Goal: Task Accomplishment & Management: Manage account settings

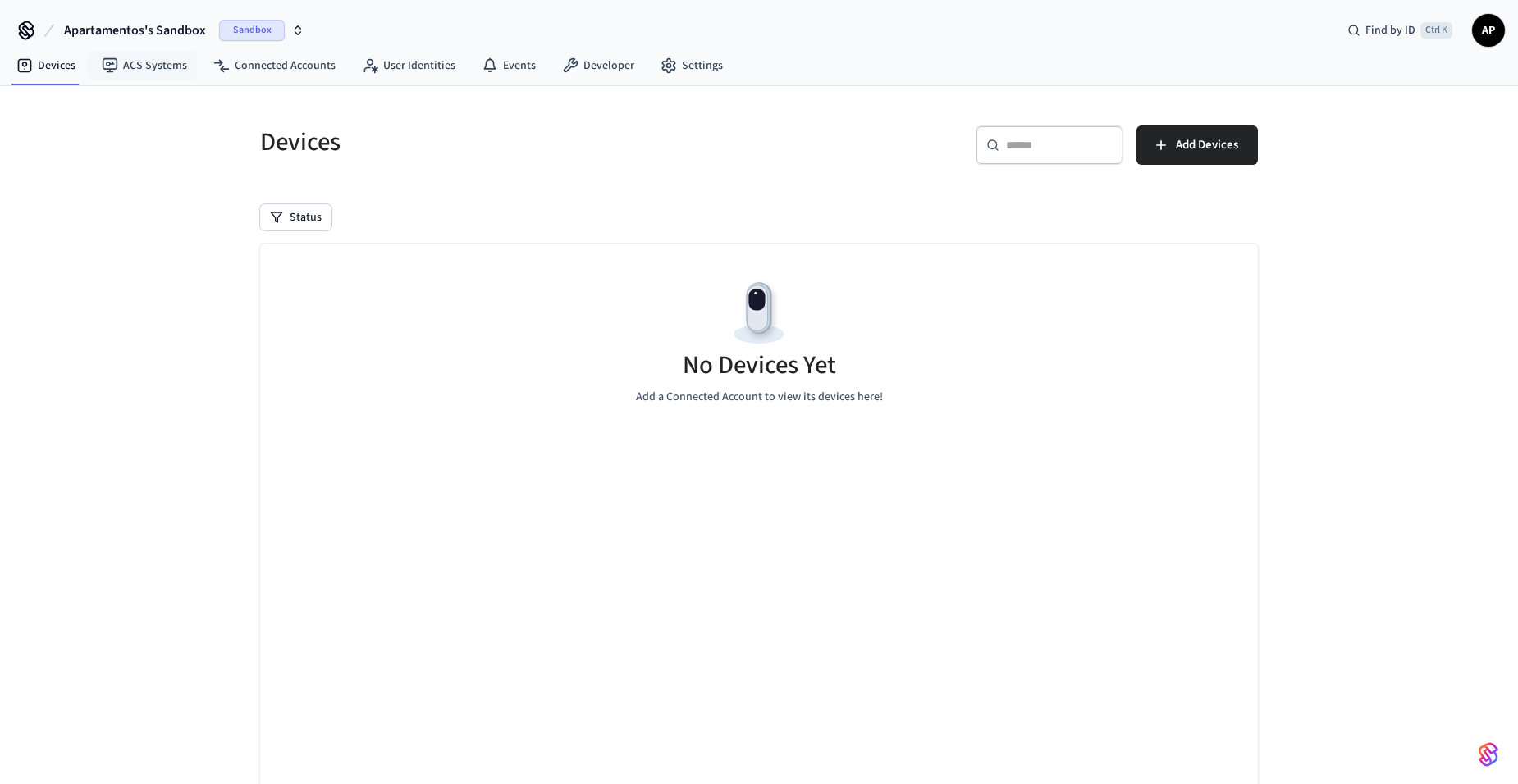
click at [157, 35] on span "Apartamentos's Sandbox" at bounding box center [134, 30] width 142 height 20
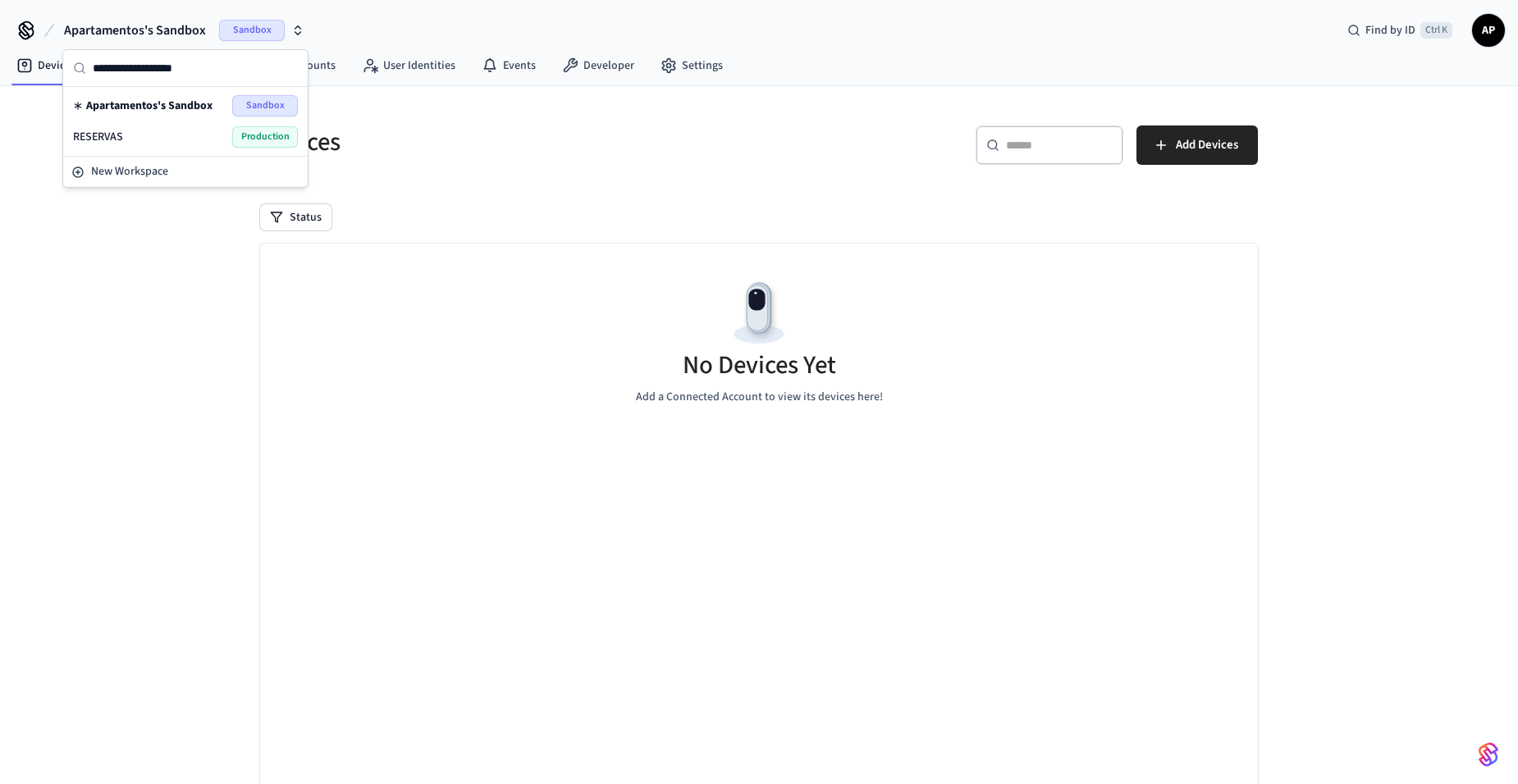
click at [181, 128] on div "RESERVAS Production" at bounding box center [185, 137] width 224 height 21
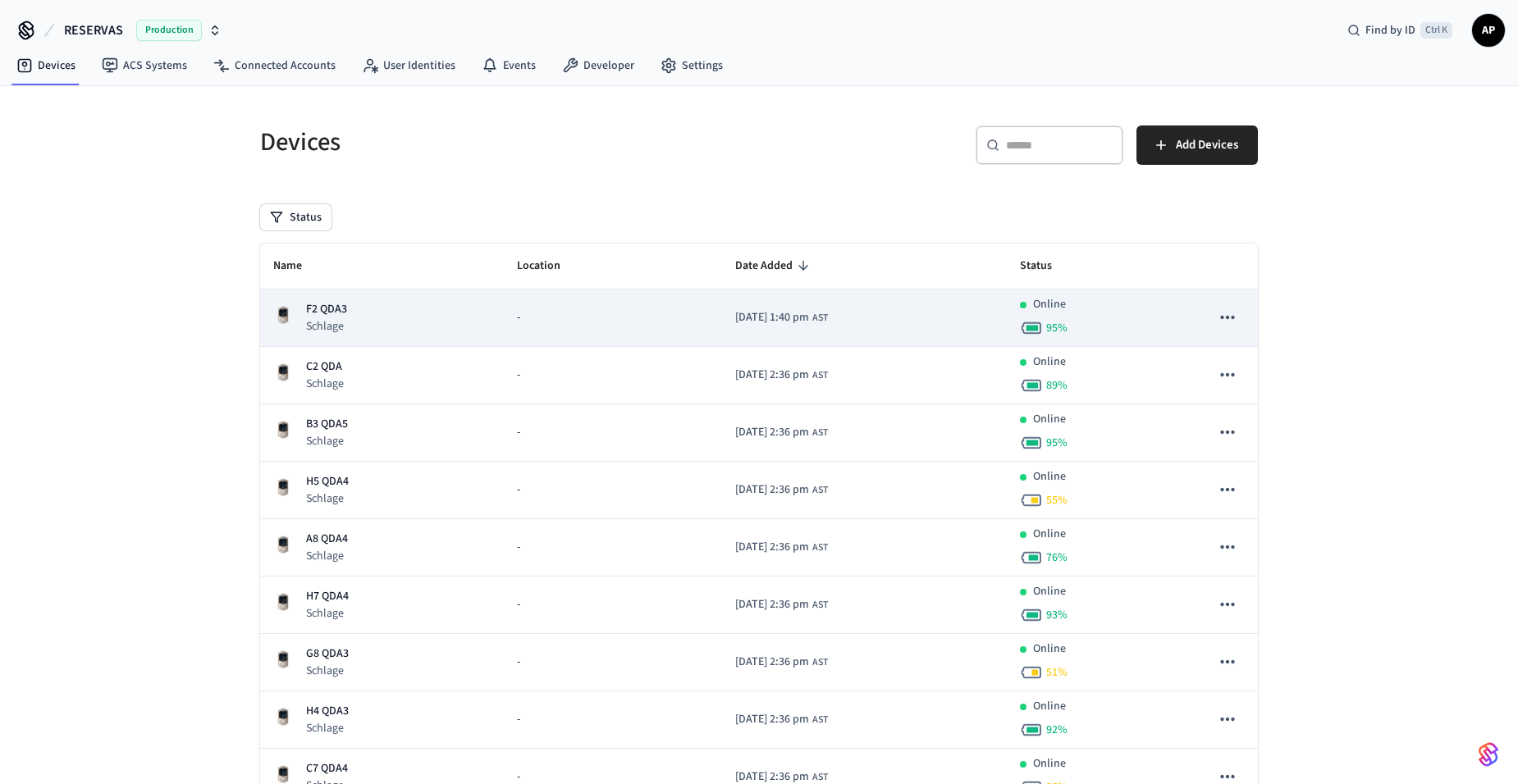
click at [319, 313] on p "F2 QDA3" at bounding box center [326, 309] width 41 height 17
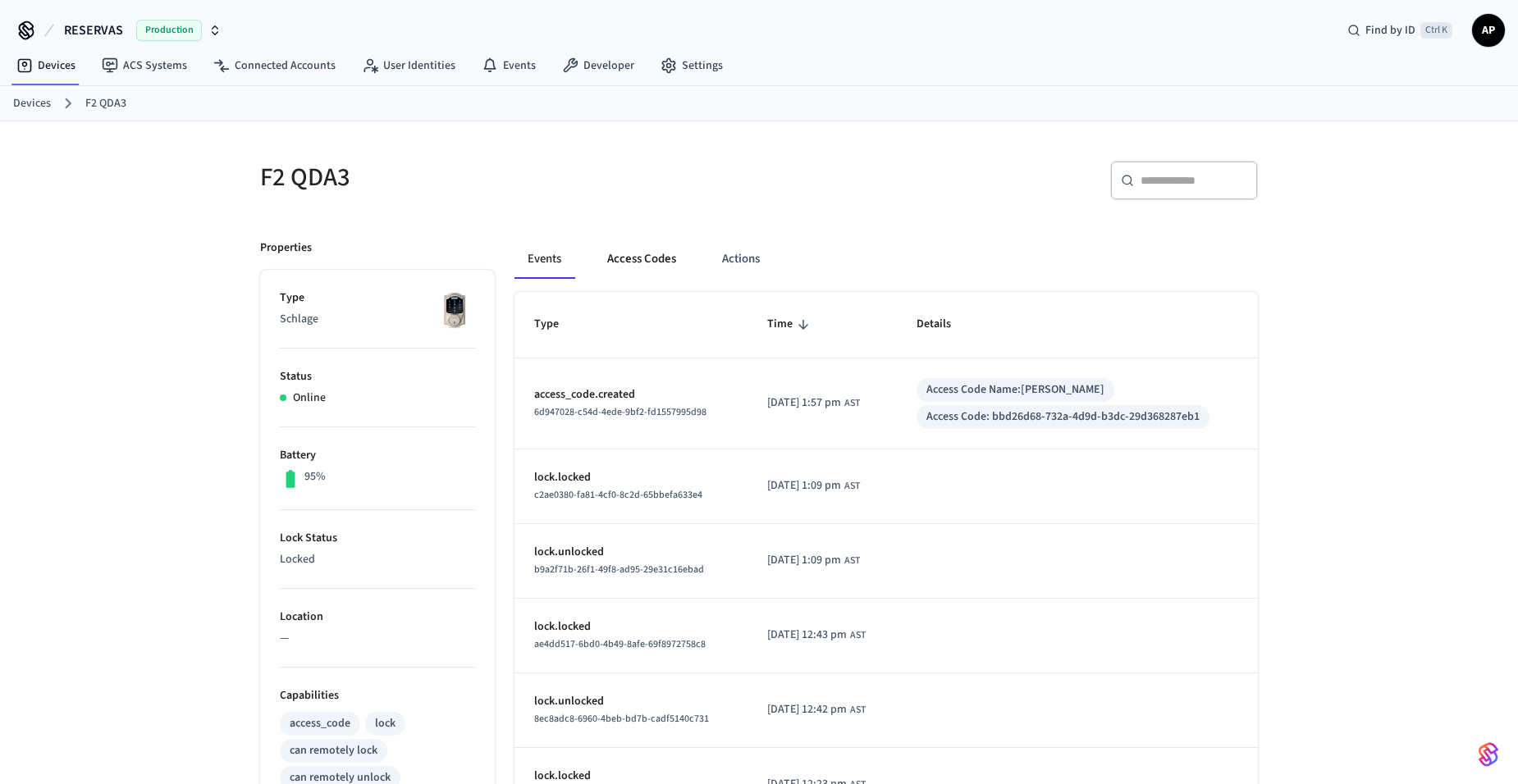
click at [642, 250] on button "Access Codes" at bounding box center [642, 259] width 95 height 39
click at [654, 270] on button "Access Codes" at bounding box center [642, 259] width 95 height 39
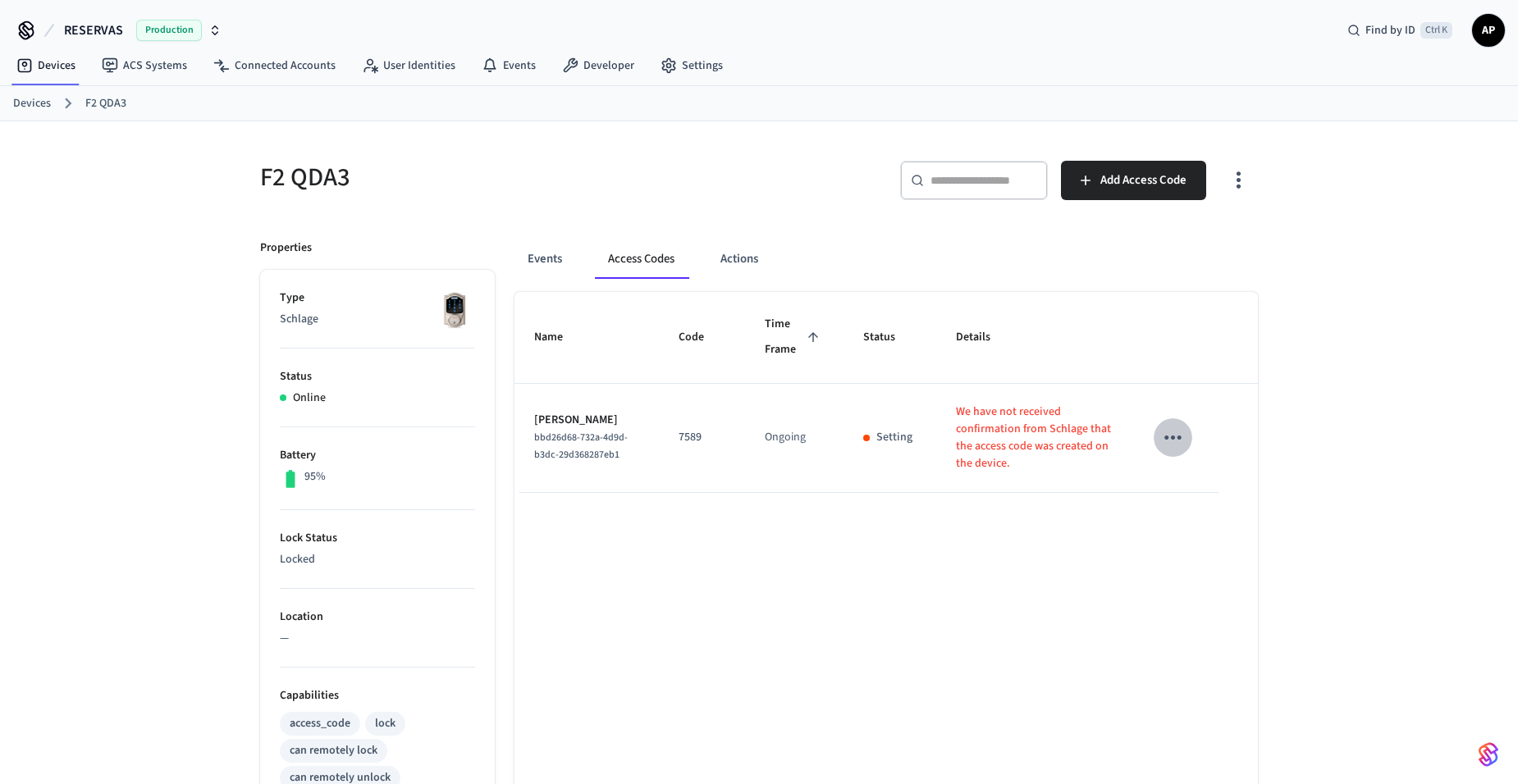
click at [1164, 435] on icon "sticky table" at bounding box center [1173, 437] width 25 height 25
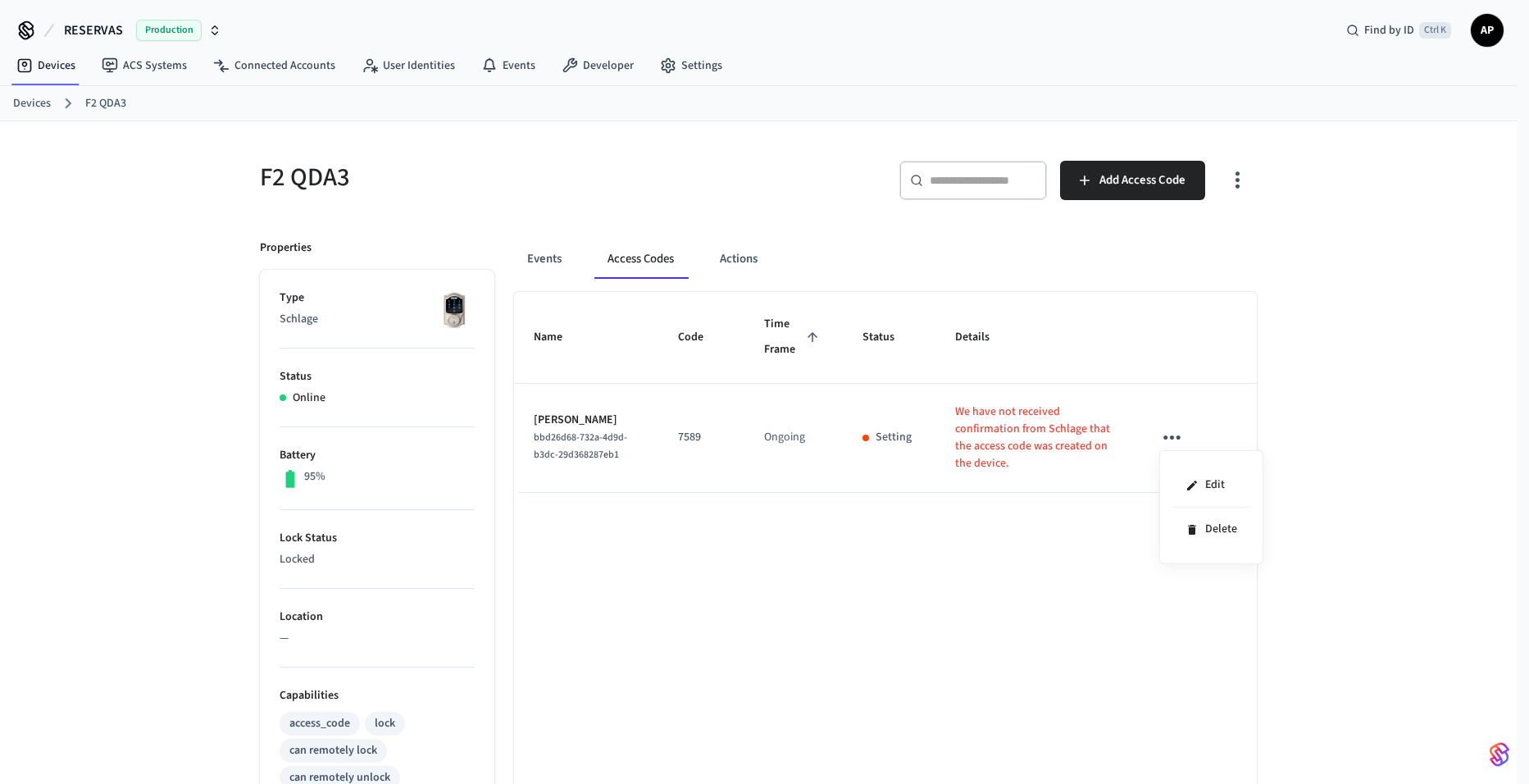
drag, startPoint x: 534, startPoint y: 255, endPoint x: 511, endPoint y: 249, distance: 23.8
click at [523, 253] on div at bounding box center [764, 392] width 1529 height 784
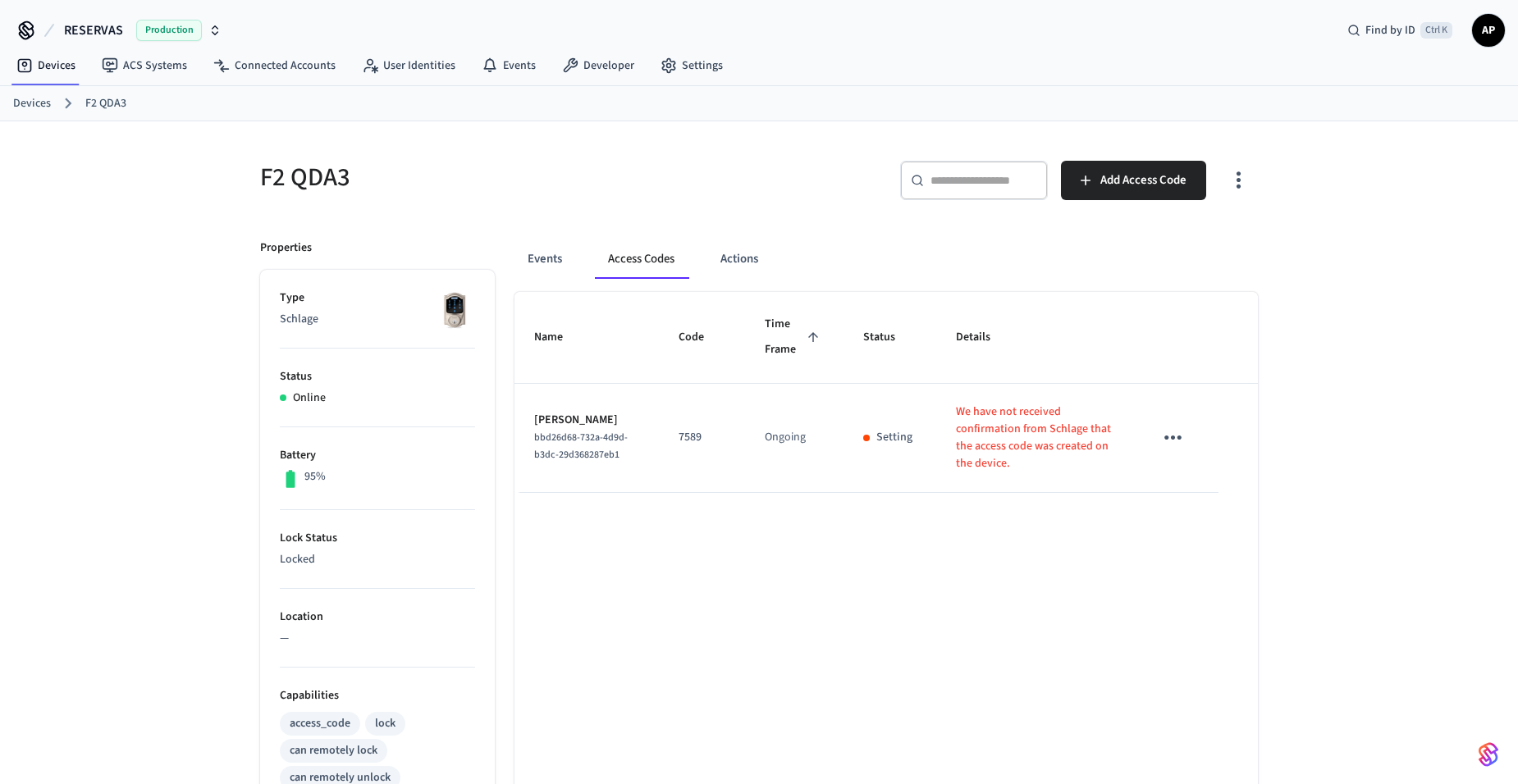
click at [34, 101] on link "Devices" at bounding box center [31, 104] width 37 height 17
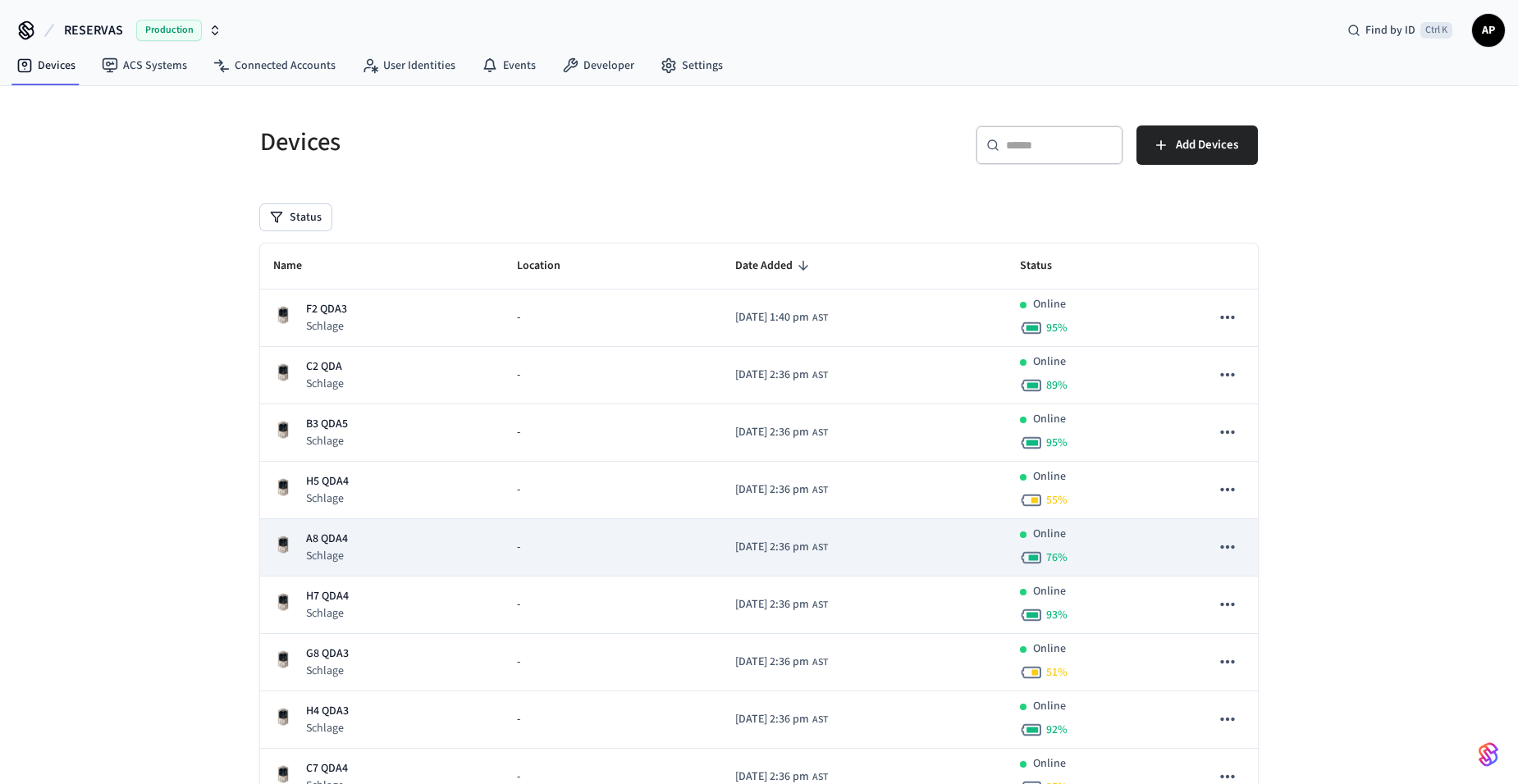
click at [341, 539] on p "A8 QDA4" at bounding box center [326, 539] width 42 height 17
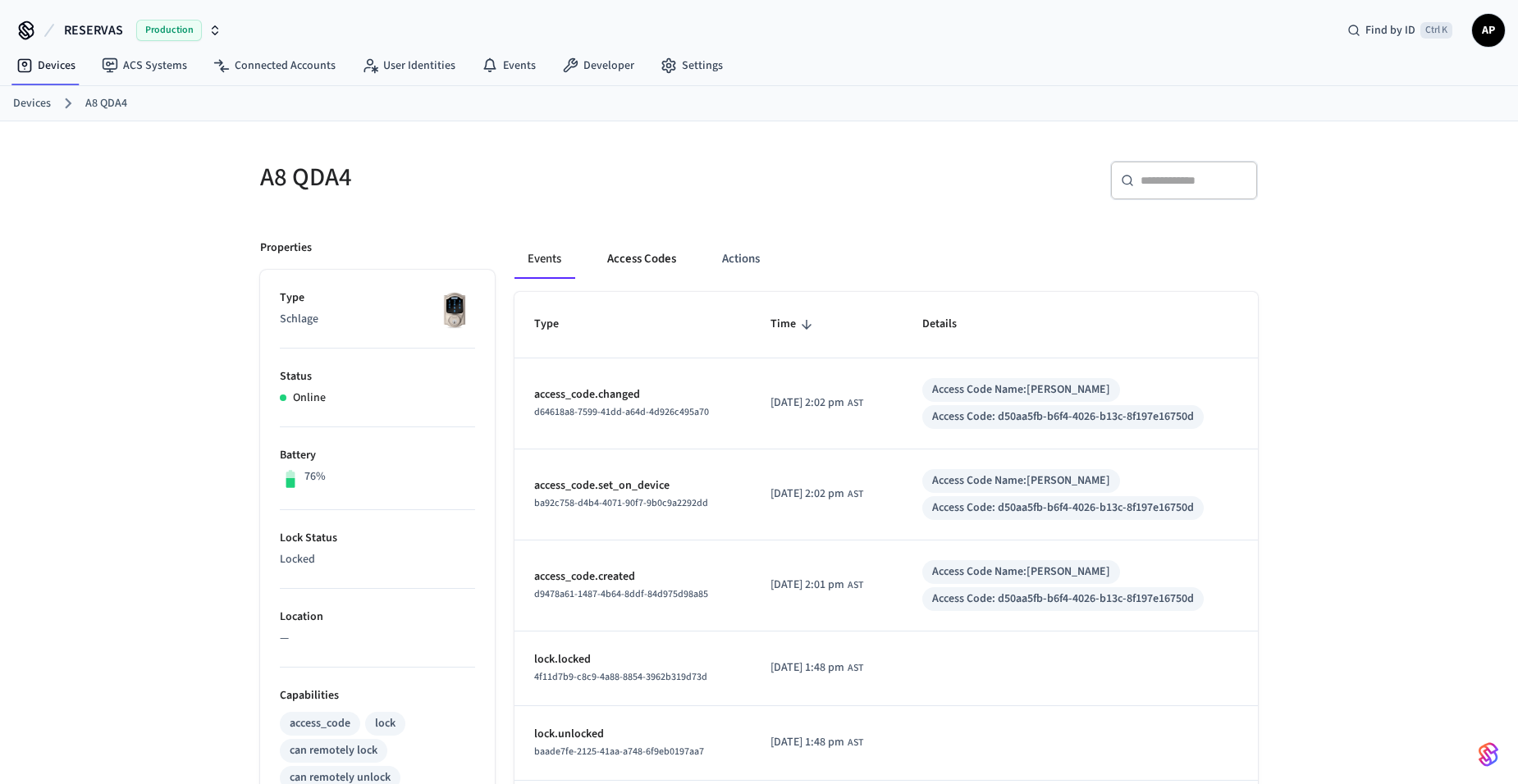
click at [660, 251] on button "Access Codes" at bounding box center [642, 259] width 95 height 39
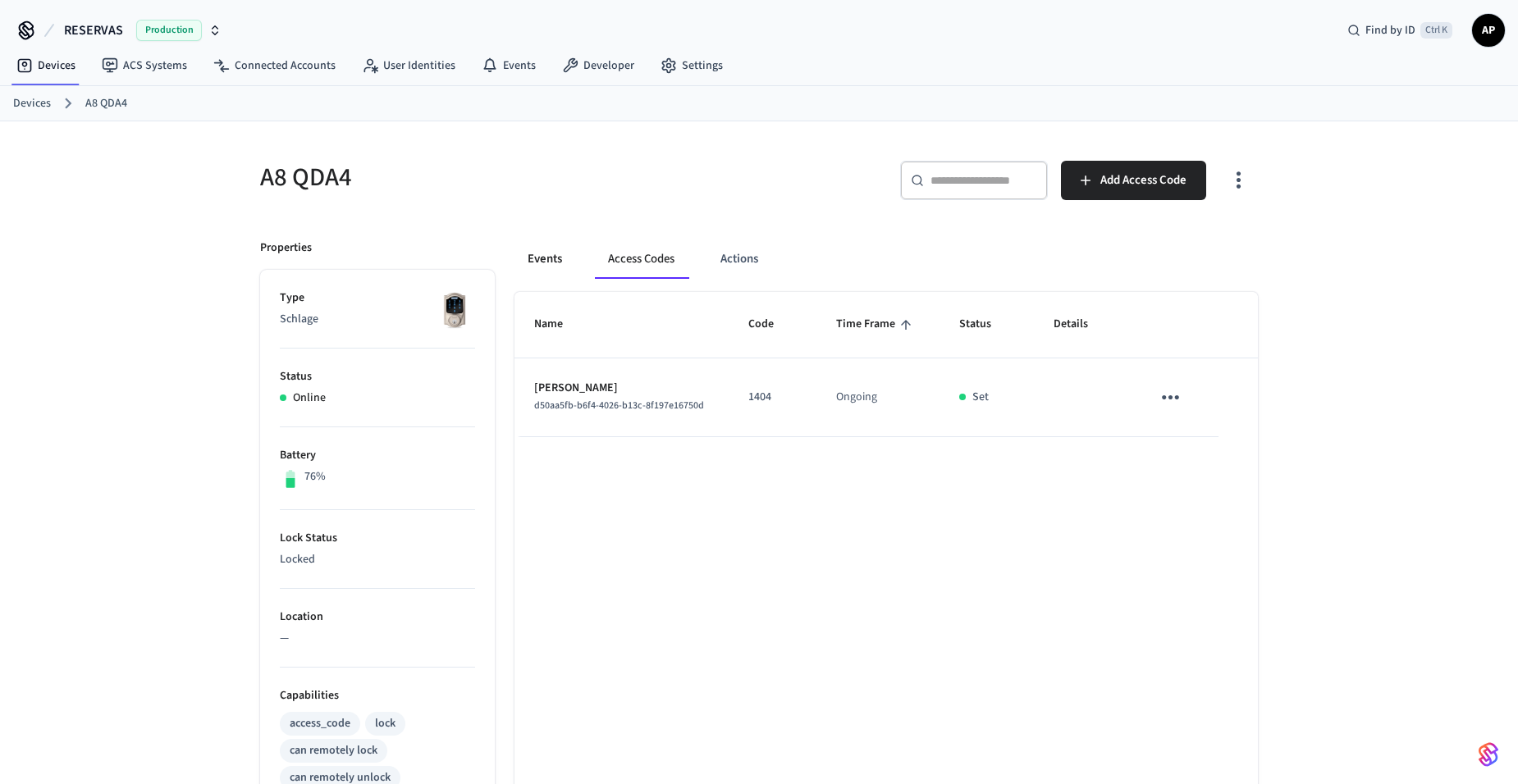
click at [551, 251] on button "Events" at bounding box center [544, 259] width 60 height 39
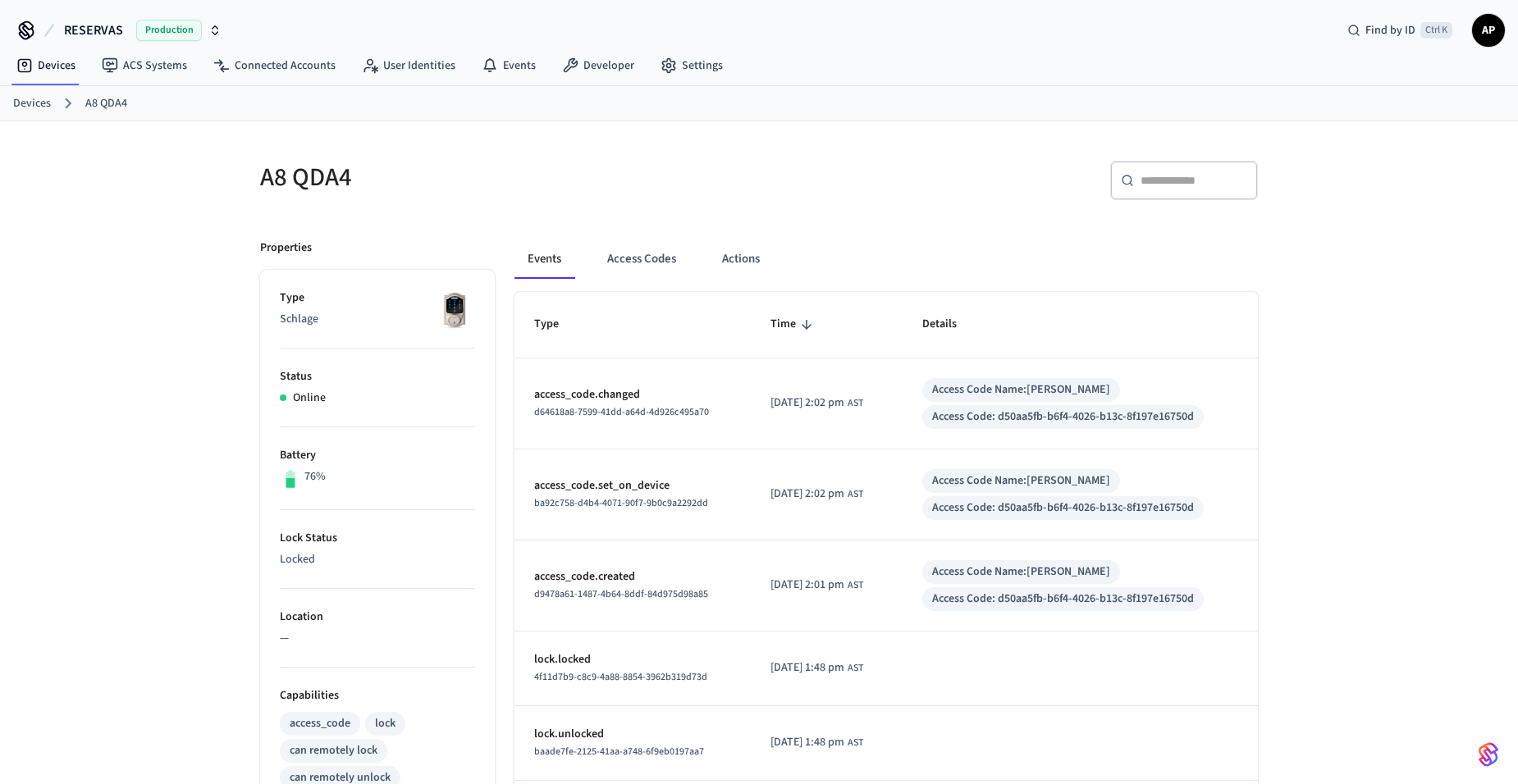
click at [42, 99] on link "Devices" at bounding box center [31, 104] width 37 height 17
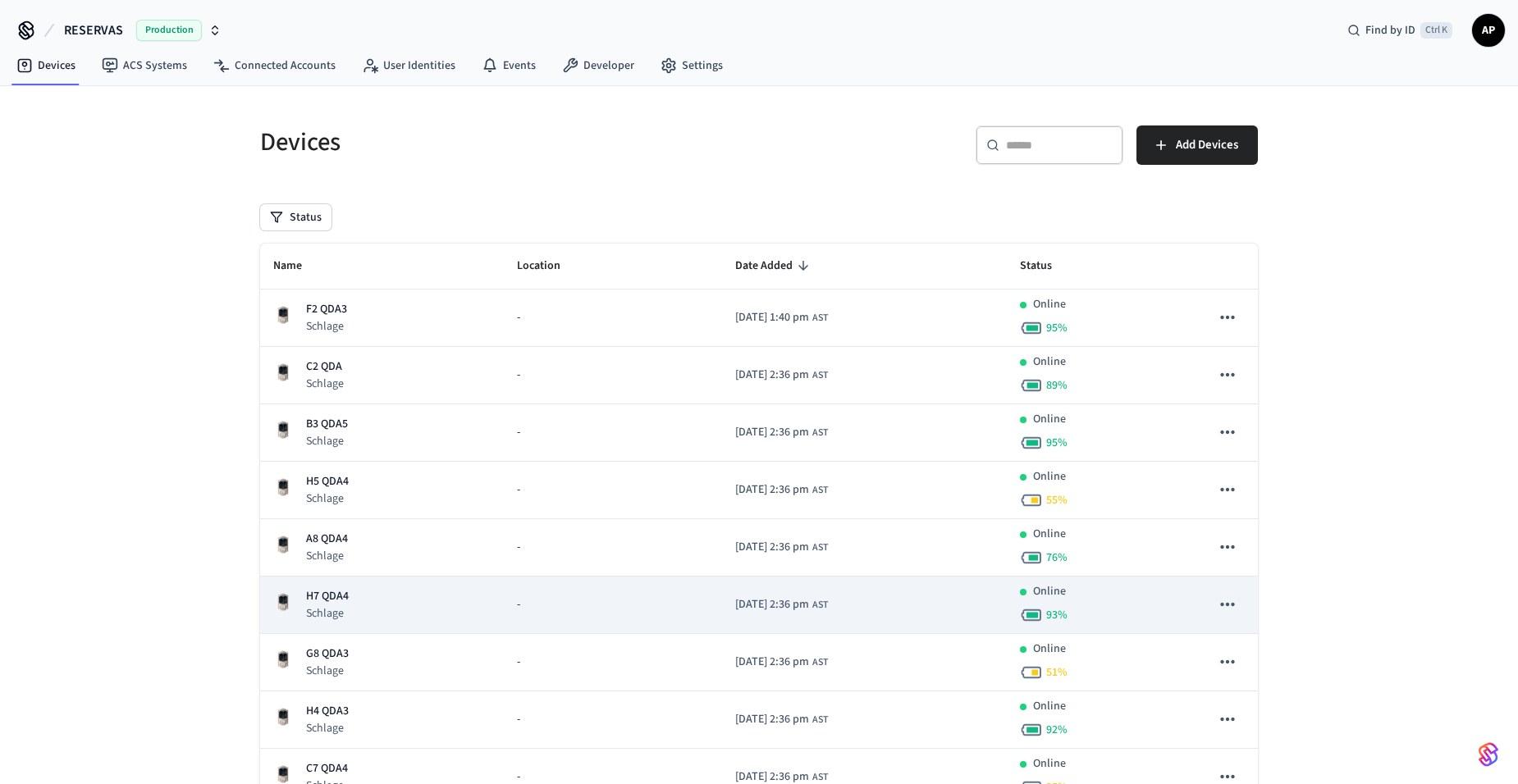
click at [340, 595] on p "H7 QDA4" at bounding box center [327, 596] width 42 height 17
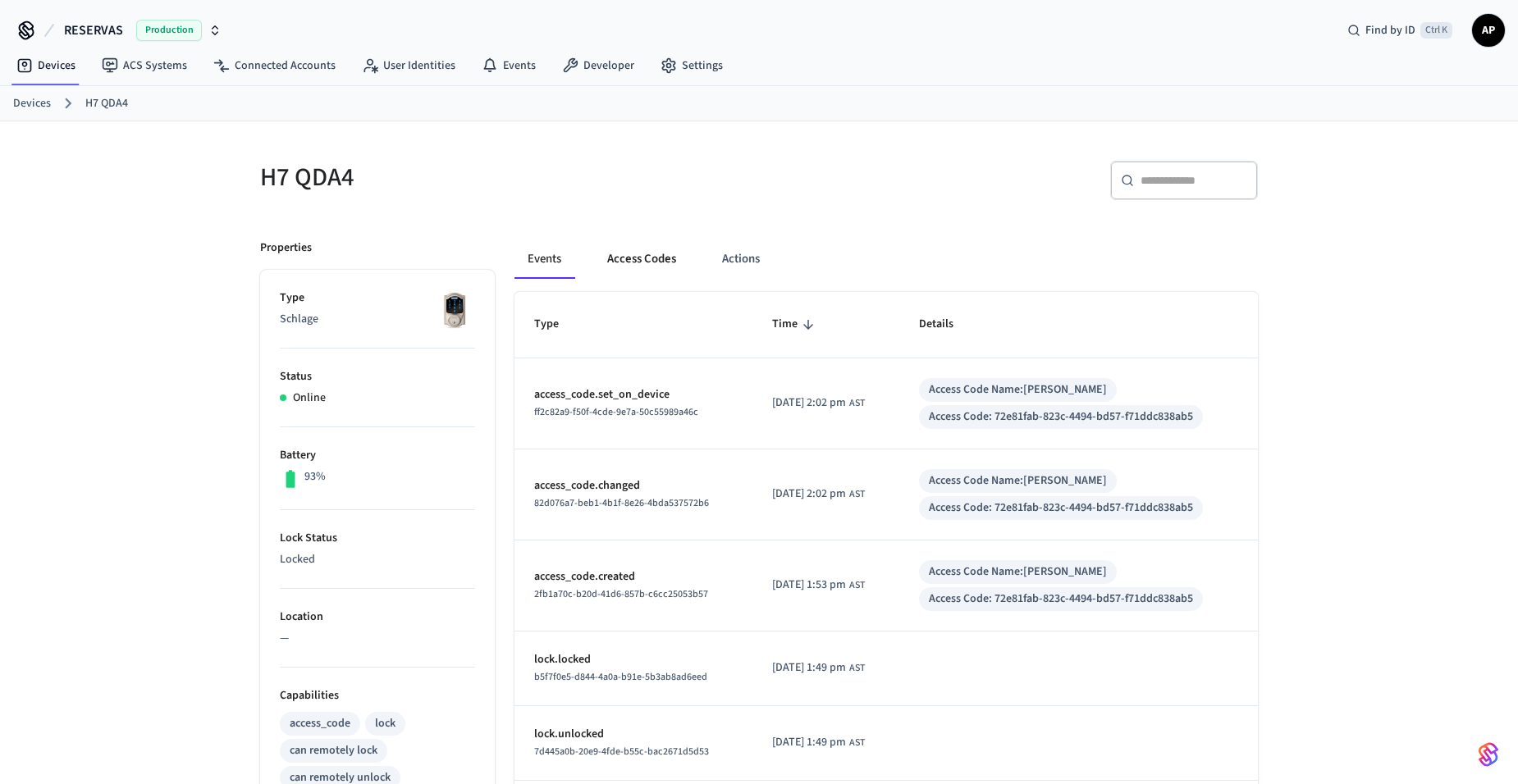
click at [639, 262] on button "Access Codes" at bounding box center [642, 259] width 95 height 39
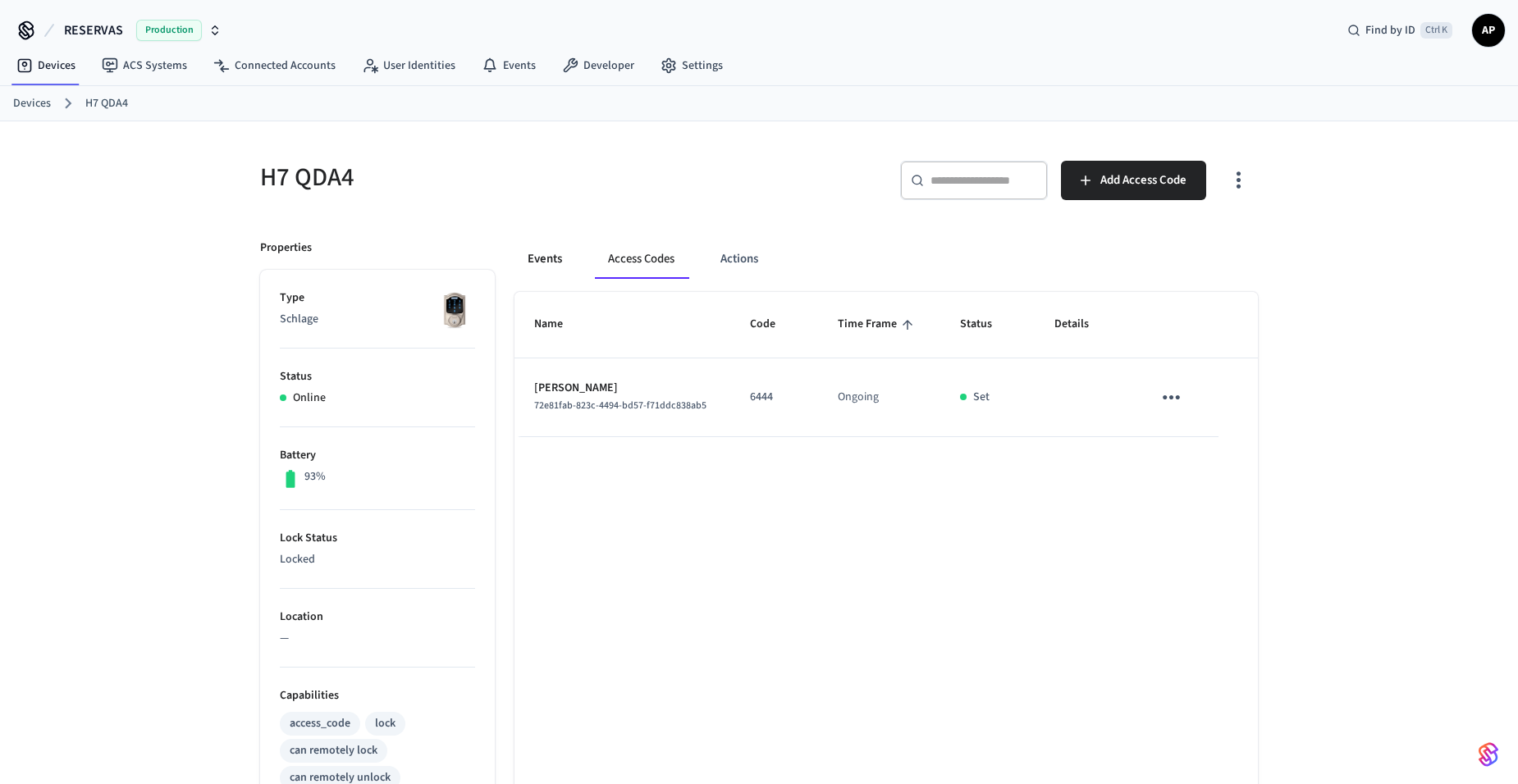
click at [552, 262] on button "Events" at bounding box center [544, 259] width 60 height 39
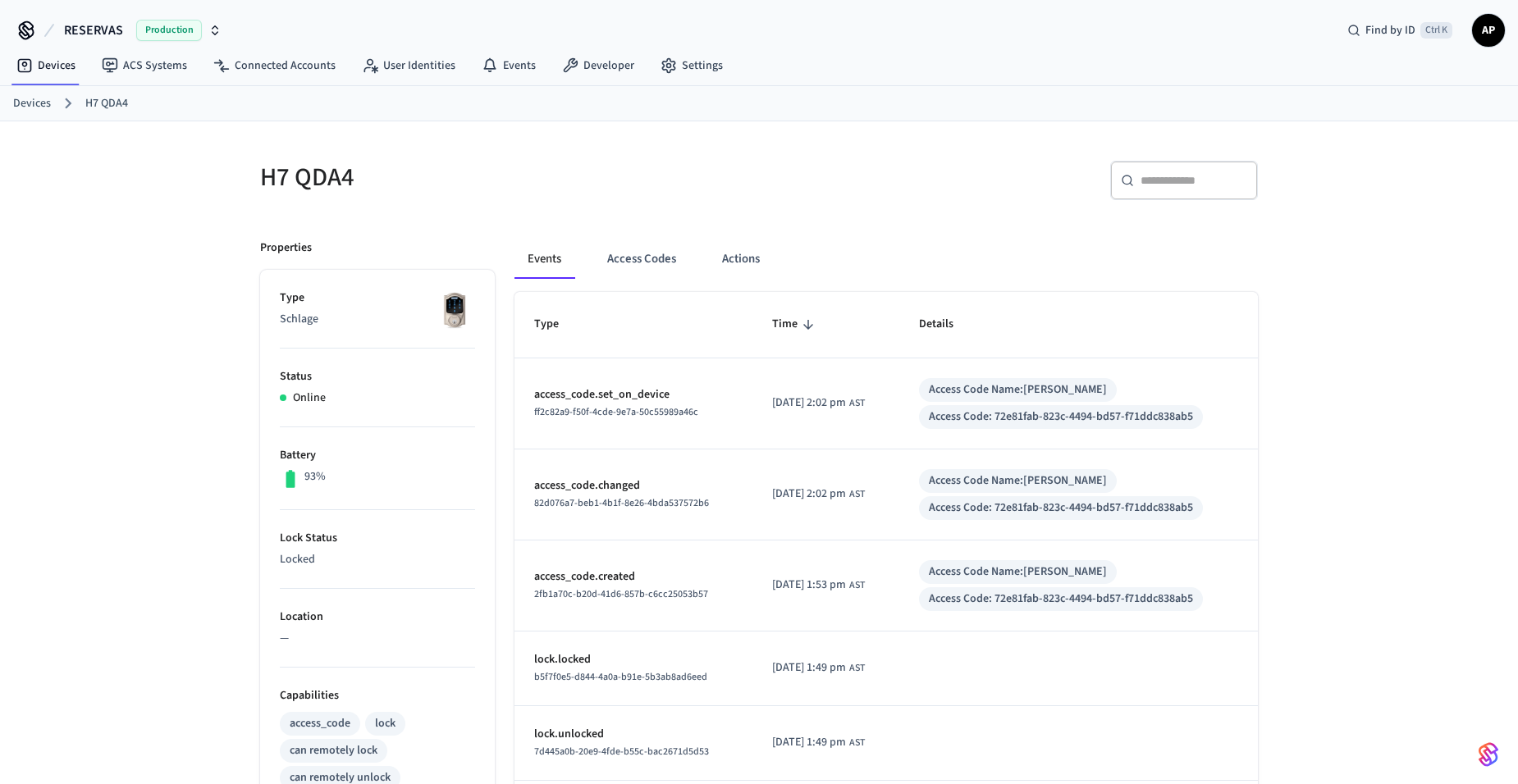
click at [42, 104] on link "Devices" at bounding box center [31, 104] width 37 height 17
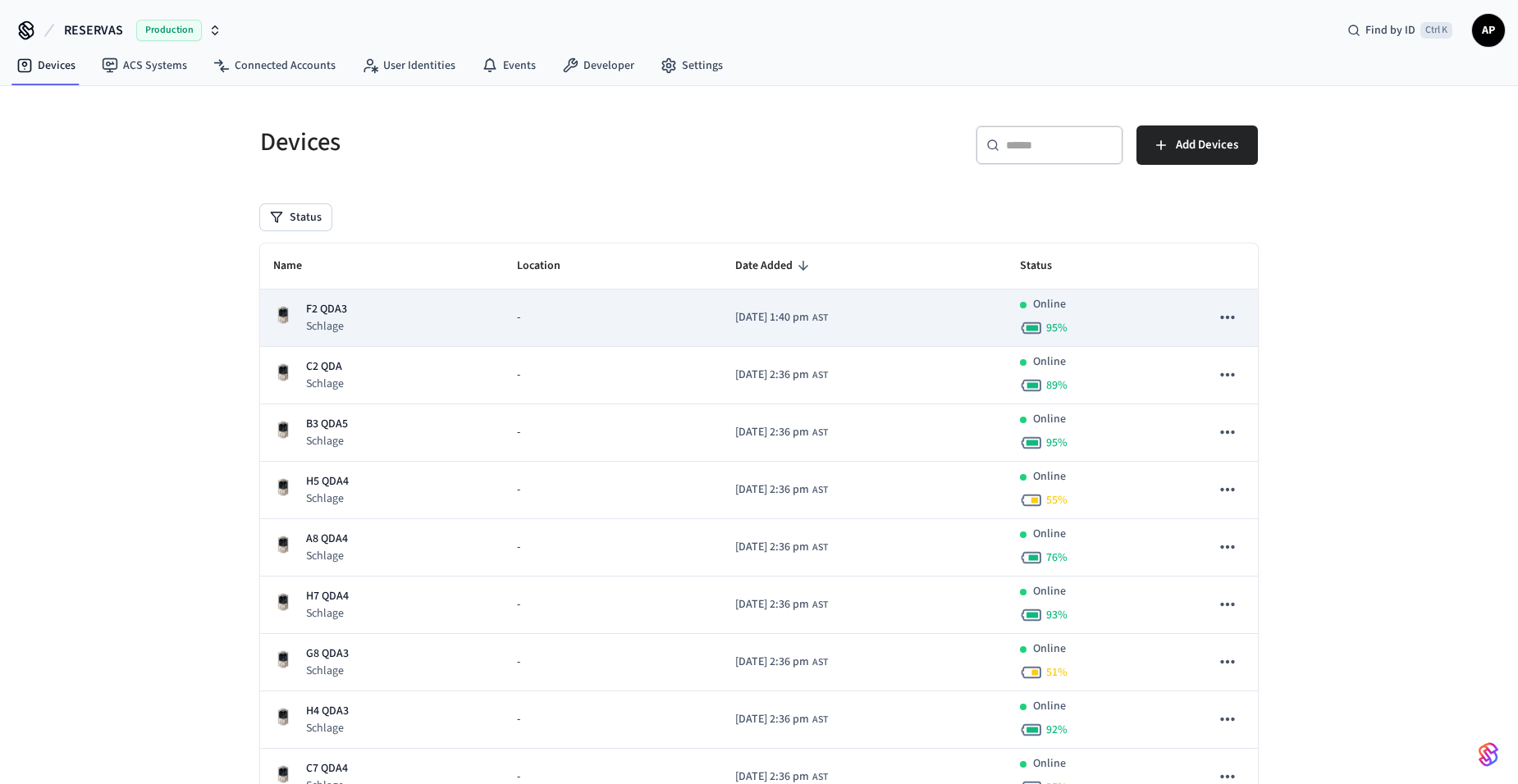
click at [364, 327] on div "F2 QDA3 Schlage" at bounding box center [382, 318] width 218 height 34
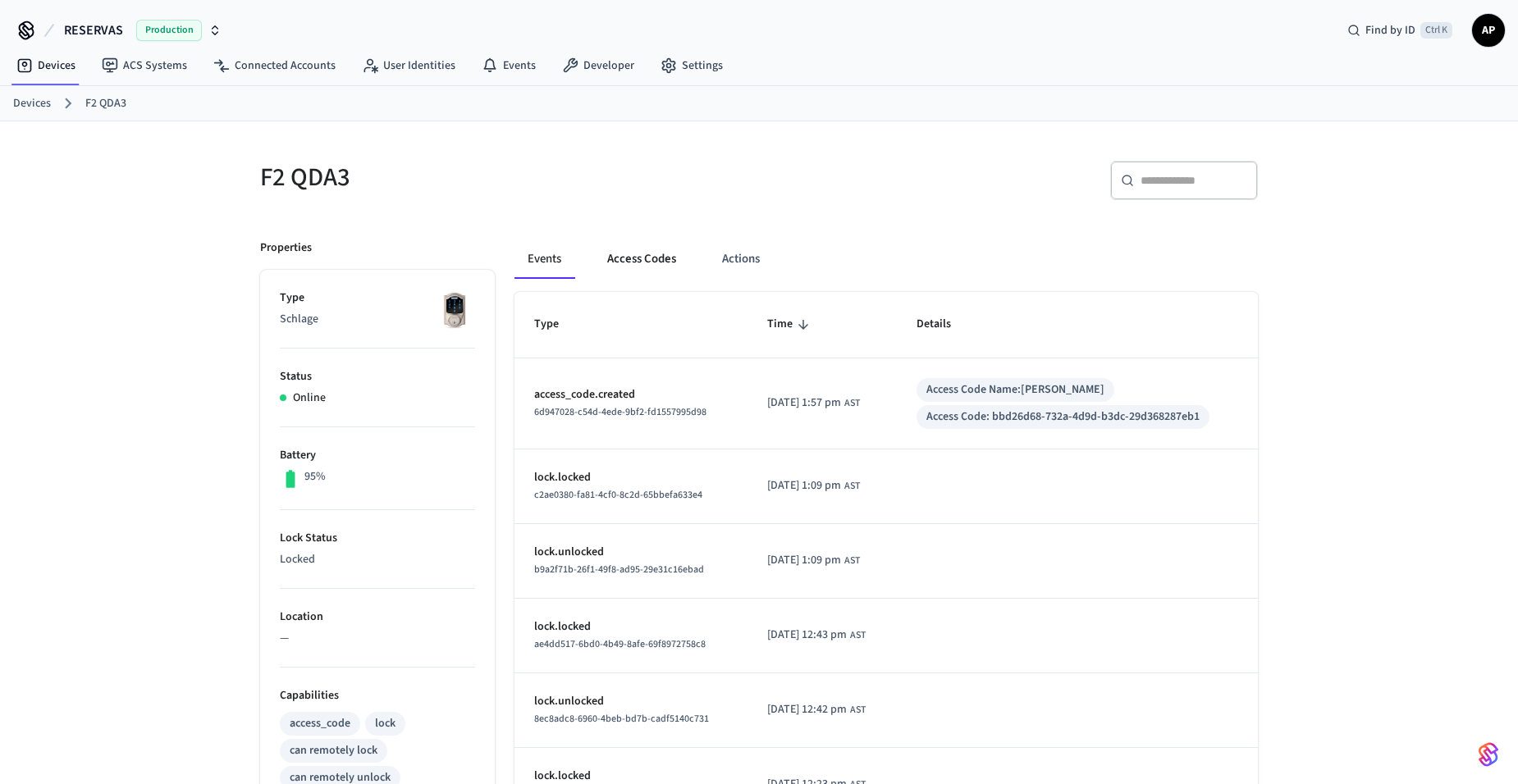
click at [677, 255] on button "Access Codes" at bounding box center [642, 259] width 95 height 39
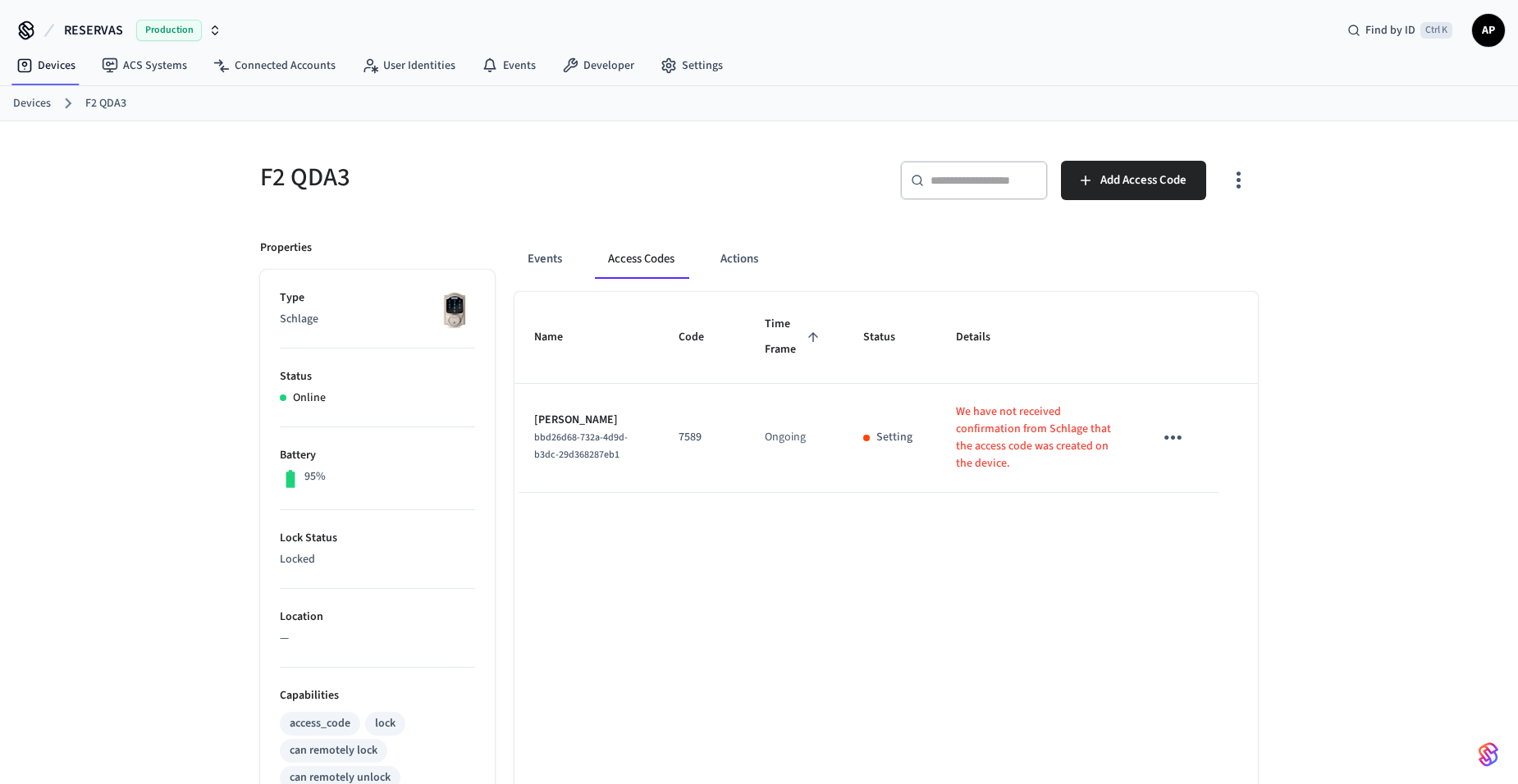
click at [27, 104] on link "Devices" at bounding box center [31, 104] width 37 height 17
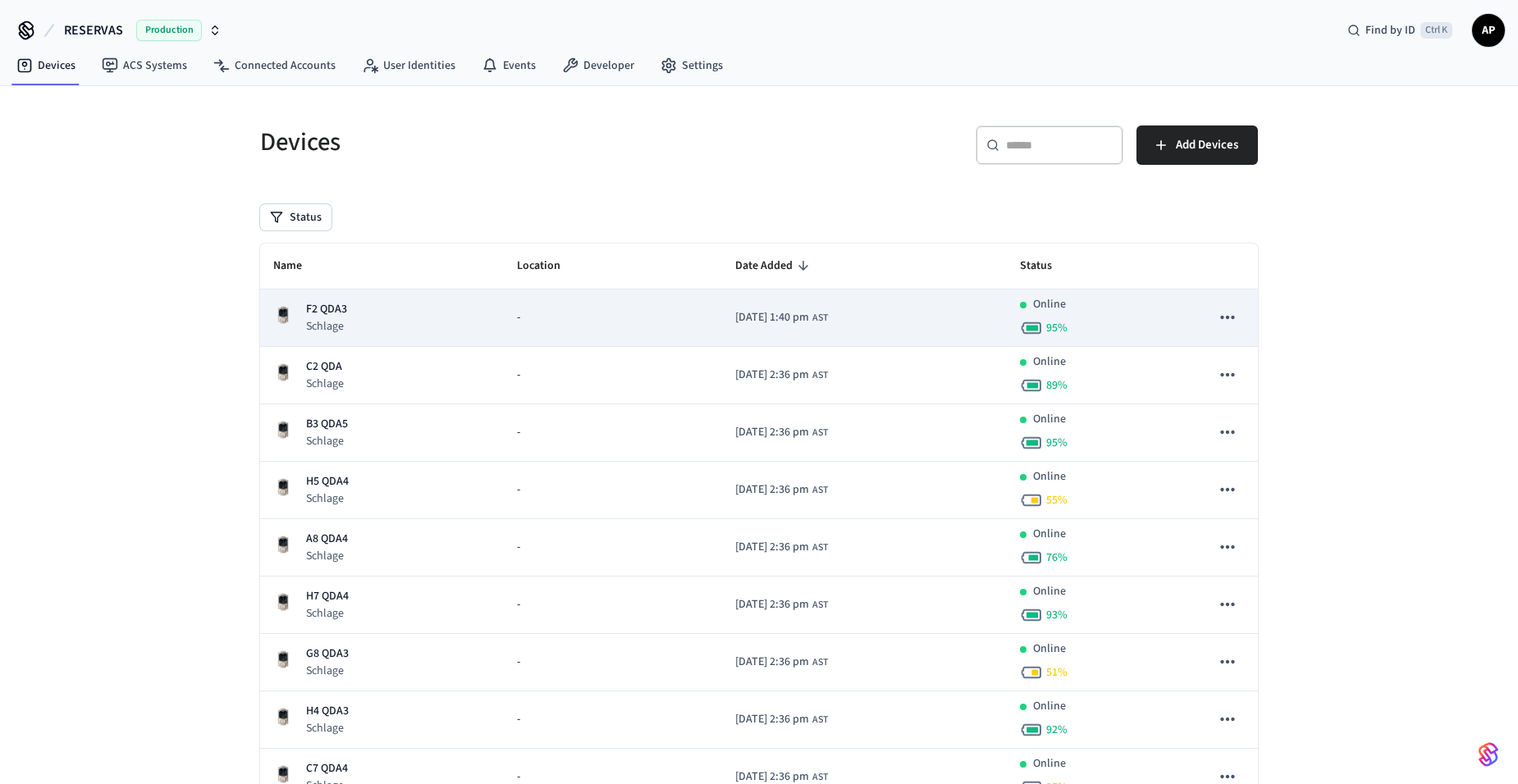
click at [366, 312] on div "F2 QDA3 Schlage" at bounding box center [382, 318] width 218 height 34
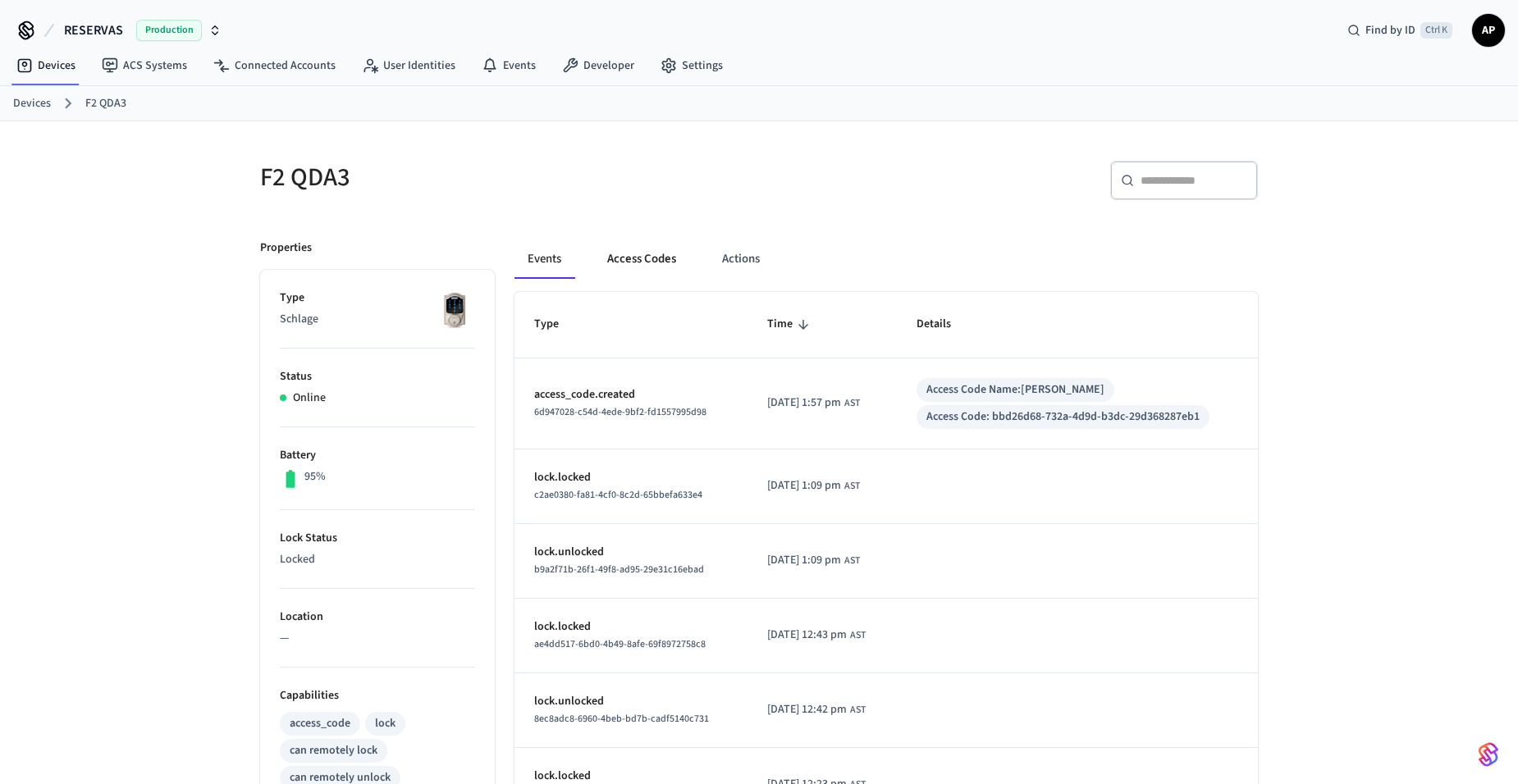
click at [627, 257] on button "Access Codes" at bounding box center [642, 259] width 95 height 39
click at [35, 101] on link "Devices" at bounding box center [31, 104] width 37 height 17
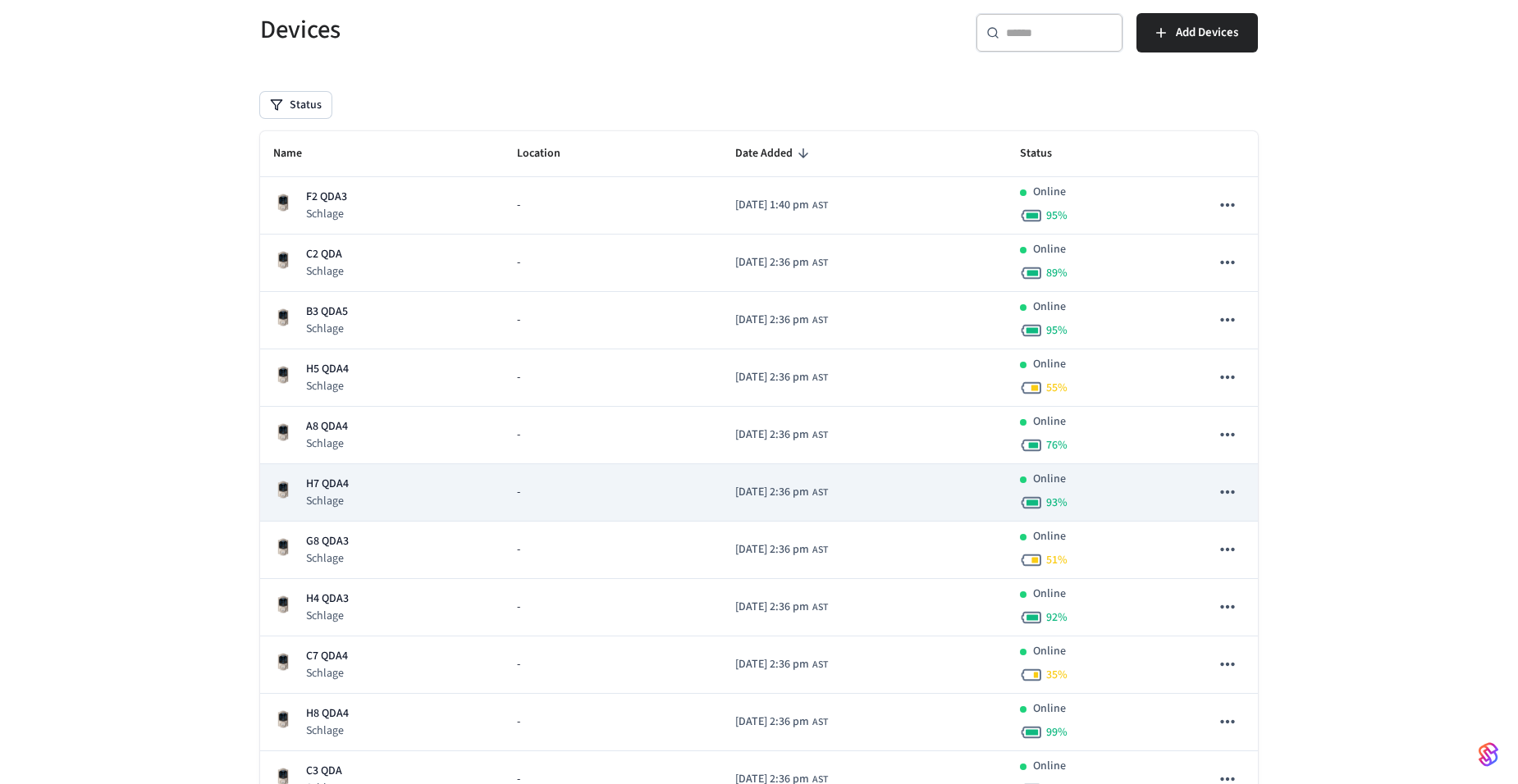
scroll to position [164, 0]
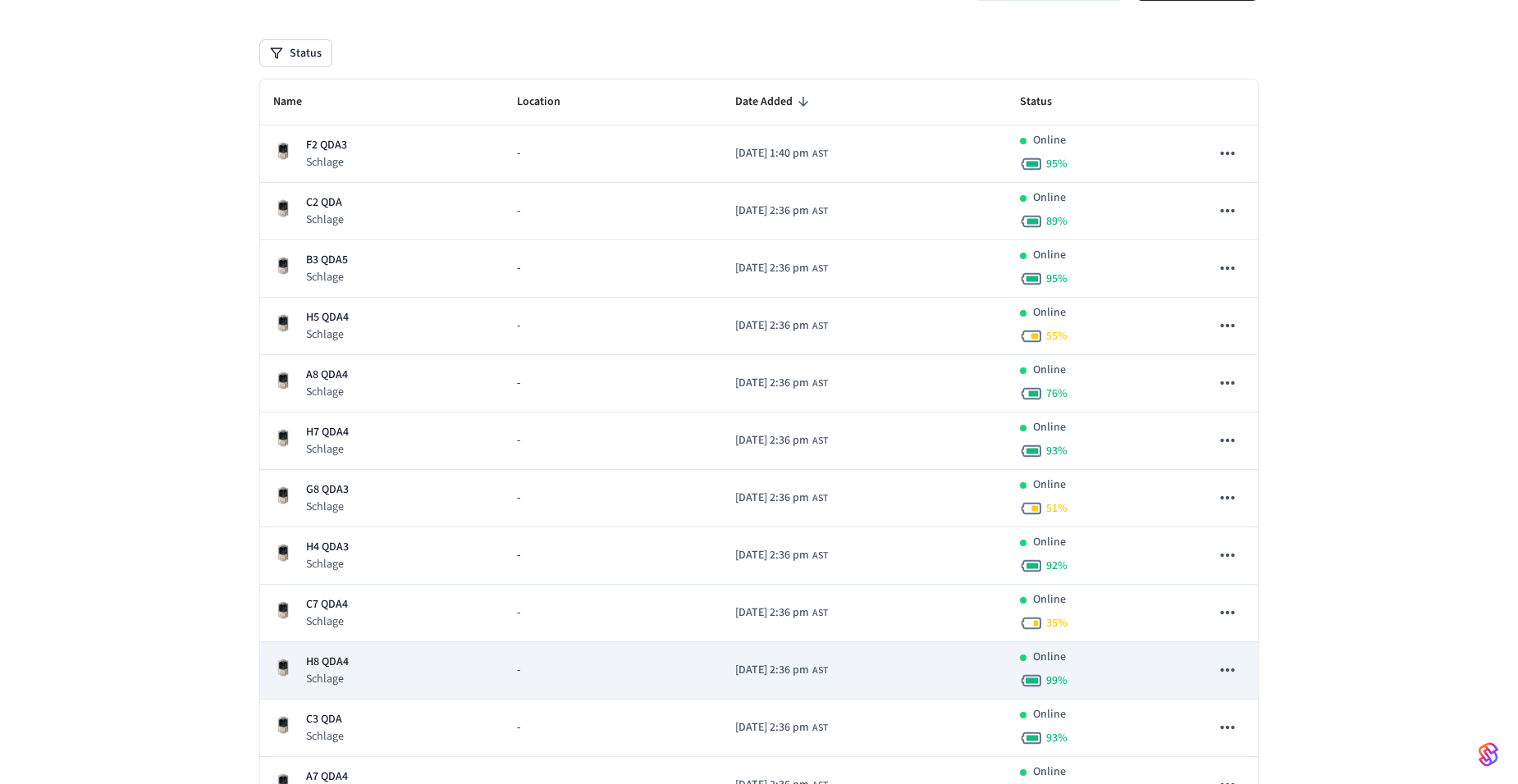
click at [340, 656] on p "H8 QDA4" at bounding box center [327, 662] width 42 height 17
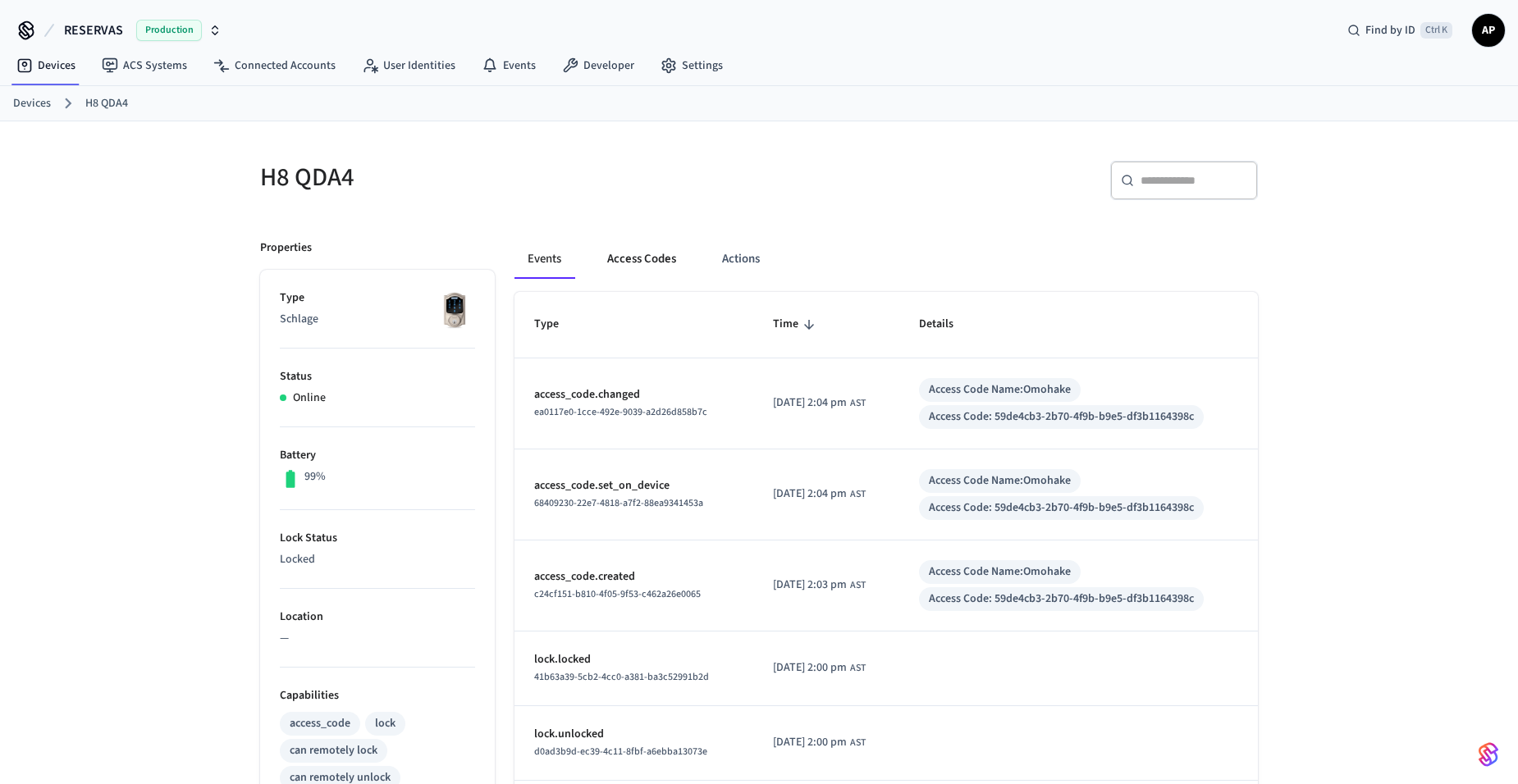
click at [638, 255] on button "Access Codes" at bounding box center [642, 259] width 95 height 39
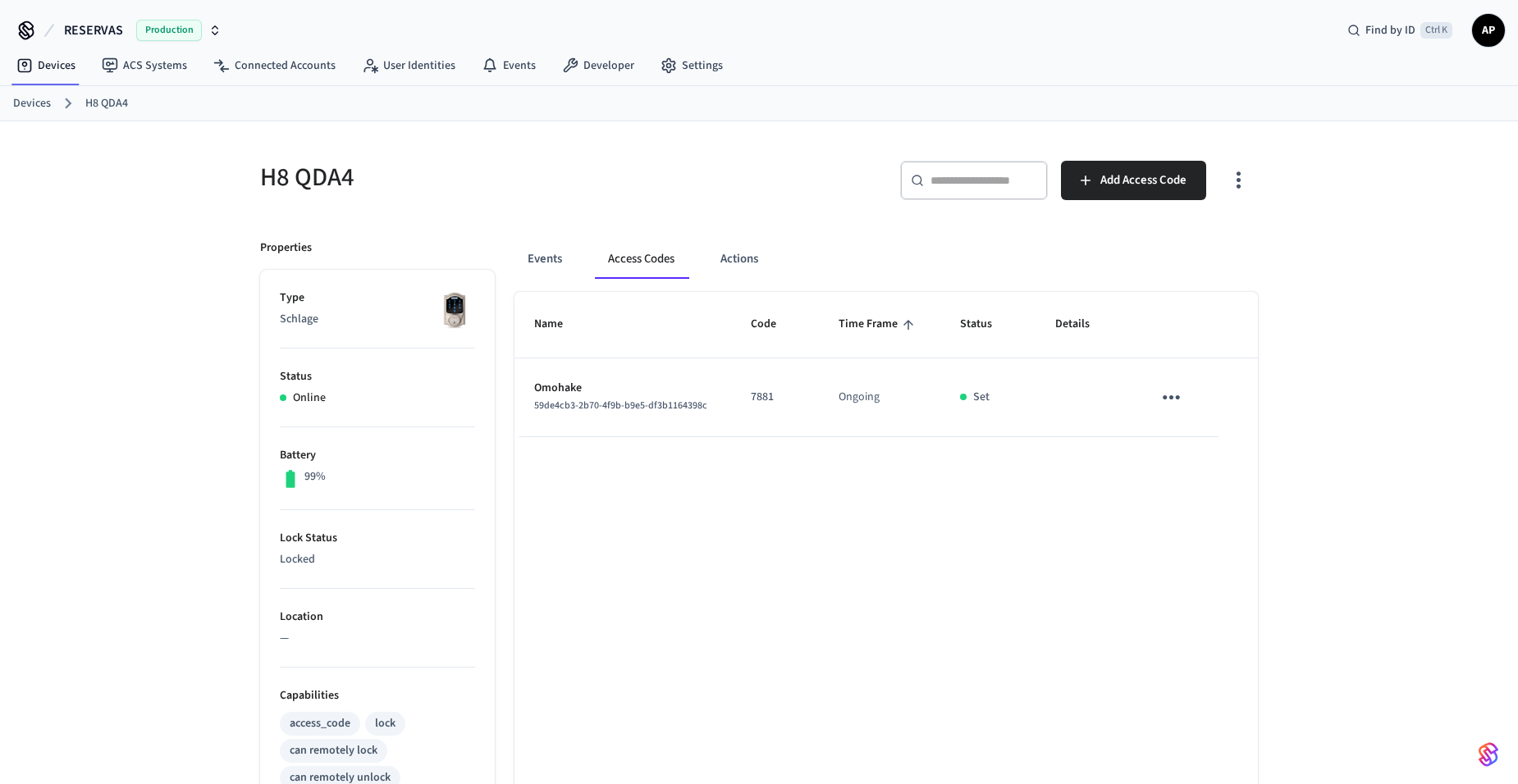
click at [580, 255] on div "Events Access Codes Actions" at bounding box center [886, 259] width 744 height 39
click at [566, 253] on button "Events" at bounding box center [544, 259] width 60 height 39
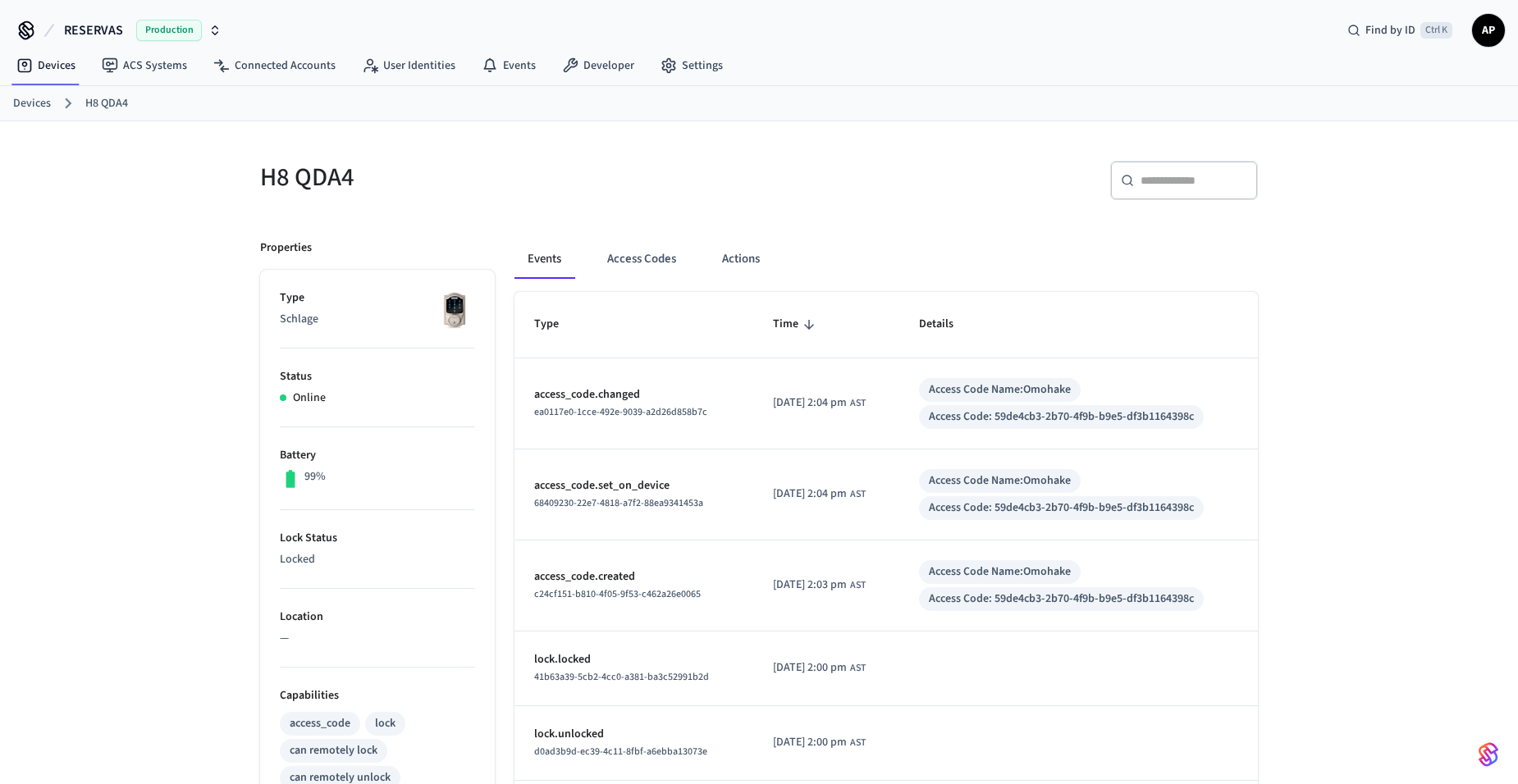
click at [34, 106] on link "Devices" at bounding box center [31, 104] width 37 height 17
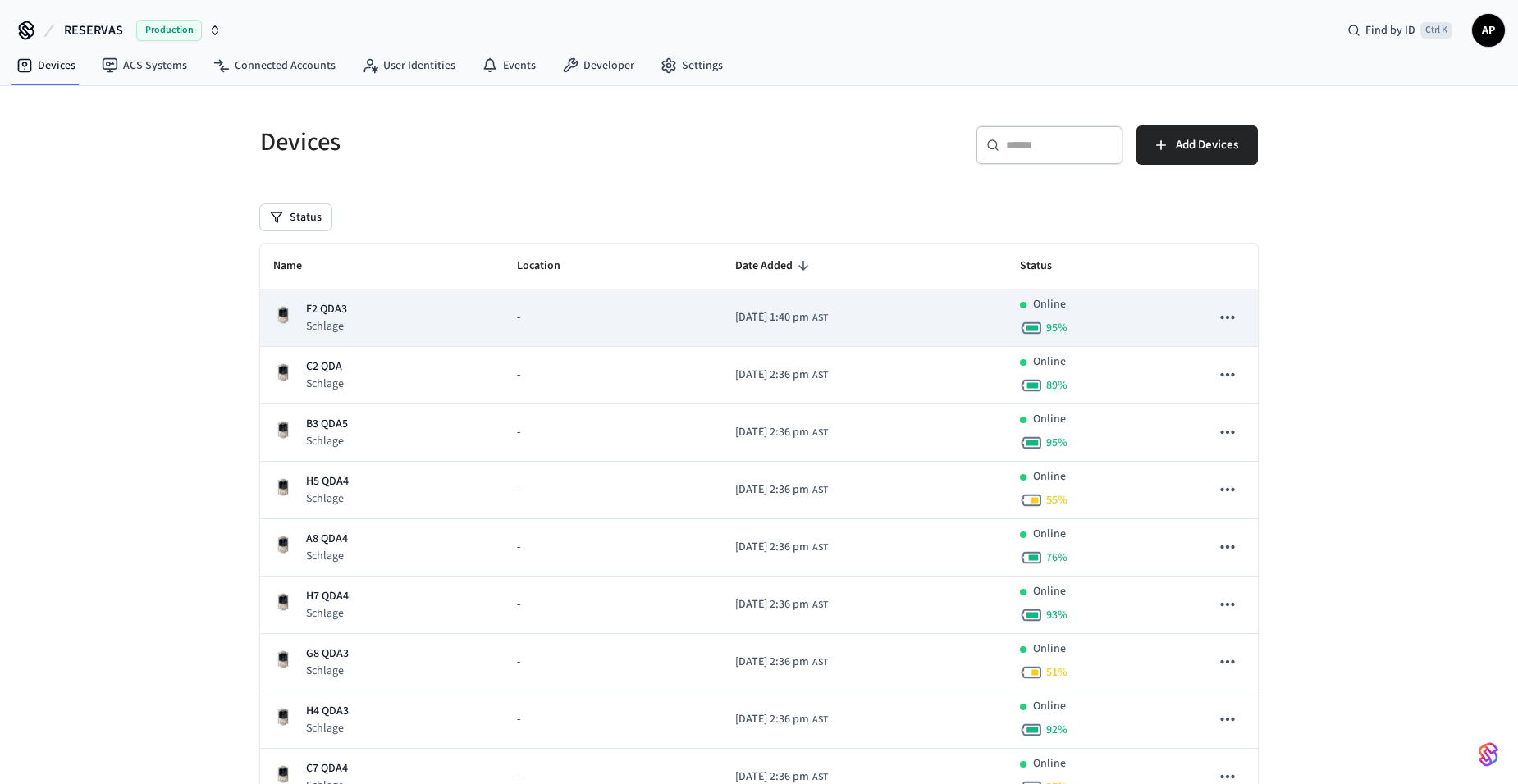
click at [354, 316] on div "F2 QDA3 Schlage" at bounding box center [382, 318] width 218 height 34
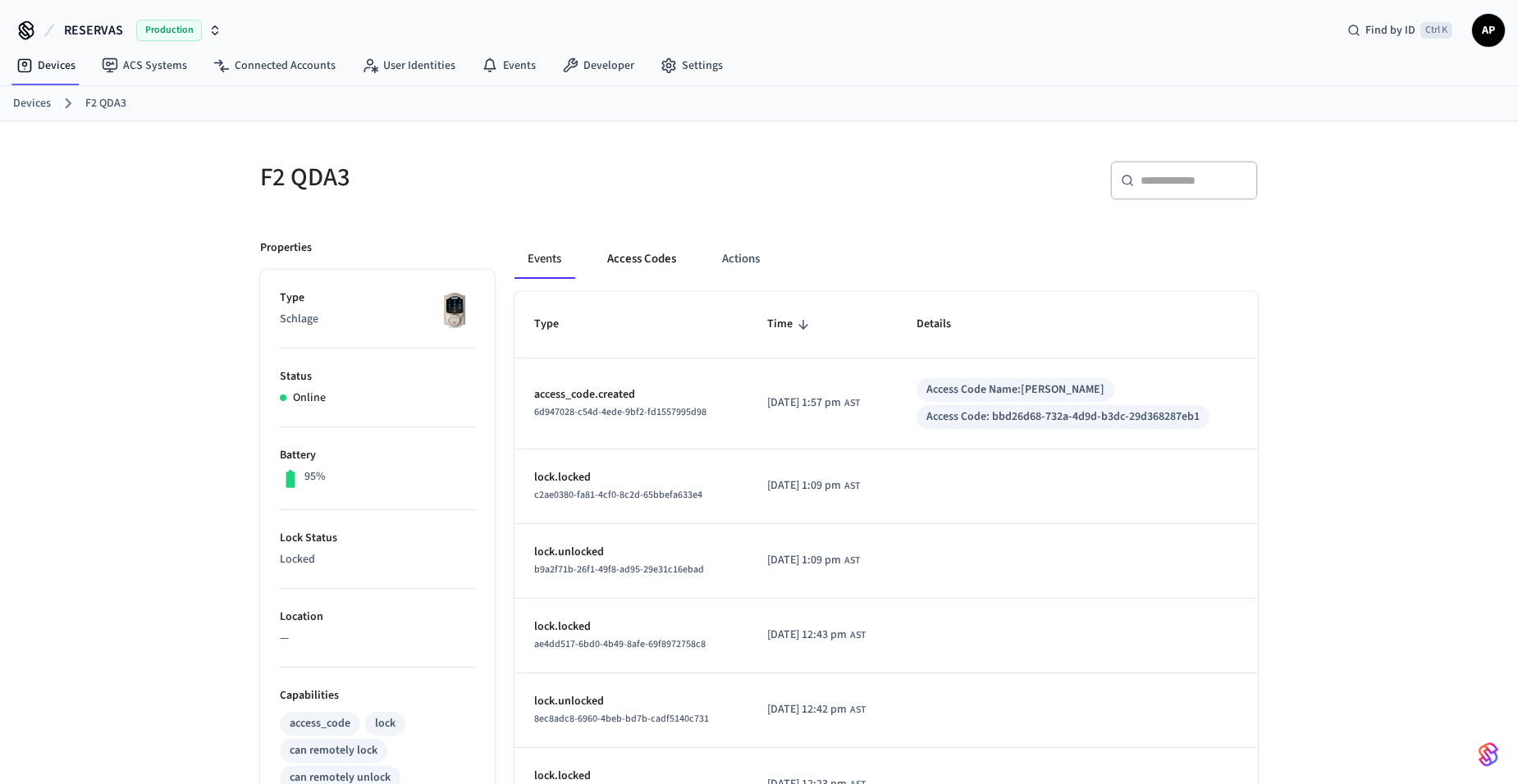
click at [637, 257] on button "Access Codes" at bounding box center [642, 259] width 95 height 39
click at [629, 269] on button "Access Codes" at bounding box center [642, 259] width 95 height 39
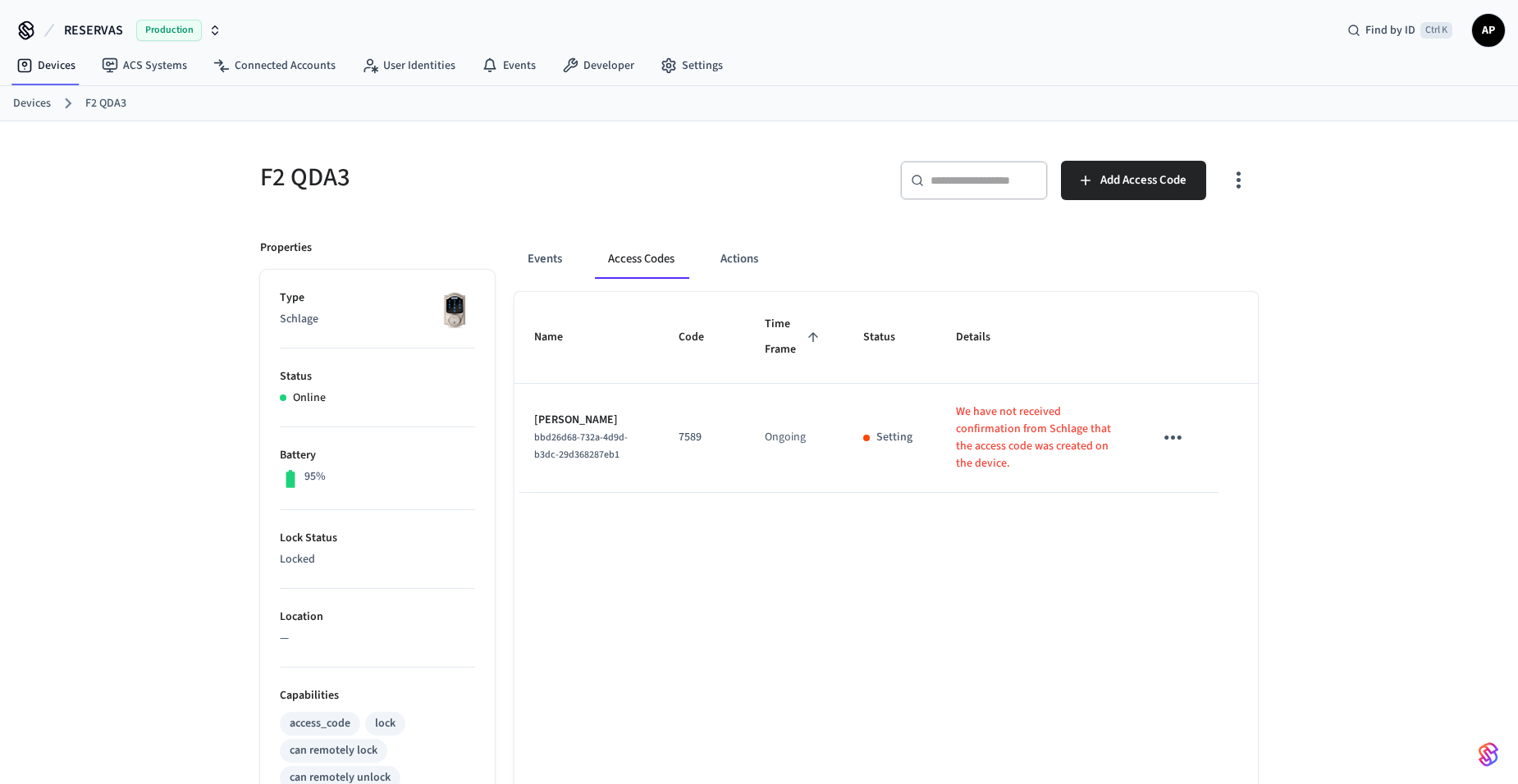
click at [1177, 444] on icon "sticky table" at bounding box center [1173, 437] width 25 height 25
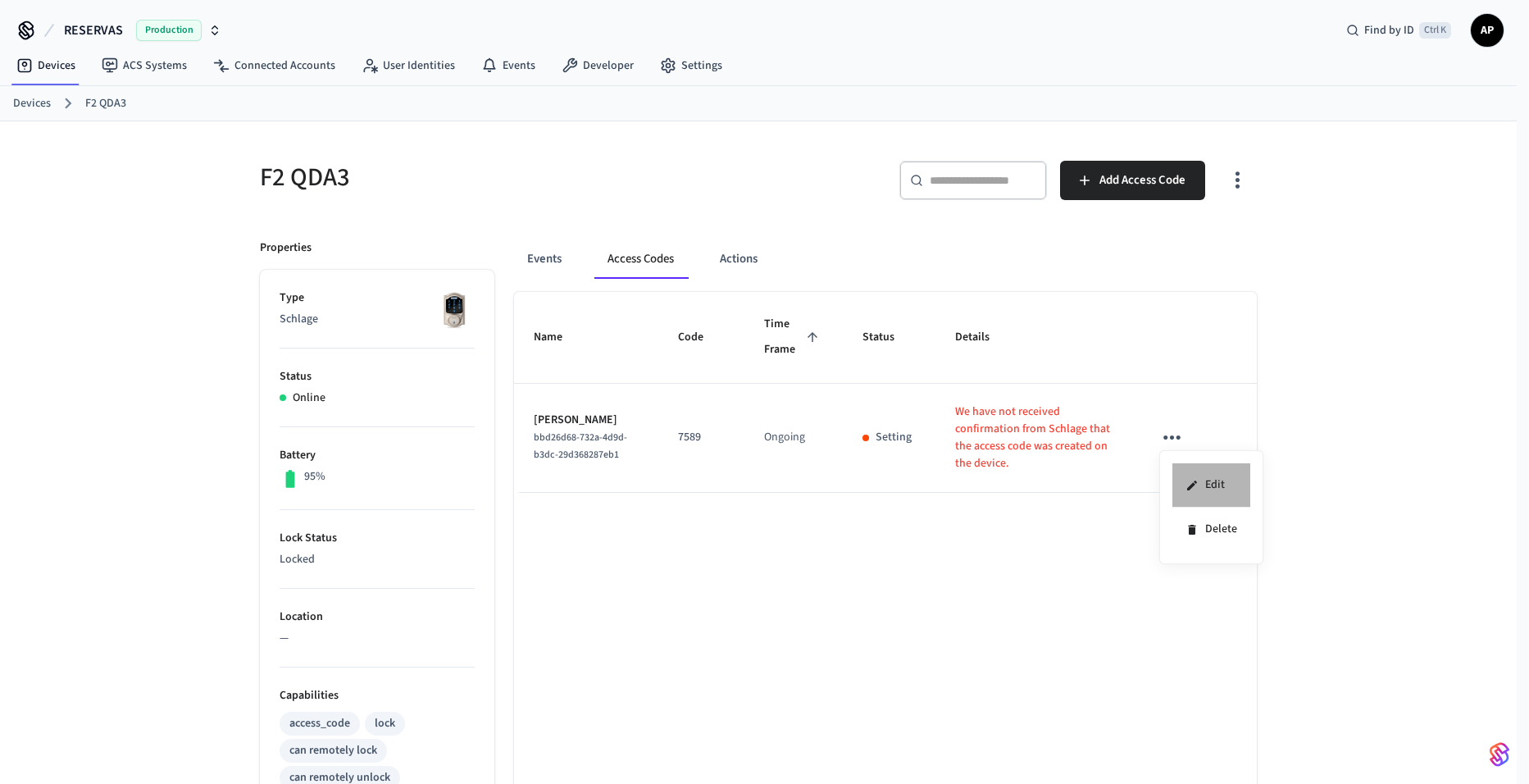
click at [1222, 494] on li "Edit" at bounding box center [1211, 485] width 78 height 44
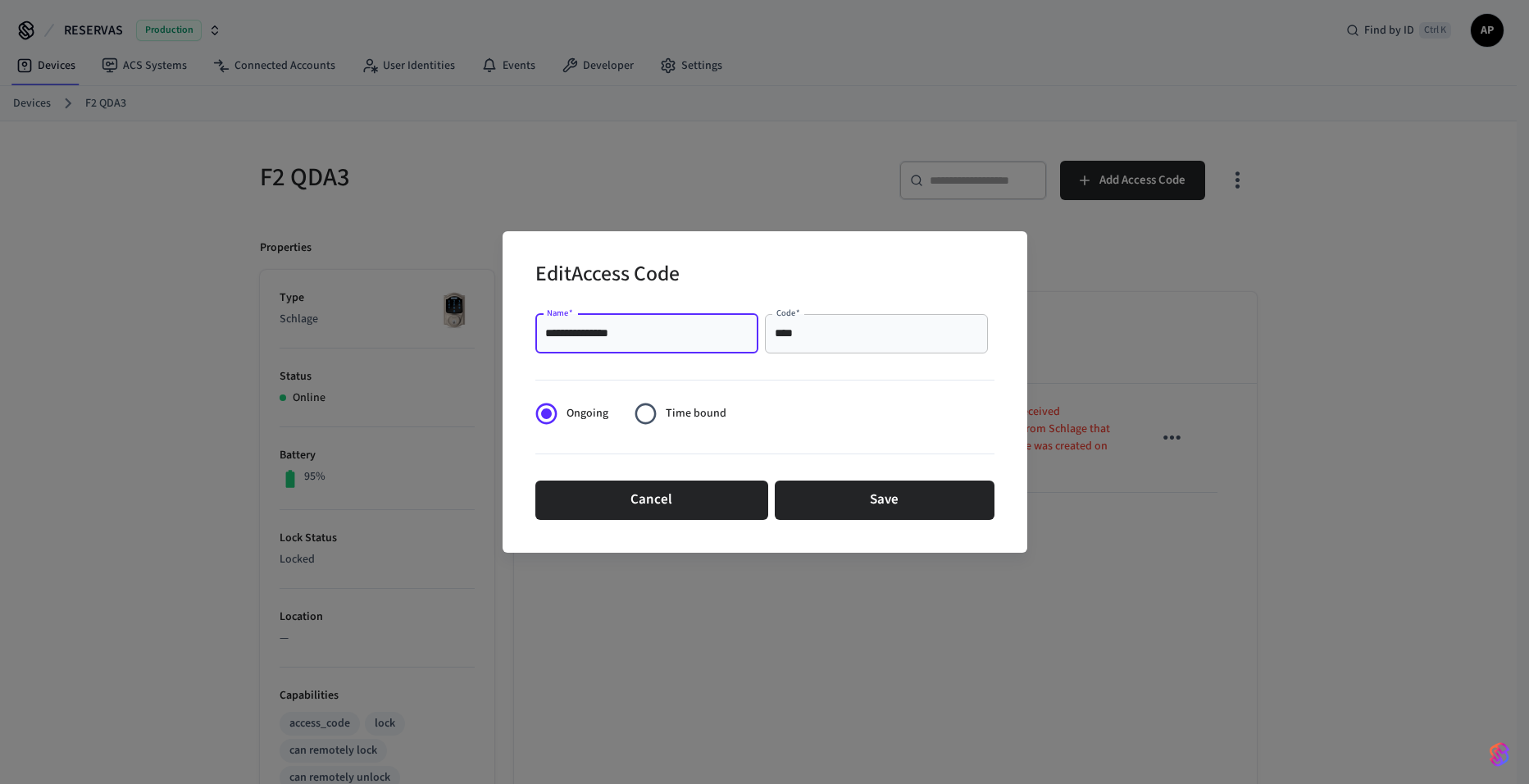
drag, startPoint x: 673, startPoint y: 334, endPoint x: 575, endPoint y: 335, distance: 98.0
click at [575, 335] on input "**********" at bounding box center [646, 333] width 203 height 16
type input "******"
click at [886, 503] on button "Save" at bounding box center [884, 500] width 220 height 39
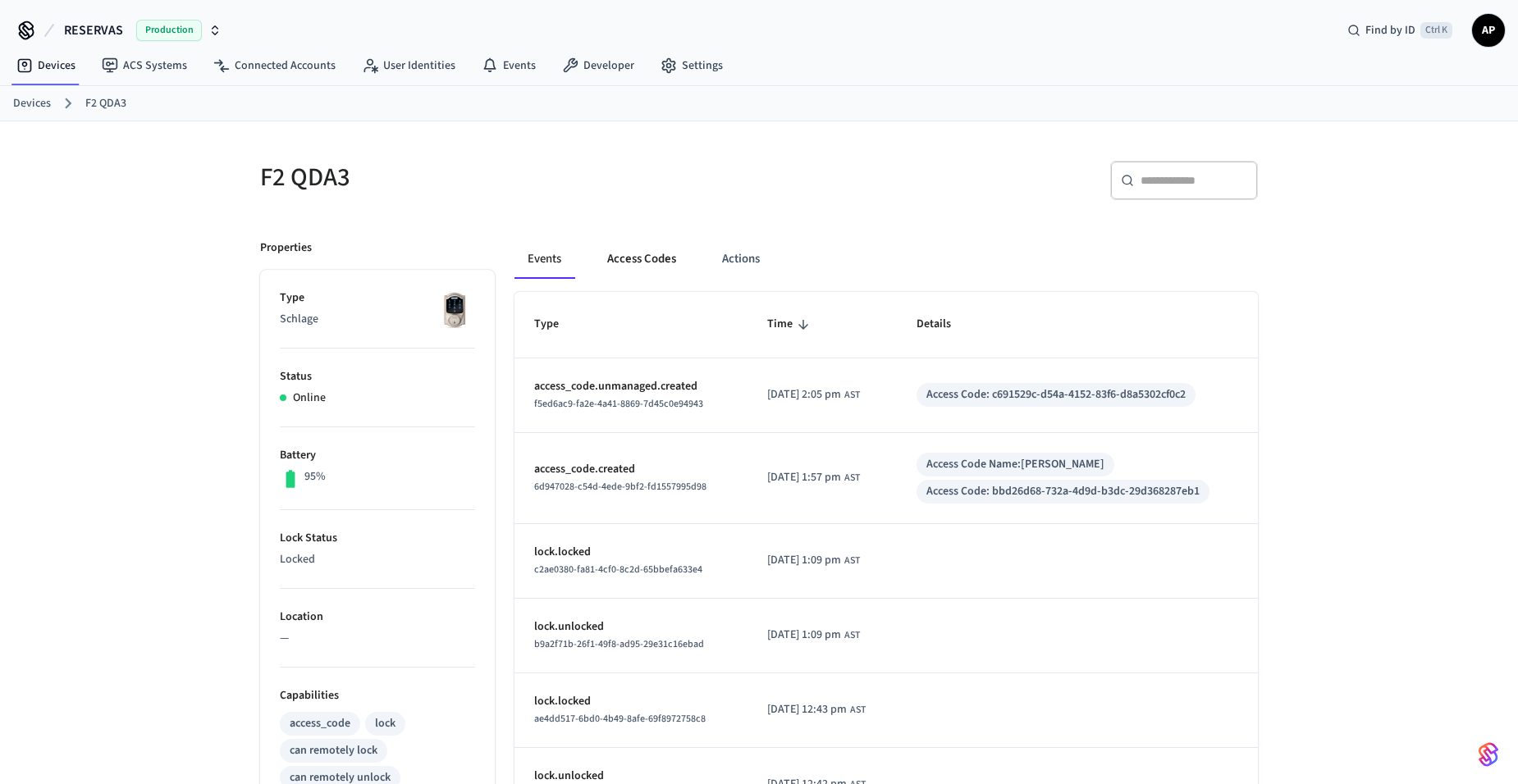
click at [641, 265] on button "Access Codes" at bounding box center [642, 259] width 95 height 39
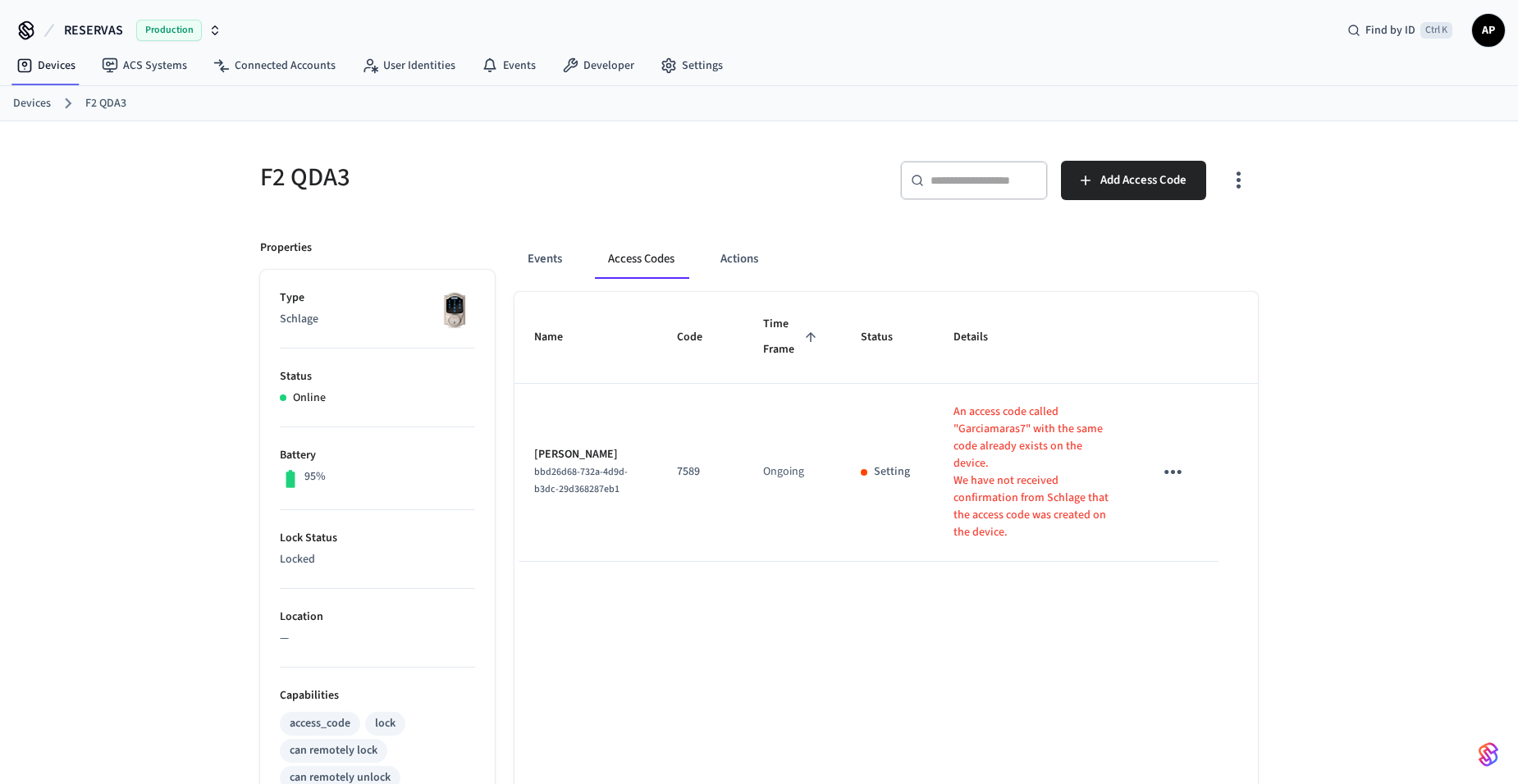
click at [1240, 173] on icon "button" at bounding box center [1238, 181] width 4 height 17
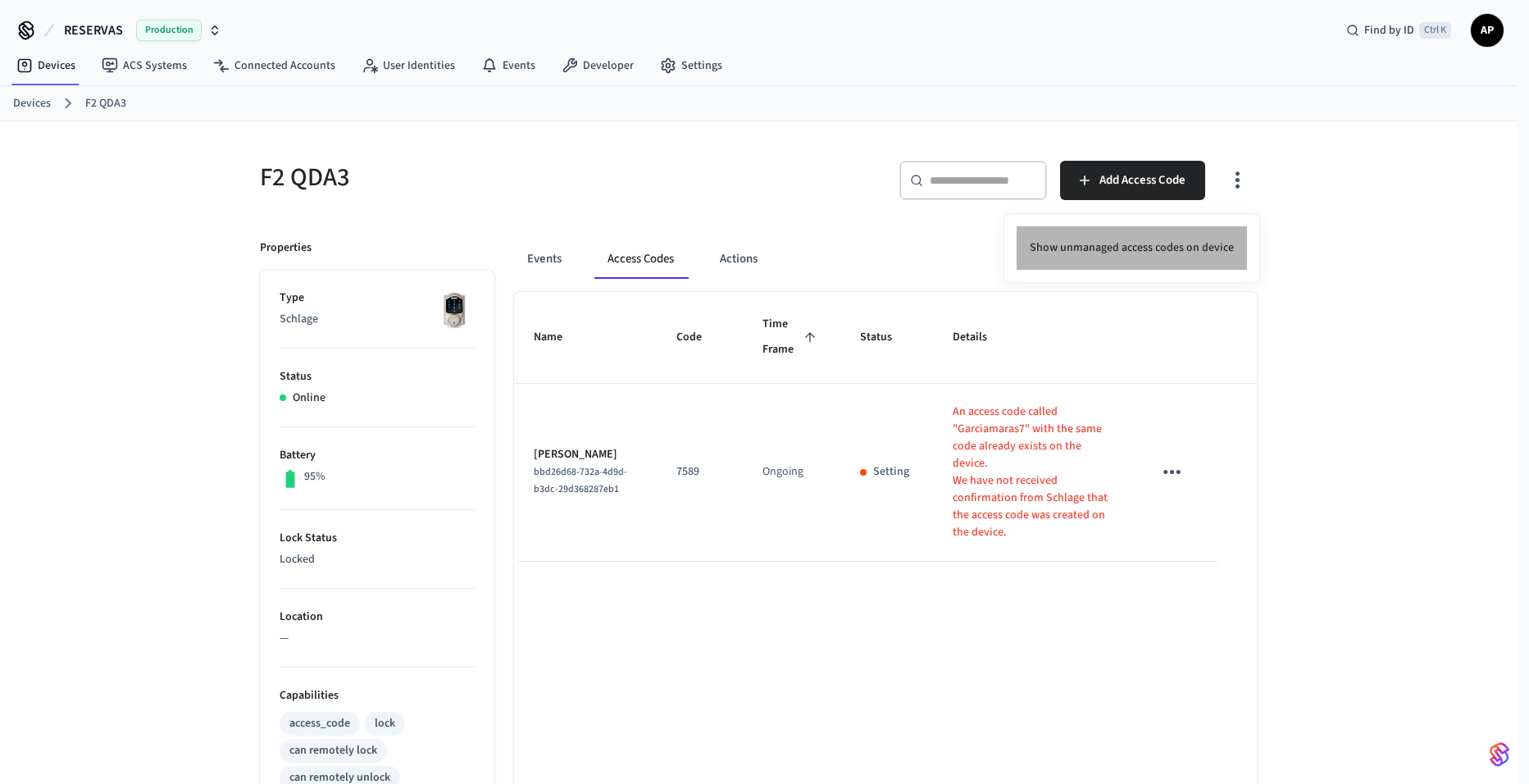
click at [1178, 242] on li "Show unmanaged access codes on device" at bounding box center [1131, 247] width 230 height 43
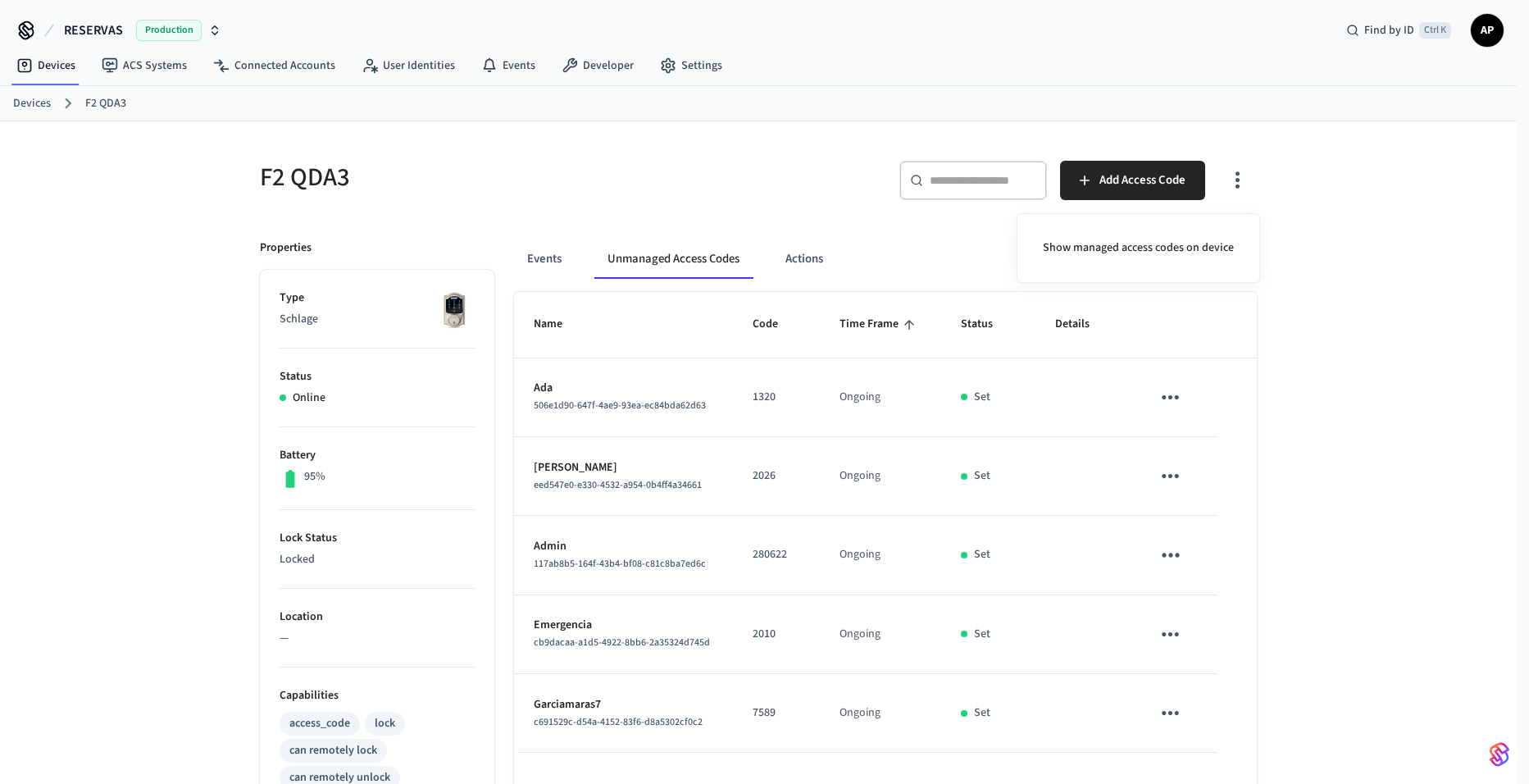
click at [545, 257] on div at bounding box center [764, 392] width 1529 height 784
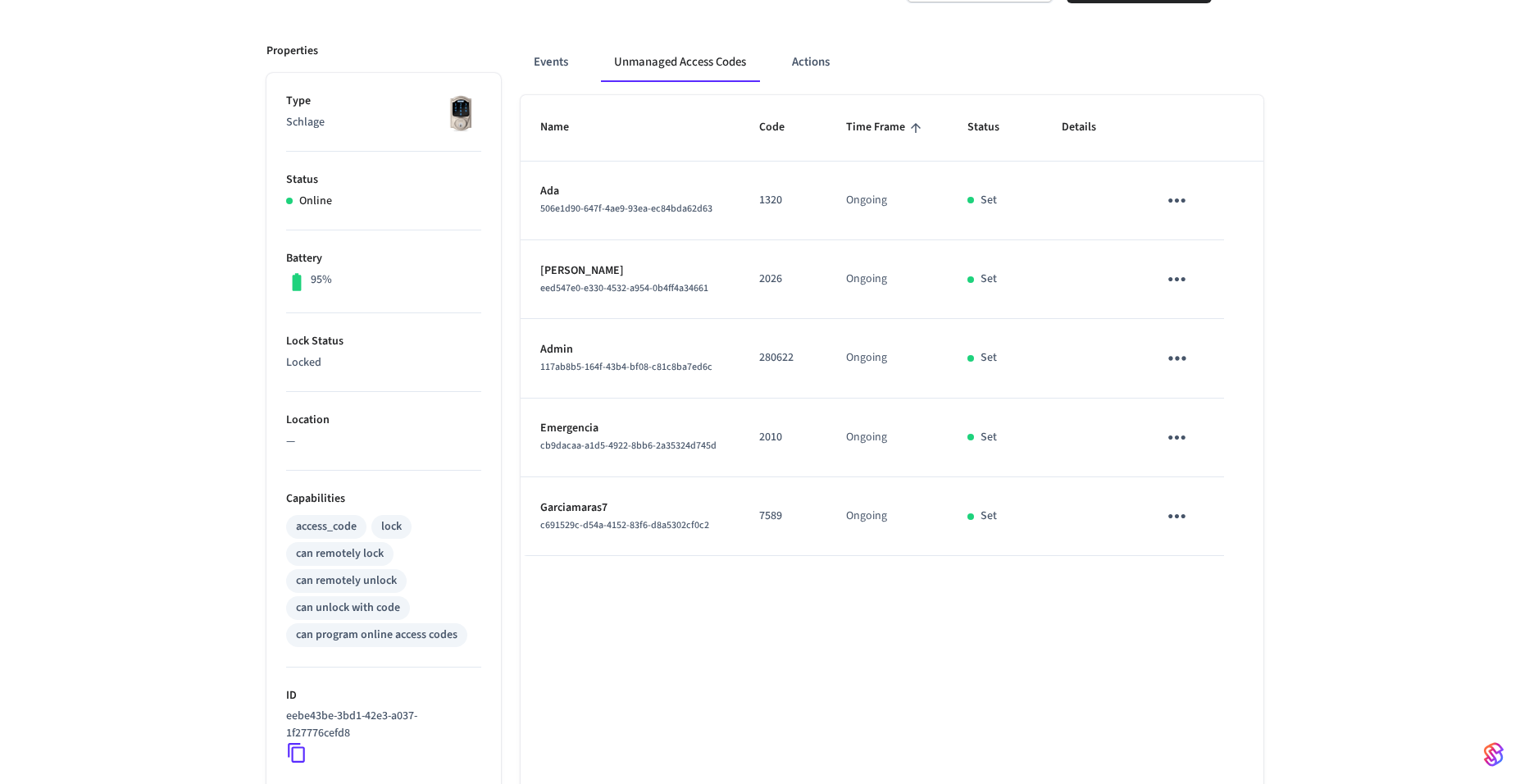
scroll to position [22, 0]
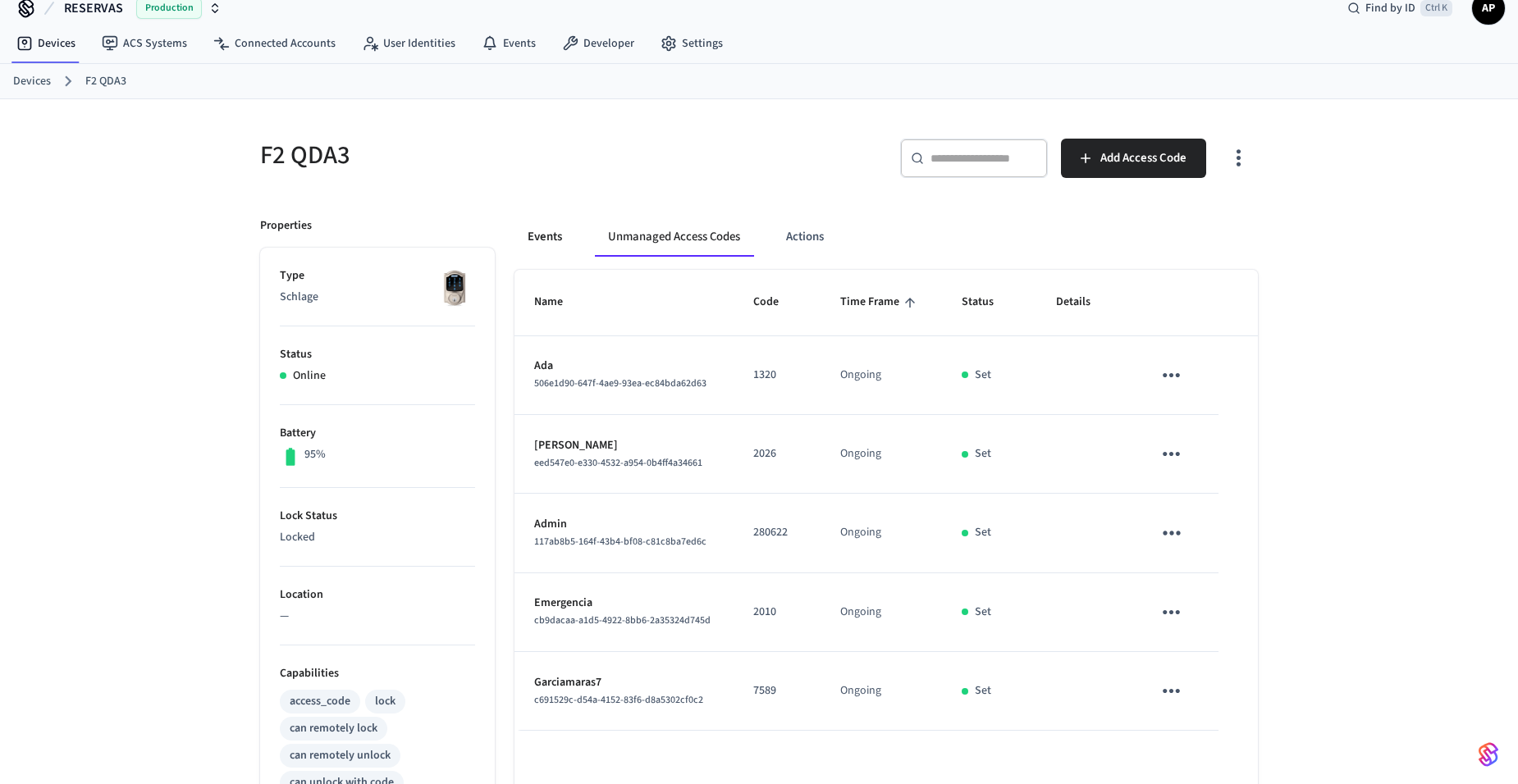
click at [541, 225] on button "Events" at bounding box center [544, 237] width 60 height 39
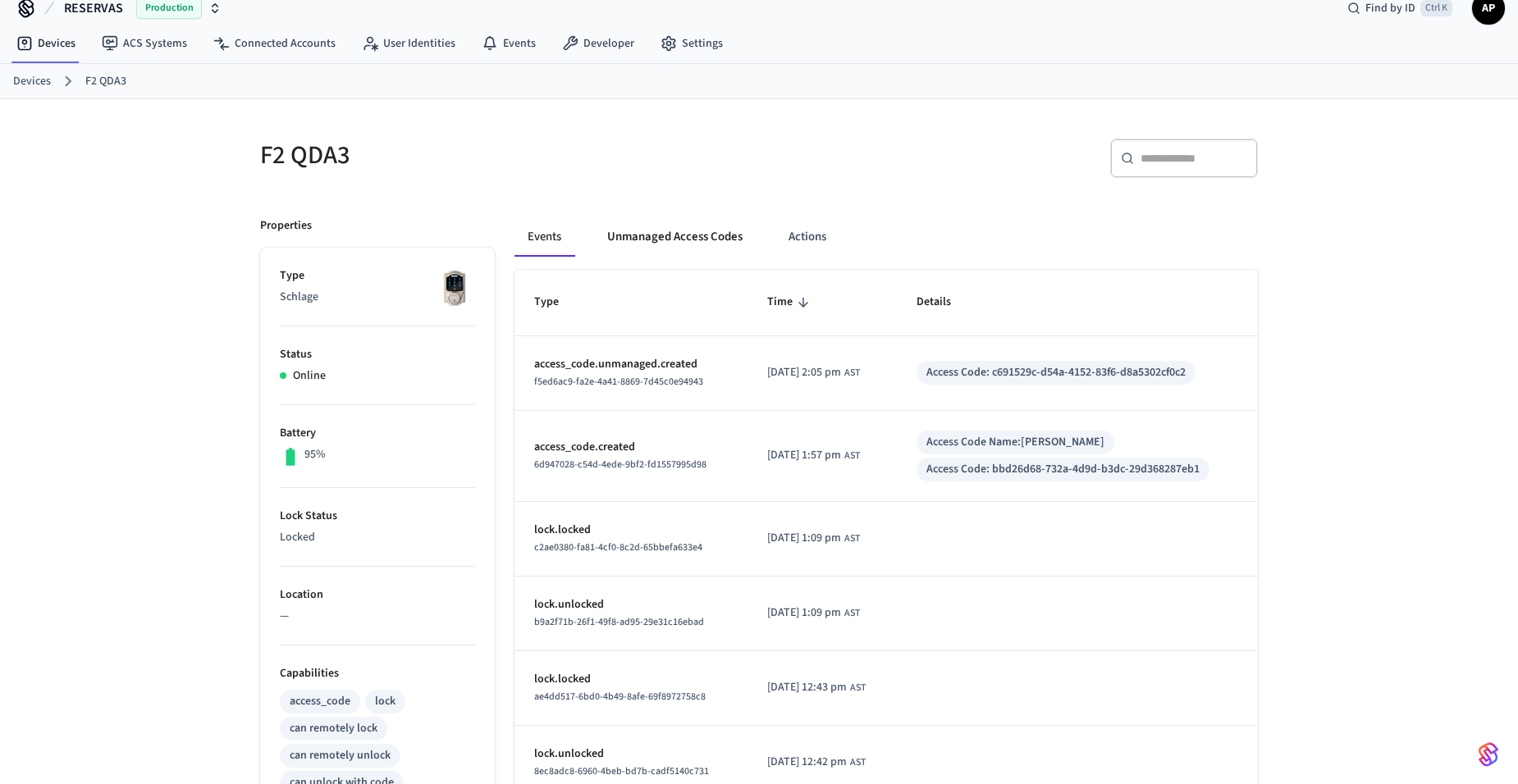
click at [660, 218] on button "Unmanaged Access Codes" at bounding box center [675, 237] width 161 height 39
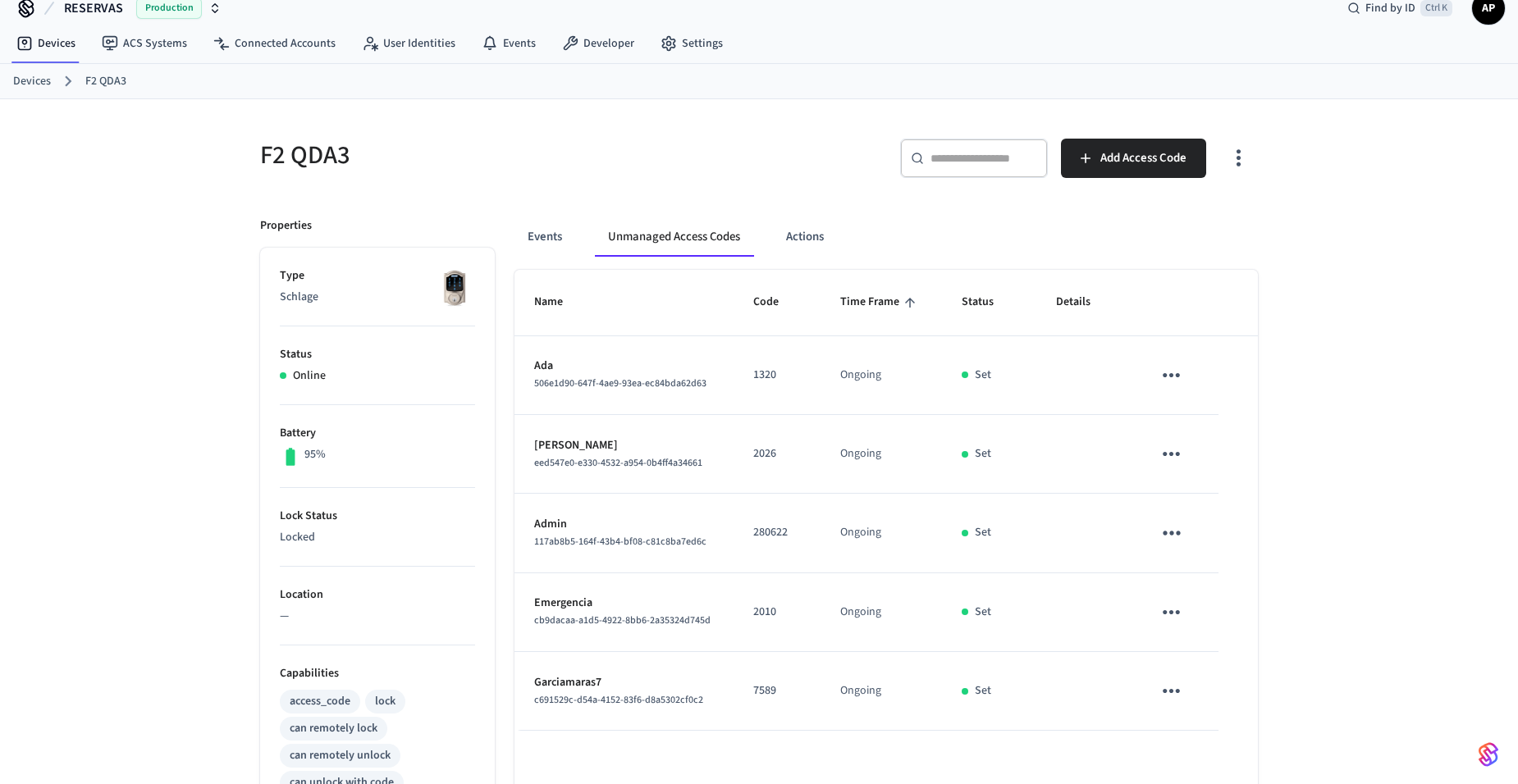
drag, startPoint x: 1233, startPoint y: 161, endPoint x: 1246, endPoint y: 225, distance: 65.3
click at [1238, 161] on icon "button" at bounding box center [1238, 158] width 25 height 25
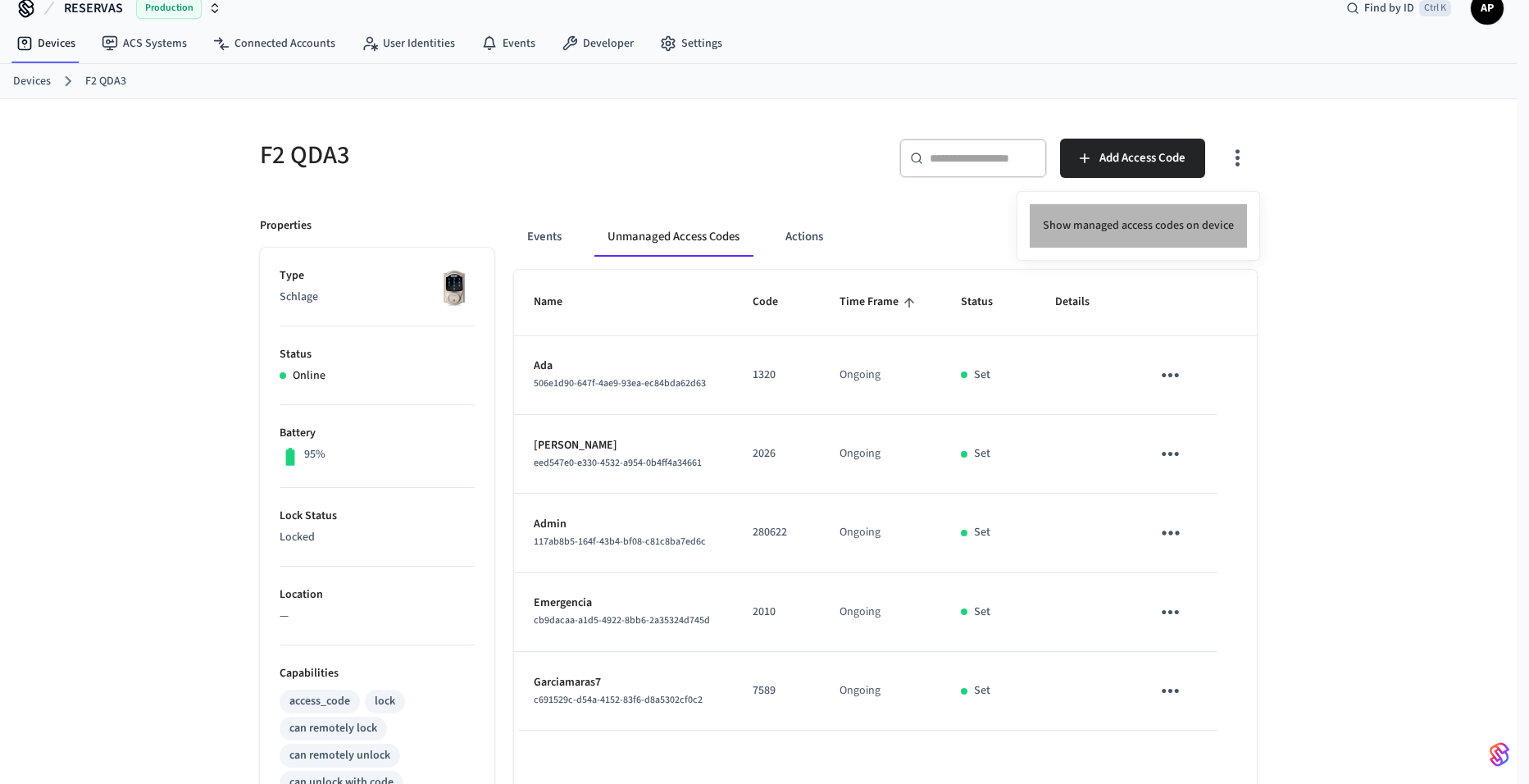
click at [1143, 228] on li "Show managed access codes on device" at bounding box center [1138, 225] width 217 height 43
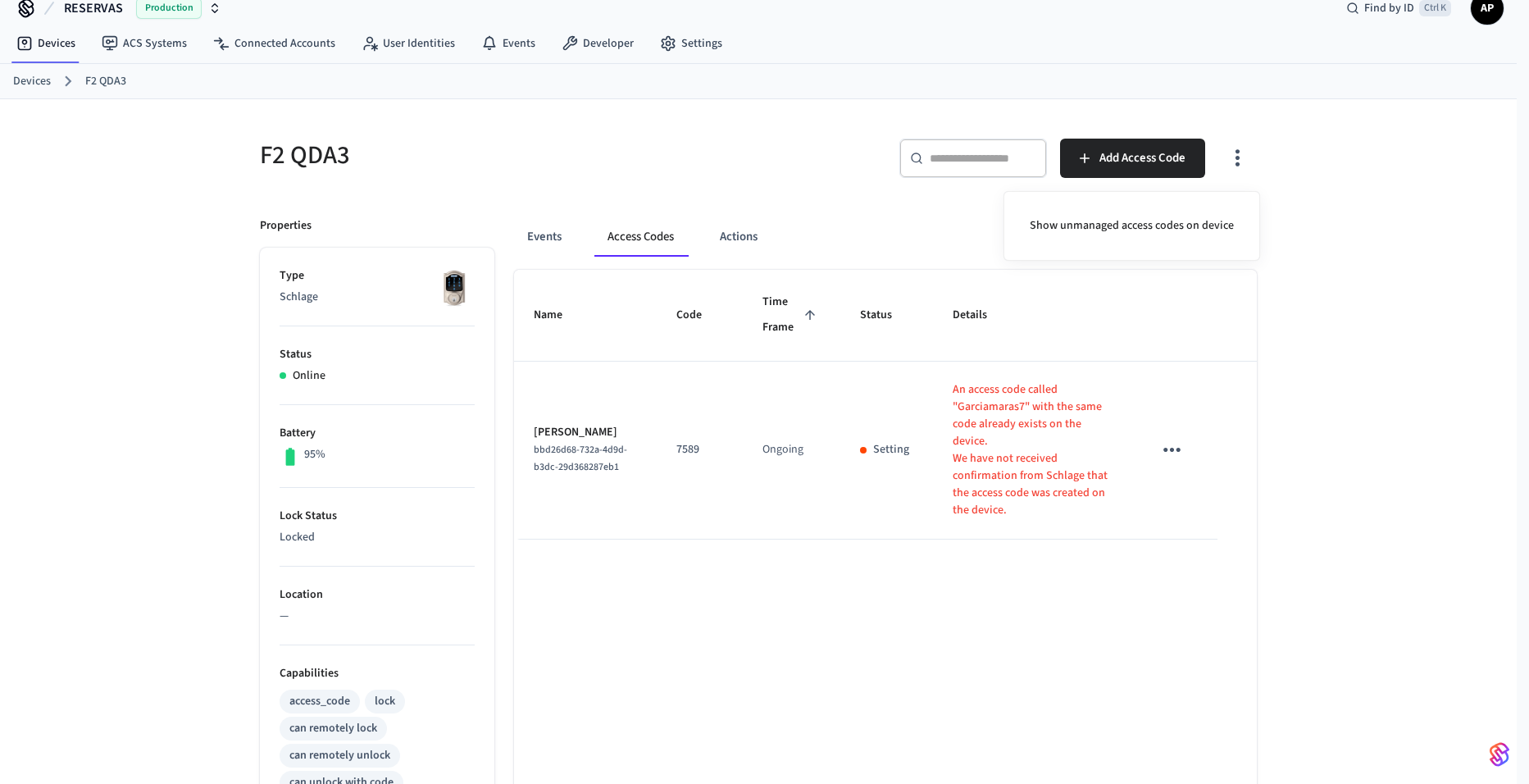
click at [1001, 409] on div at bounding box center [764, 392] width 1529 height 784
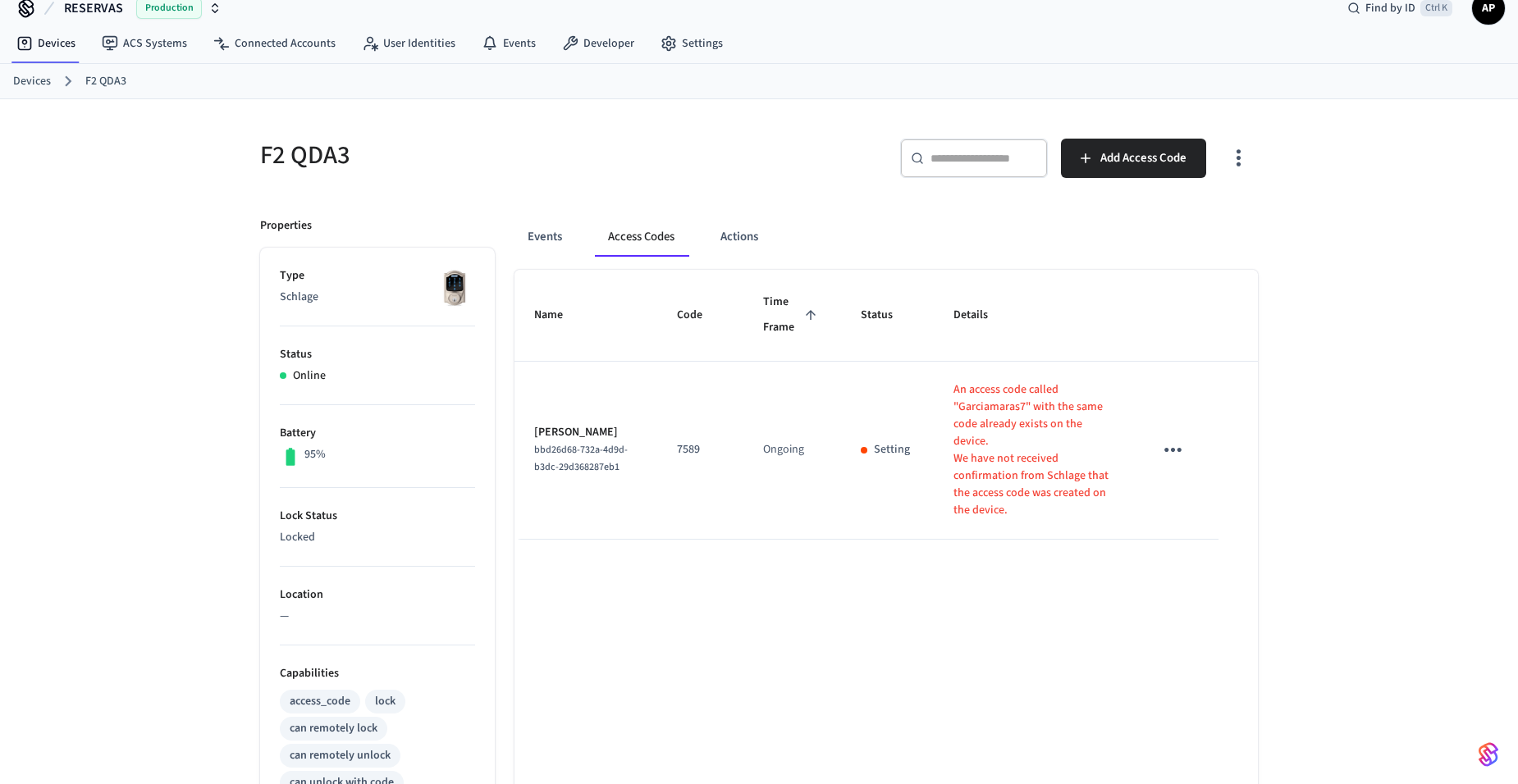
click at [1001, 409] on div at bounding box center [759, 392] width 1518 height 784
click at [1001, 409] on p "An access code called "Garciamaras7" with the same code already exists on the d…" at bounding box center [1034, 415] width 160 height 69
drag, startPoint x: 1001, startPoint y: 409, endPoint x: 994, endPoint y: 414, distance: 8.6
click at [994, 414] on p "An access code called "Garciamaras7" with the same code already exists on the d…" at bounding box center [1034, 415] width 160 height 69
drag, startPoint x: 946, startPoint y: 400, endPoint x: 1010, endPoint y: 402, distance: 64.0
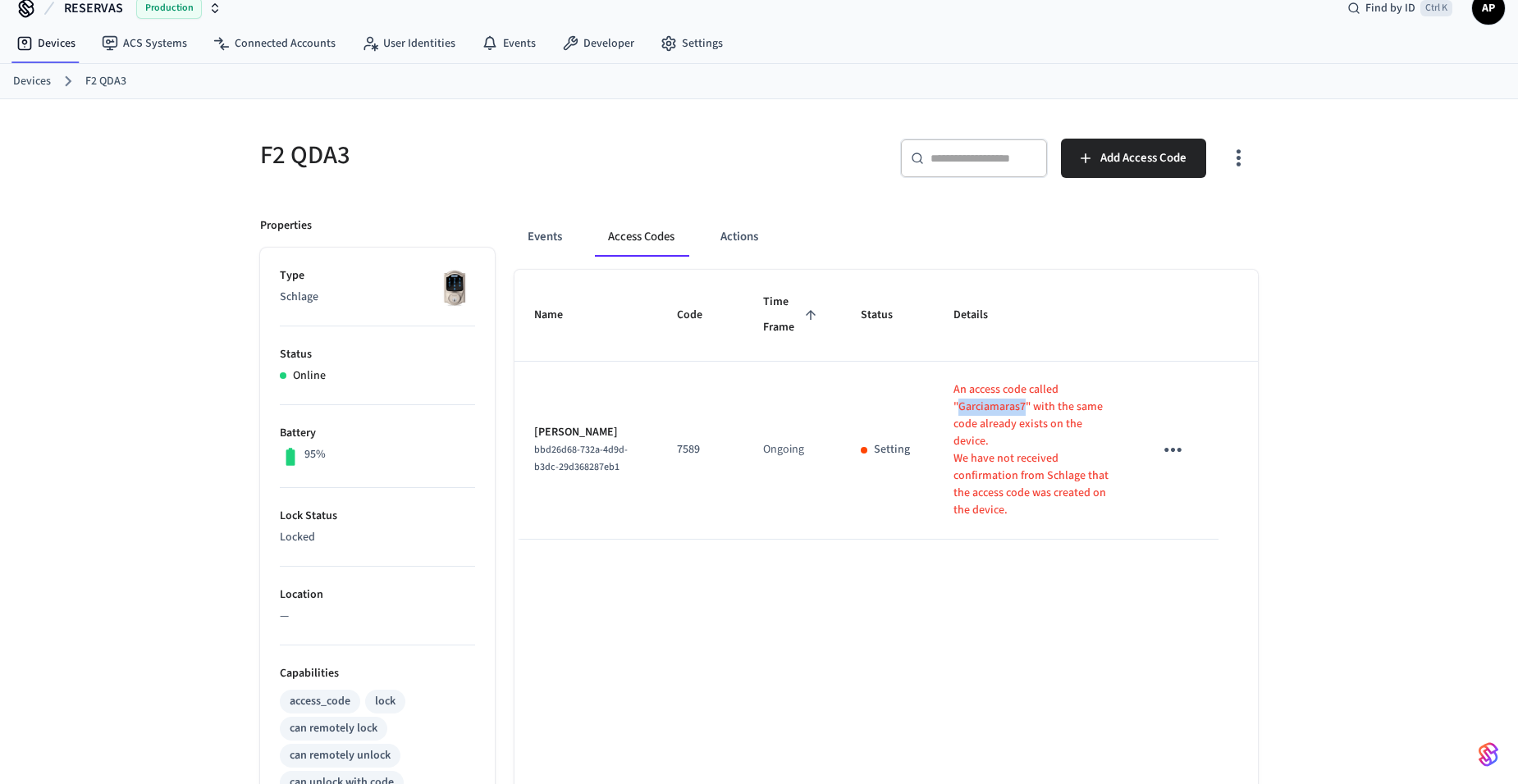
click at [1010, 402] on p "An access code called "Garciamaras7" with the same code already exists on the d…" at bounding box center [1034, 415] width 160 height 69
copy p "Garciamaras7"
click at [1168, 437] on icon "sticky table" at bounding box center [1173, 450] width 25 height 25
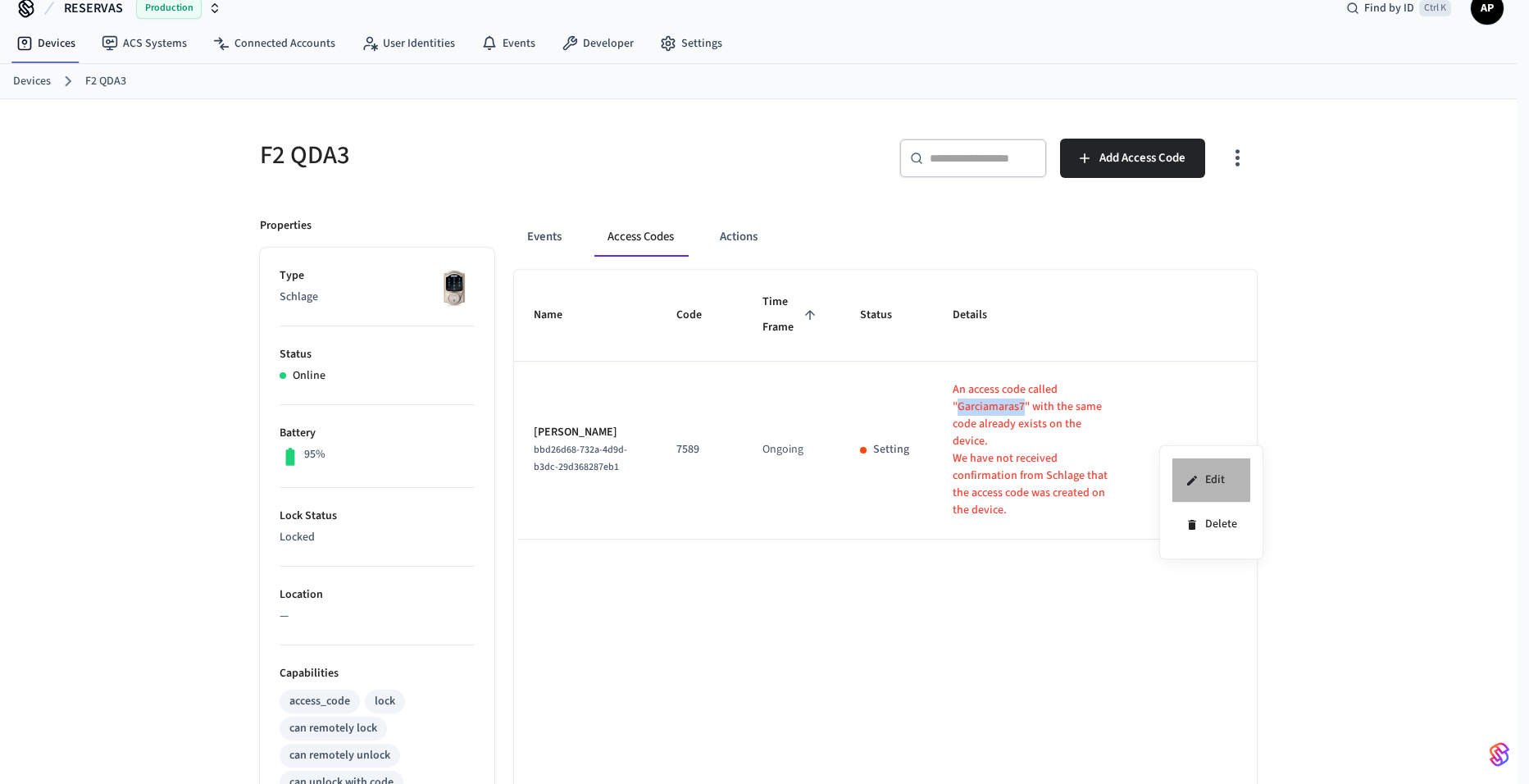
click at [1189, 482] on icon at bounding box center [1193, 480] width 10 height 10
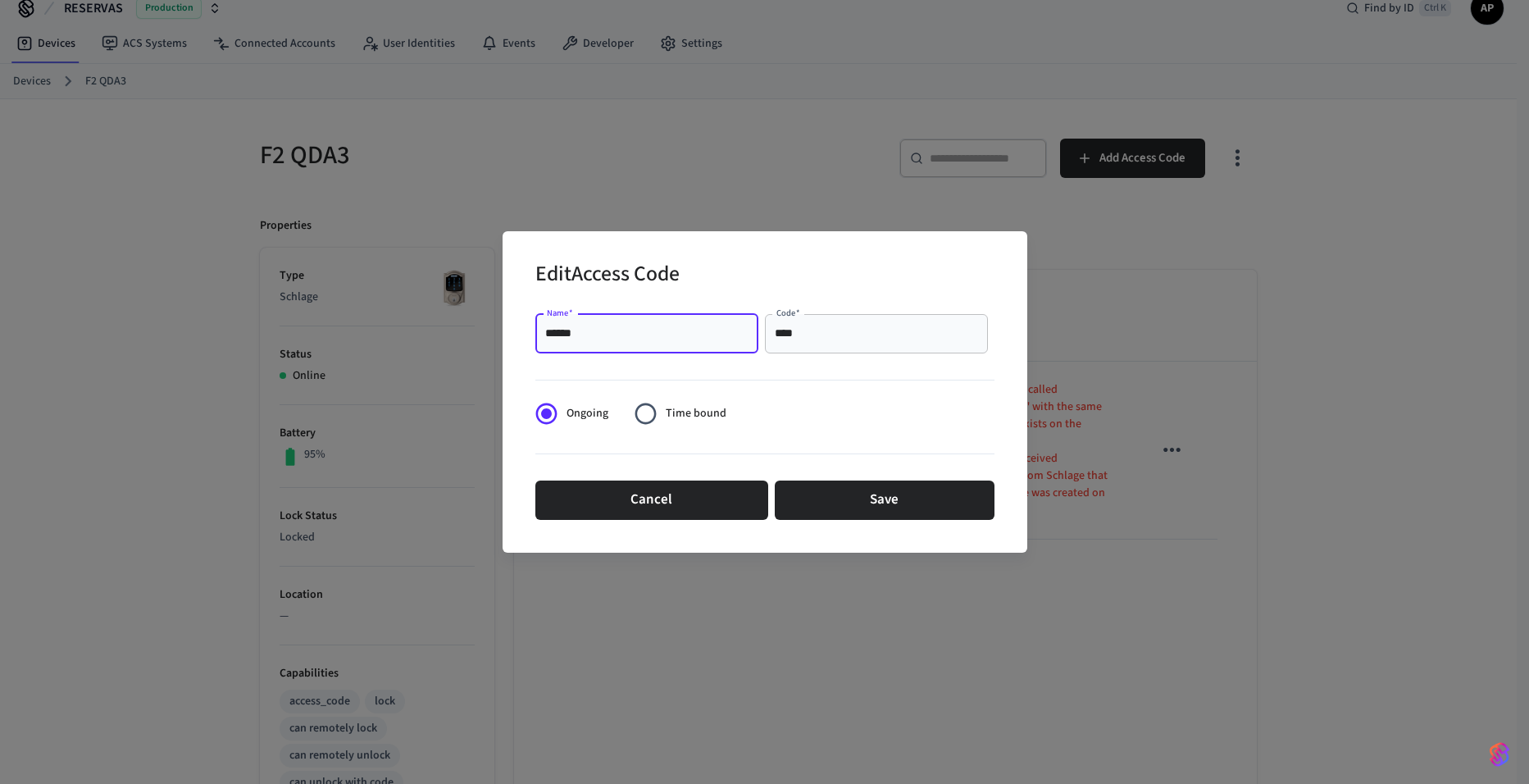
click at [635, 336] on input "******" at bounding box center [646, 333] width 203 height 16
paste input "******"
type input "**********"
click at [898, 510] on button "Save" at bounding box center [884, 500] width 220 height 39
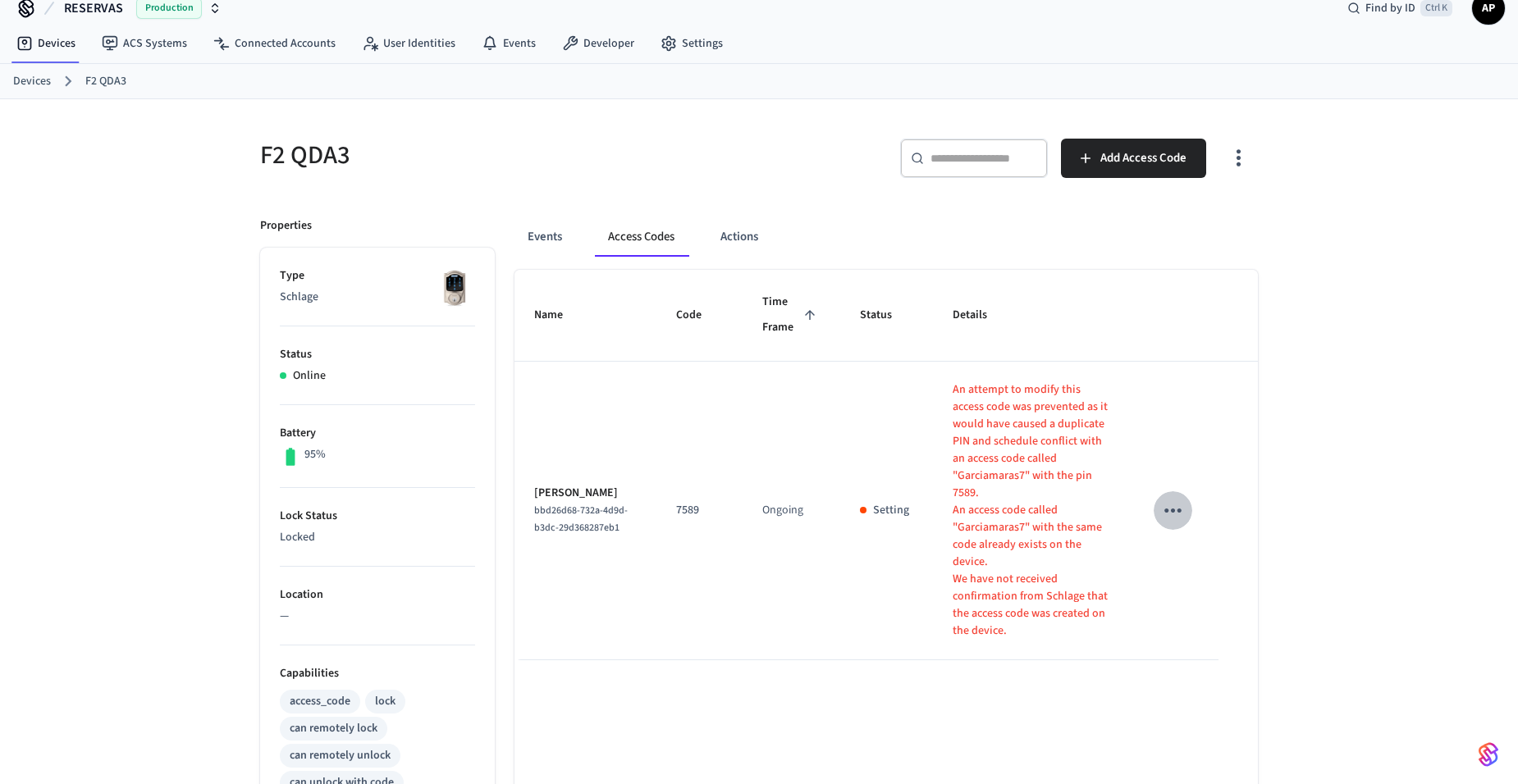
click at [1183, 498] on icon "sticky table" at bounding box center [1173, 510] width 25 height 25
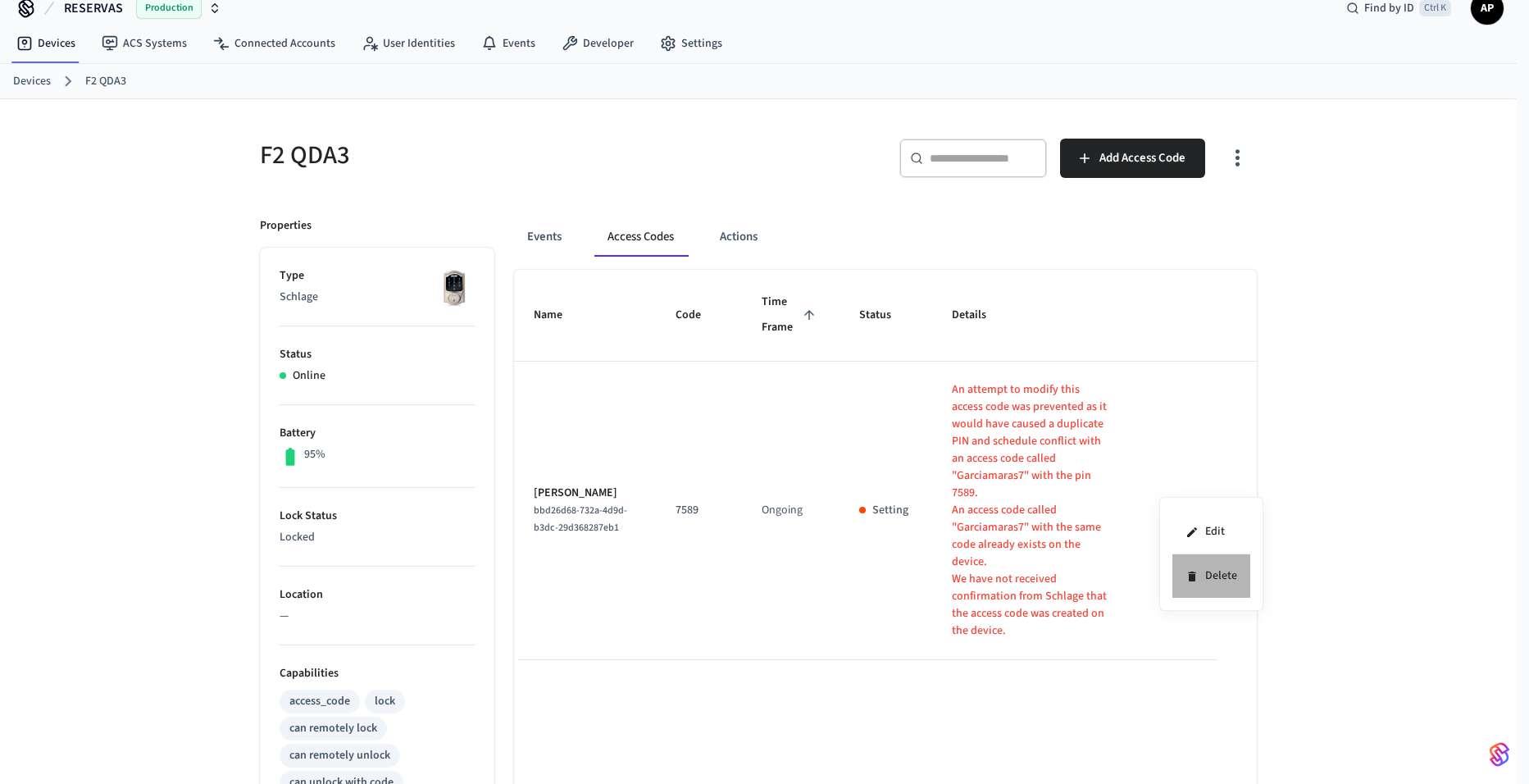
click at [1208, 569] on li "Delete" at bounding box center [1211, 576] width 78 height 43
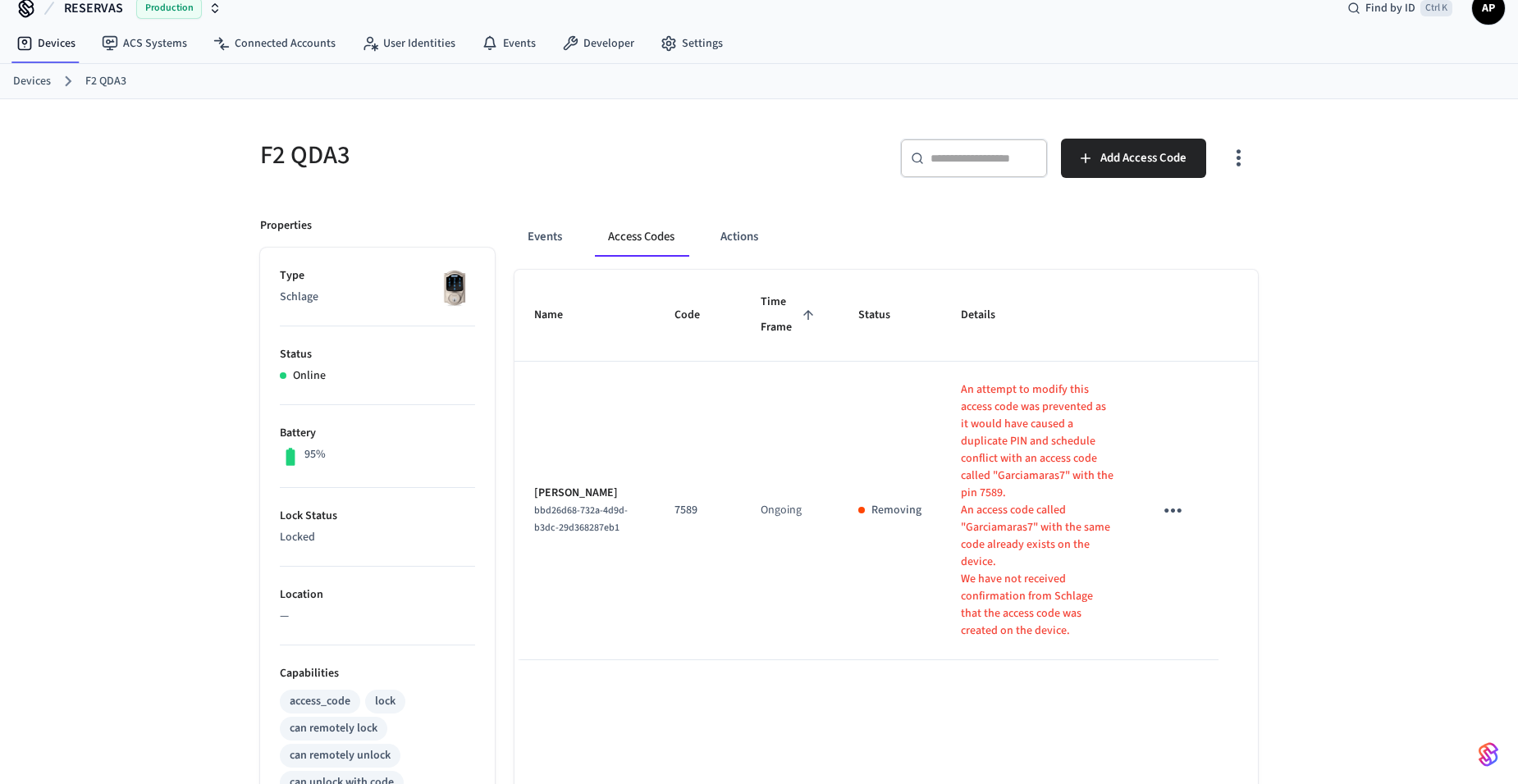
click at [1263, 158] on div "F2 QDA3 ​ ​ Add Access Code Properties Type Schlage Status Online Battery 95% L…" at bounding box center [759, 657] width 1024 height 1075
click at [1237, 161] on icon "button" at bounding box center [1238, 158] width 25 height 25
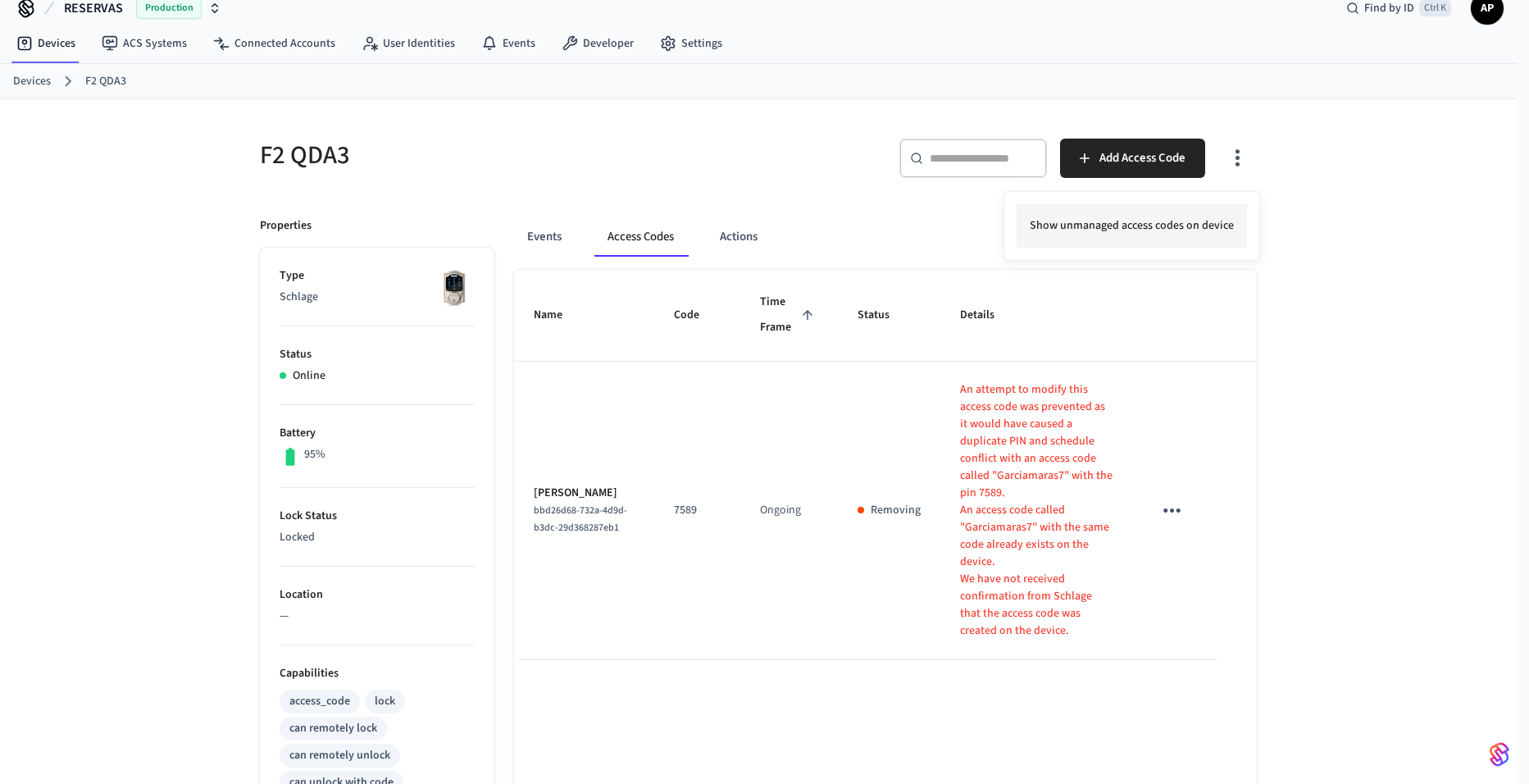
click at [1173, 223] on li "Show unmanaged access codes on device" at bounding box center [1131, 225] width 230 height 43
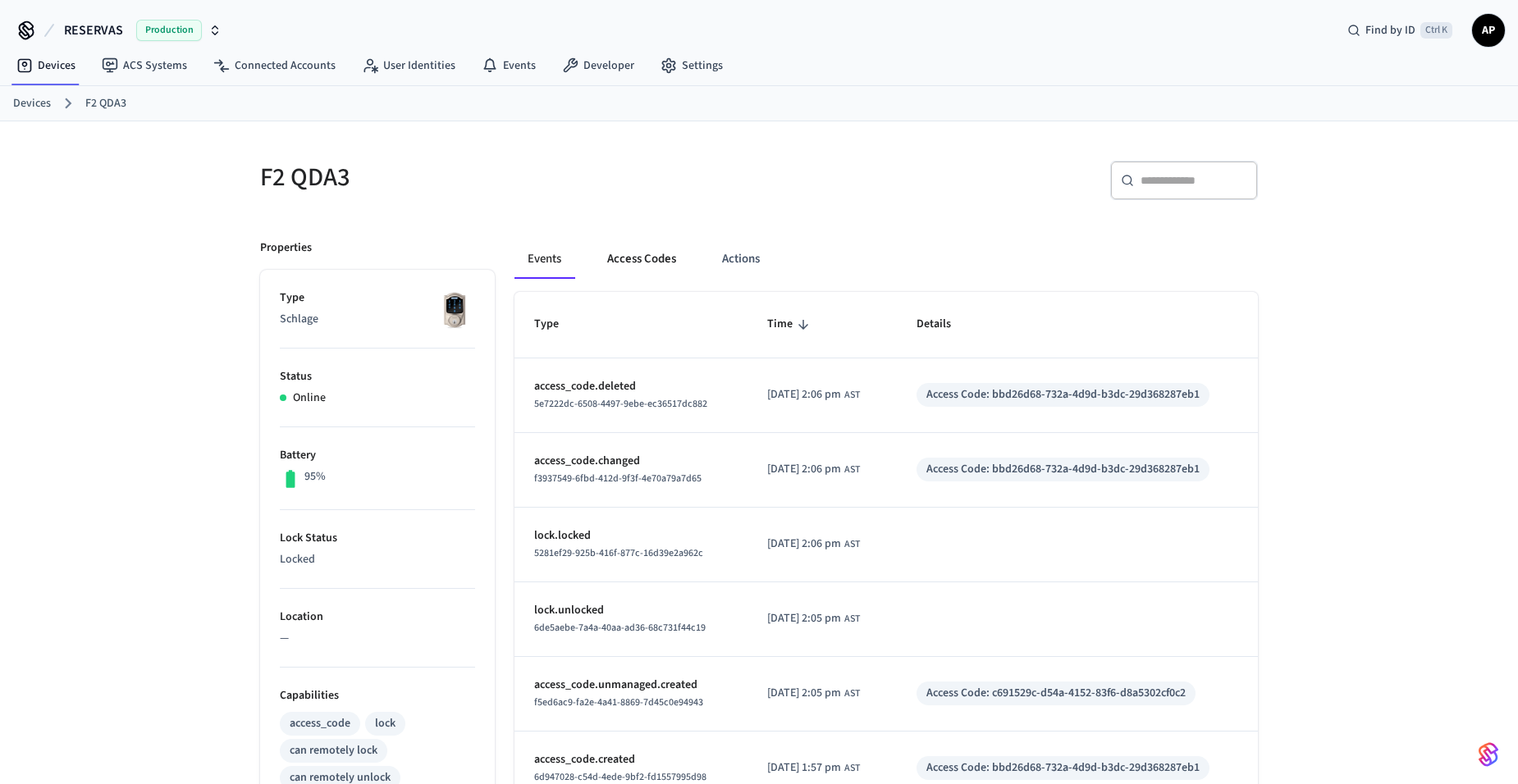
click at [651, 266] on button "Access Codes" at bounding box center [642, 259] width 95 height 39
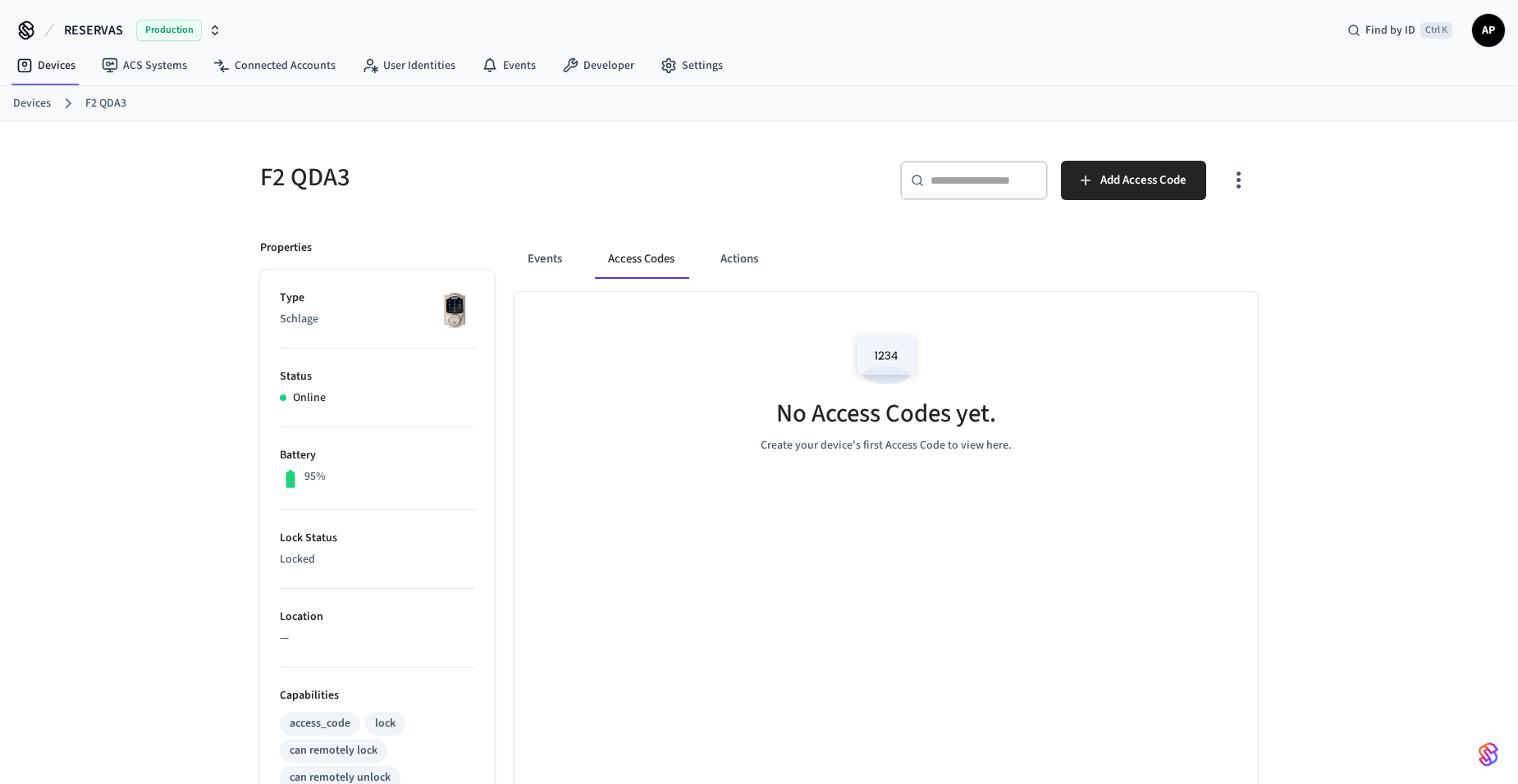
click at [1260, 180] on div "F2 QDA3 ​ ​ Add Access Code Properties Type Schlage Status Online Battery 95% L…" at bounding box center [759, 679] width 1024 height 1075
click at [1240, 183] on icon "button" at bounding box center [1238, 180] width 25 height 25
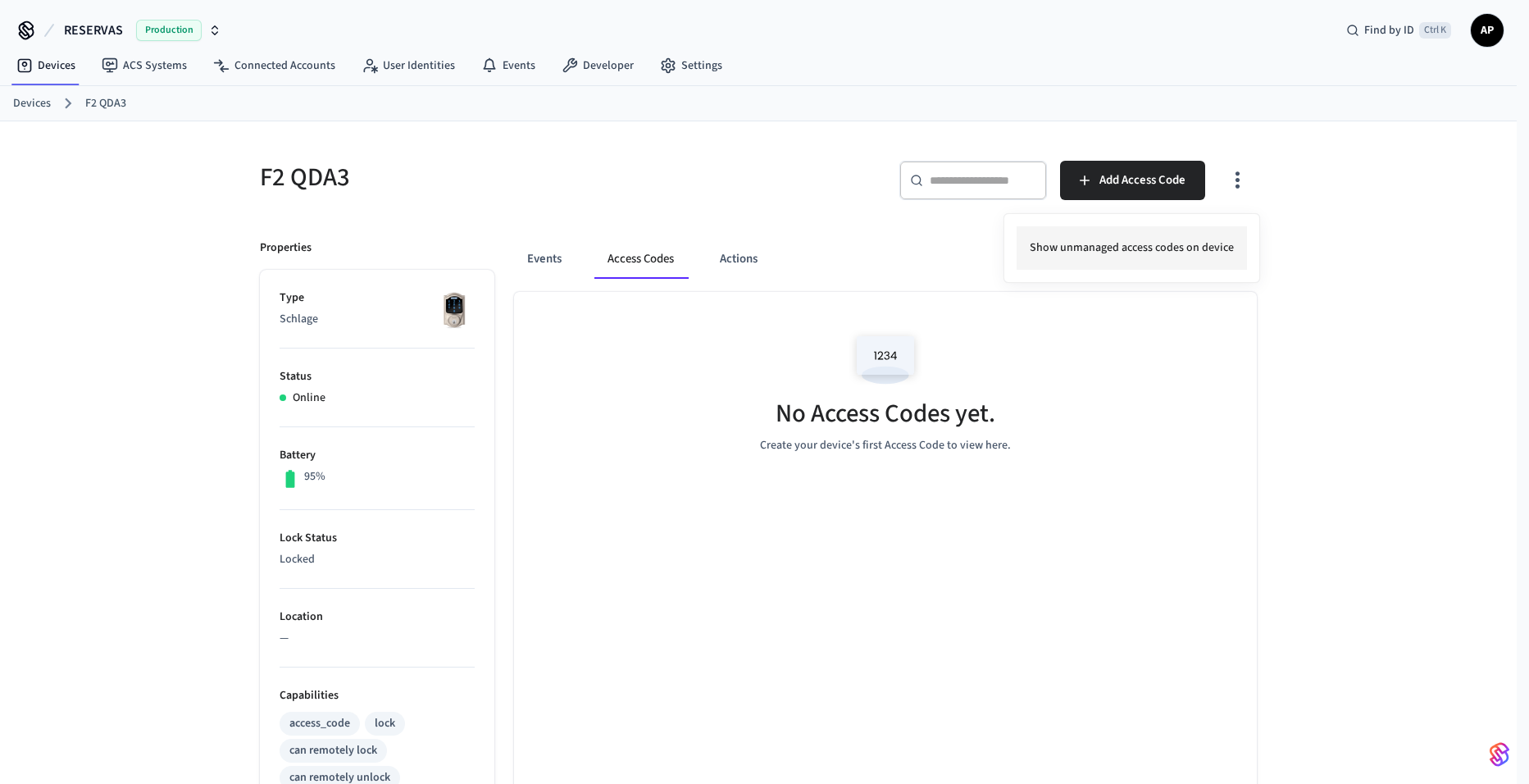
click at [1196, 253] on li "Show unmanaged access codes on device" at bounding box center [1131, 247] width 230 height 43
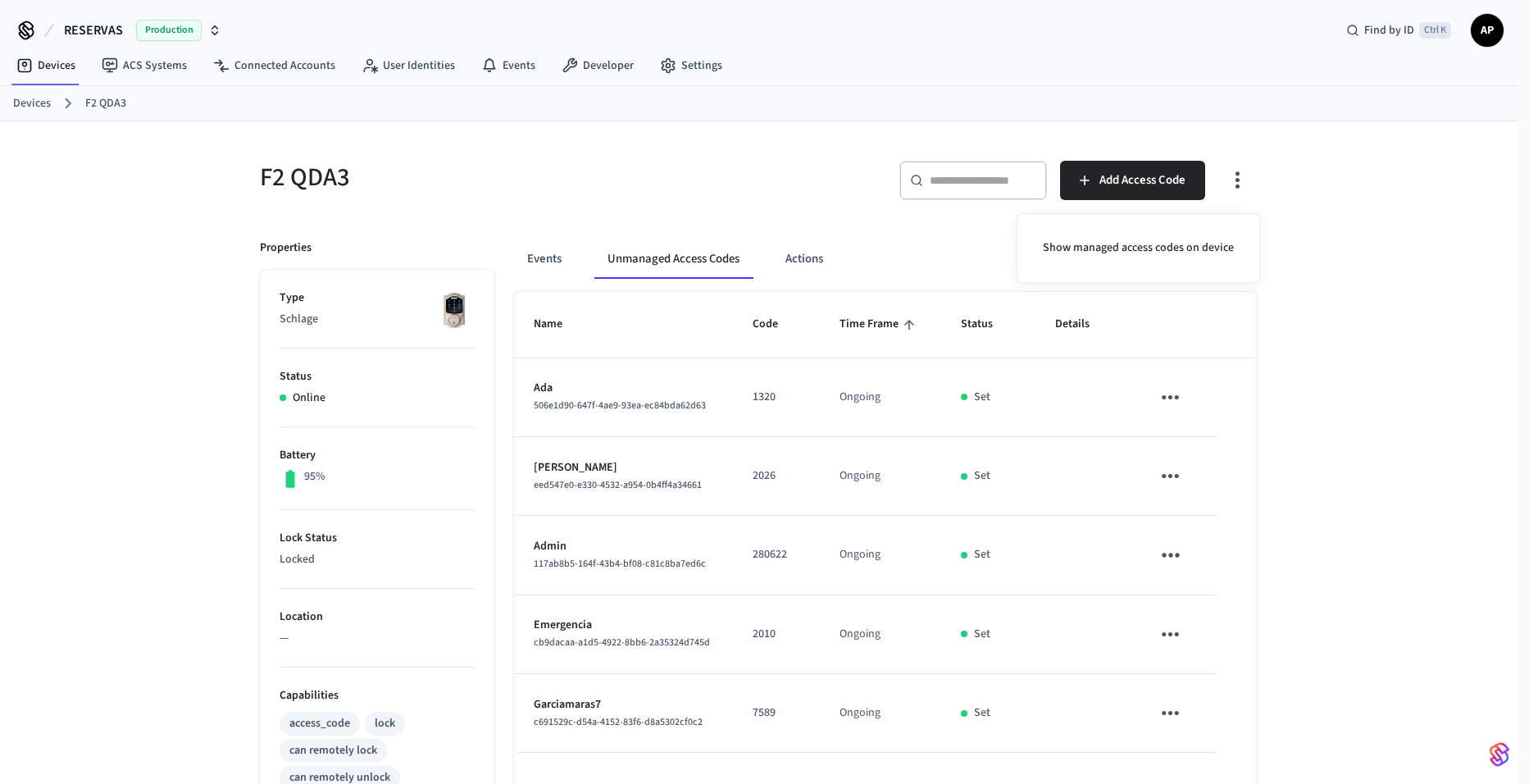
click at [538, 250] on div at bounding box center [764, 392] width 1529 height 784
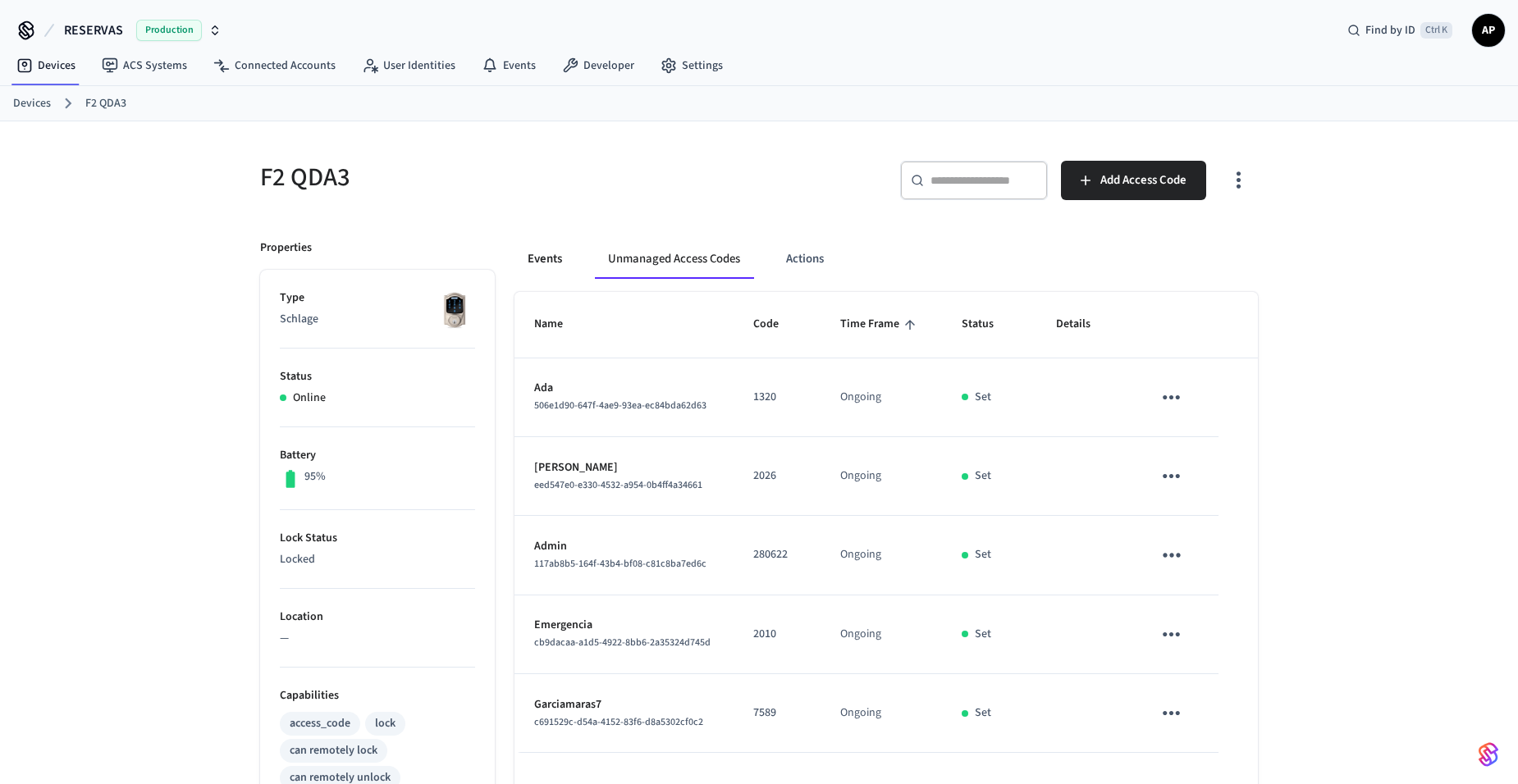
click at [538, 257] on button "Events" at bounding box center [544, 259] width 60 height 39
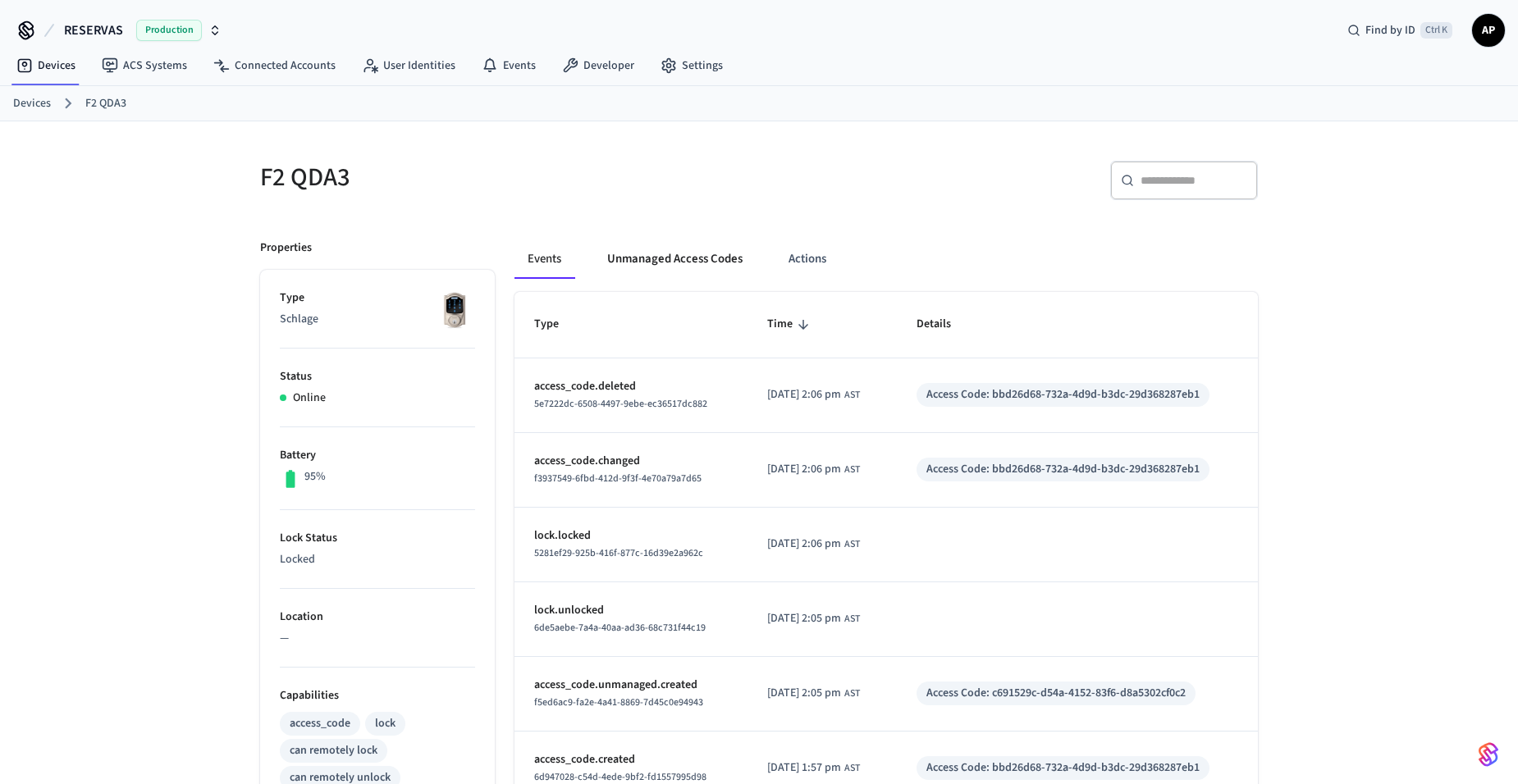
click at [666, 259] on button "Unmanaged Access Codes" at bounding box center [675, 259] width 161 height 39
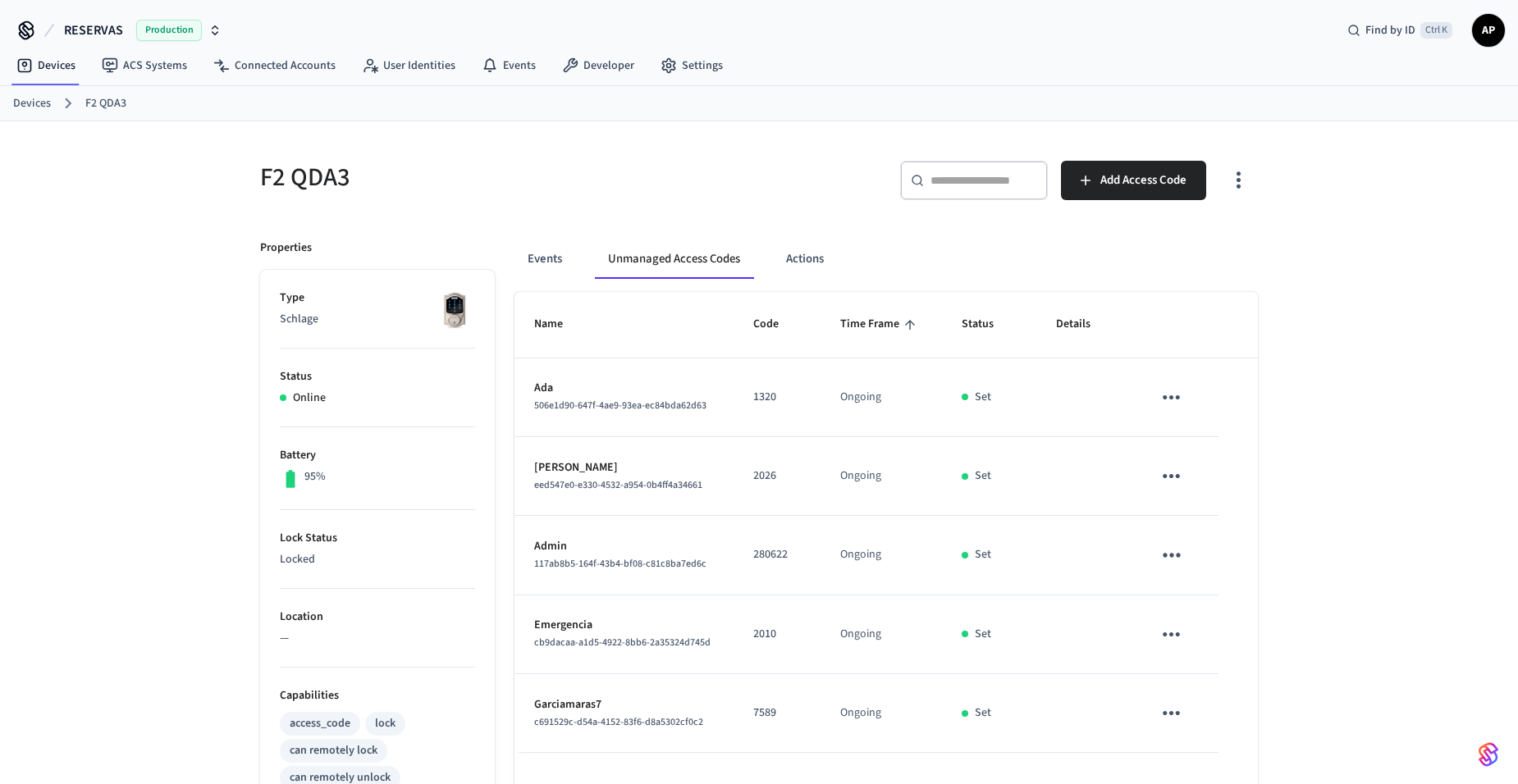
click at [18, 106] on link "Devices" at bounding box center [31, 104] width 37 height 17
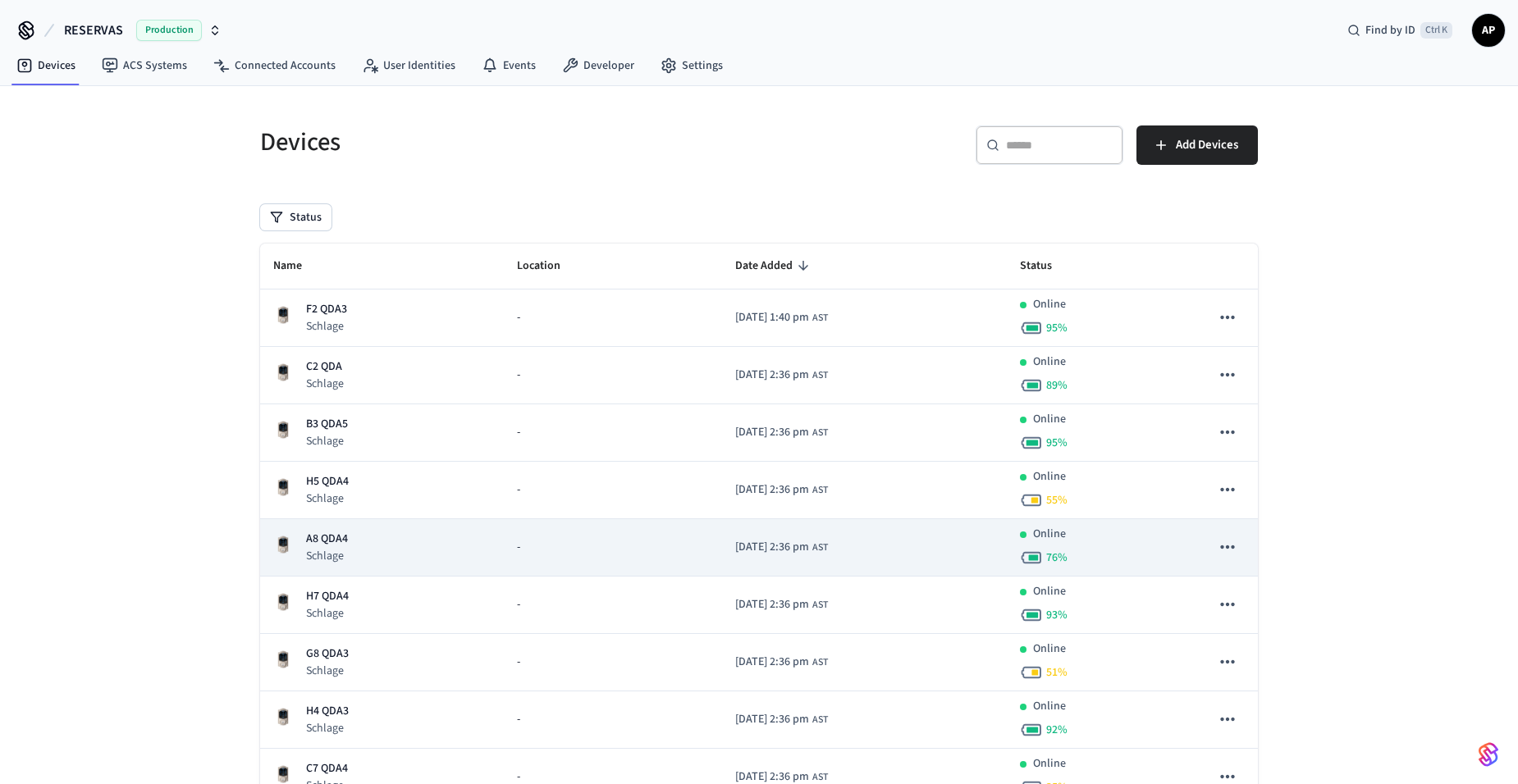
click at [340, 538] on p "A8 QDA4" at bounding box center [326, 539] width 42 height 17
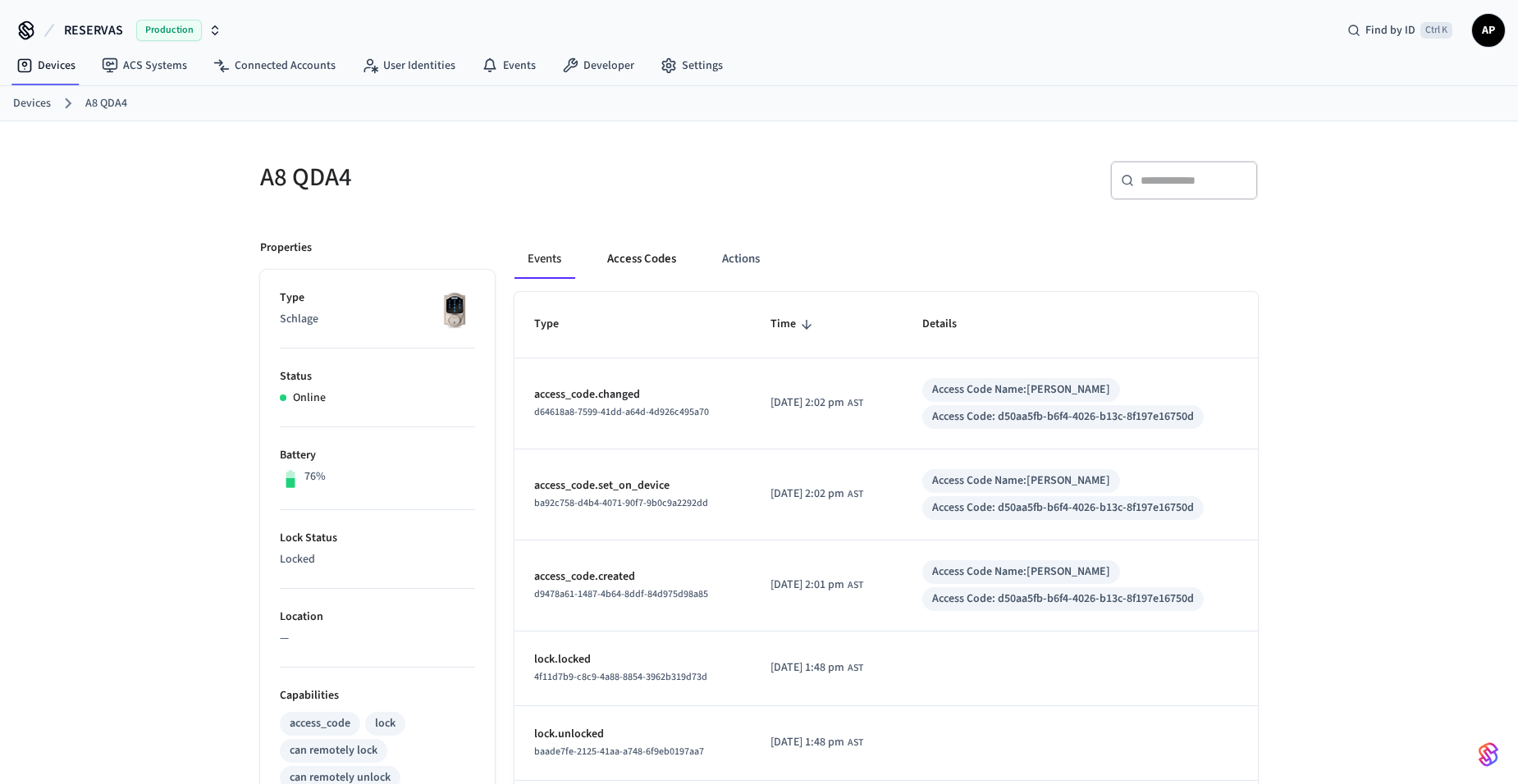
click at [670, 258] on button "Access Codes" at bounding box center [642, 259] width 95 height 39
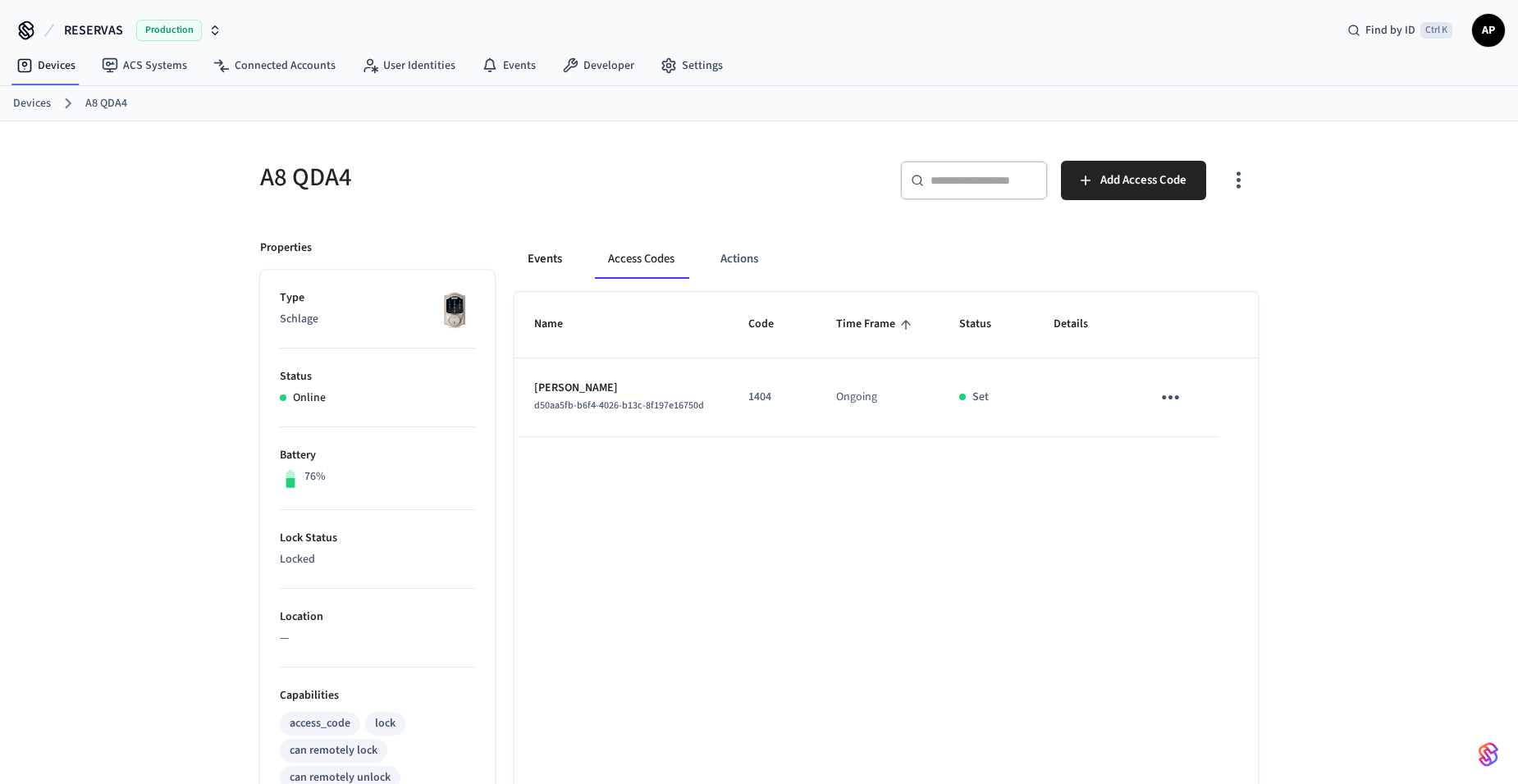
click at [570, 257] on button "Events" at bounding box center [544, 259] width 60 height 39
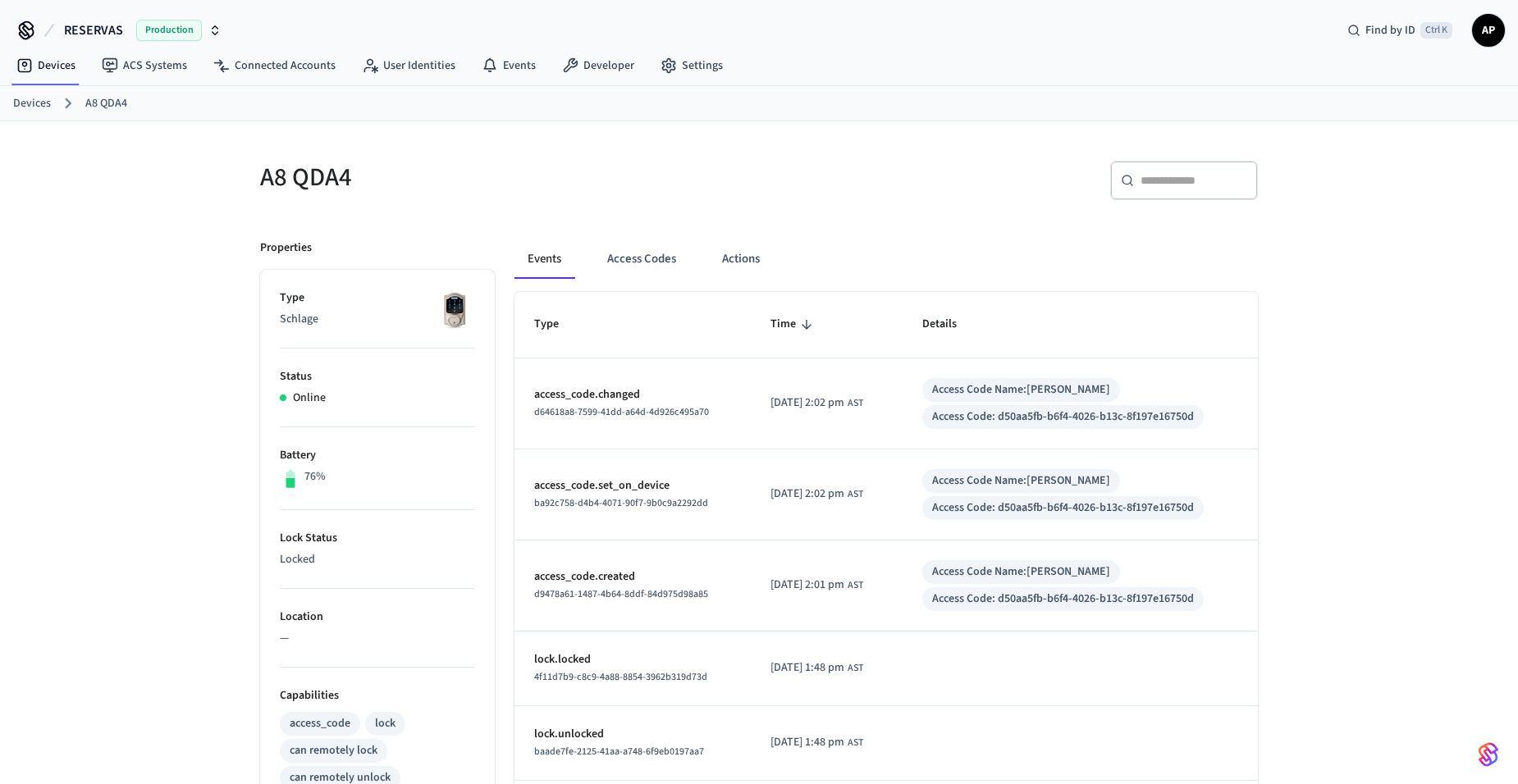
click at [51, 109] on ol "Devices A8 QDA4" at bounding box center [765, 103] width 1504 height 21
click at [3, 98] on div "Devices A8 QDA4" at bounding box center [759, 104] width 1518 height 36
click at [22, 104] on link "Devices" at bounding box center [31, 104] width 37 height 17
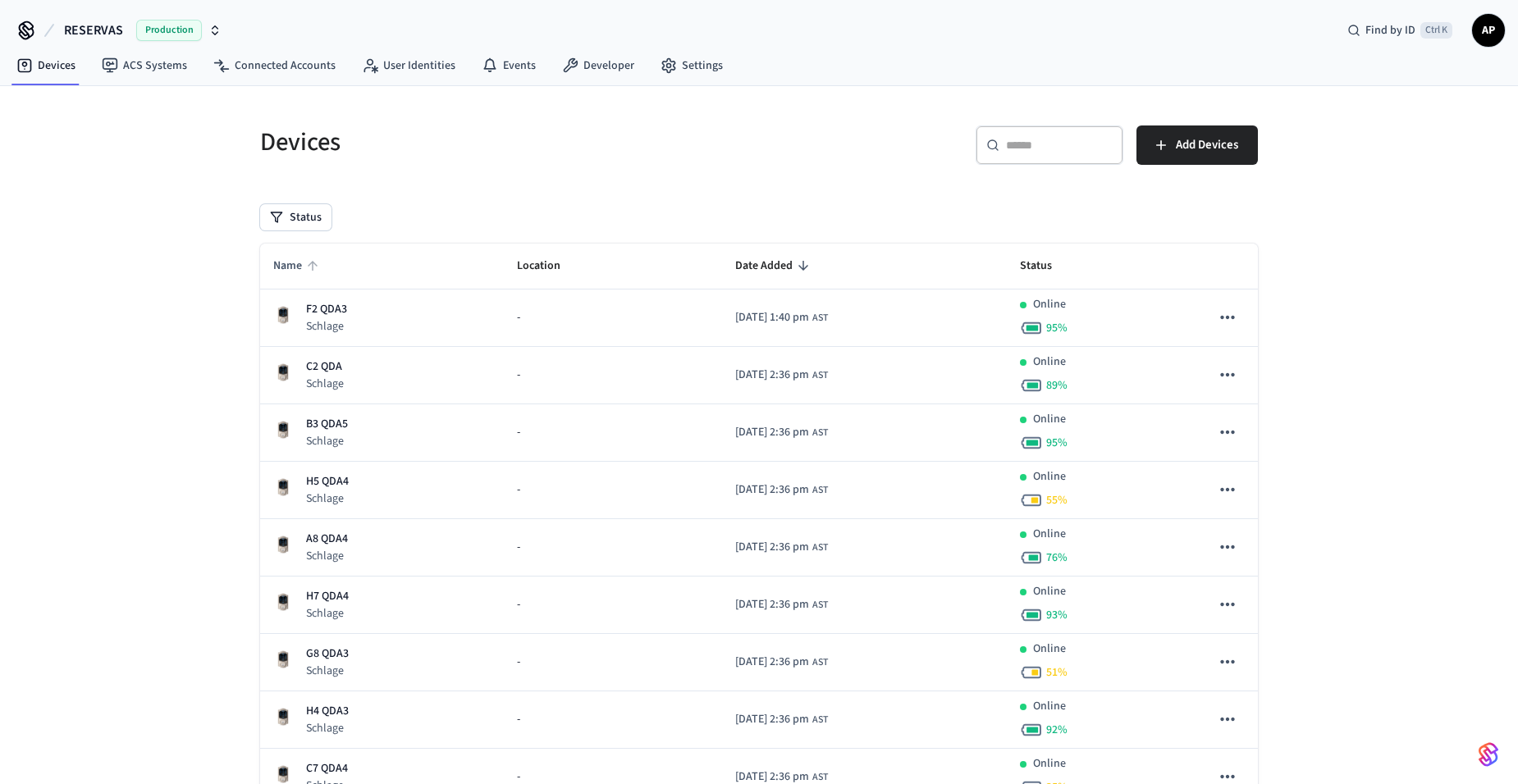
click at [314, 269] on icon "sticky table" at bounding box center [312, 265] width 14 height 14
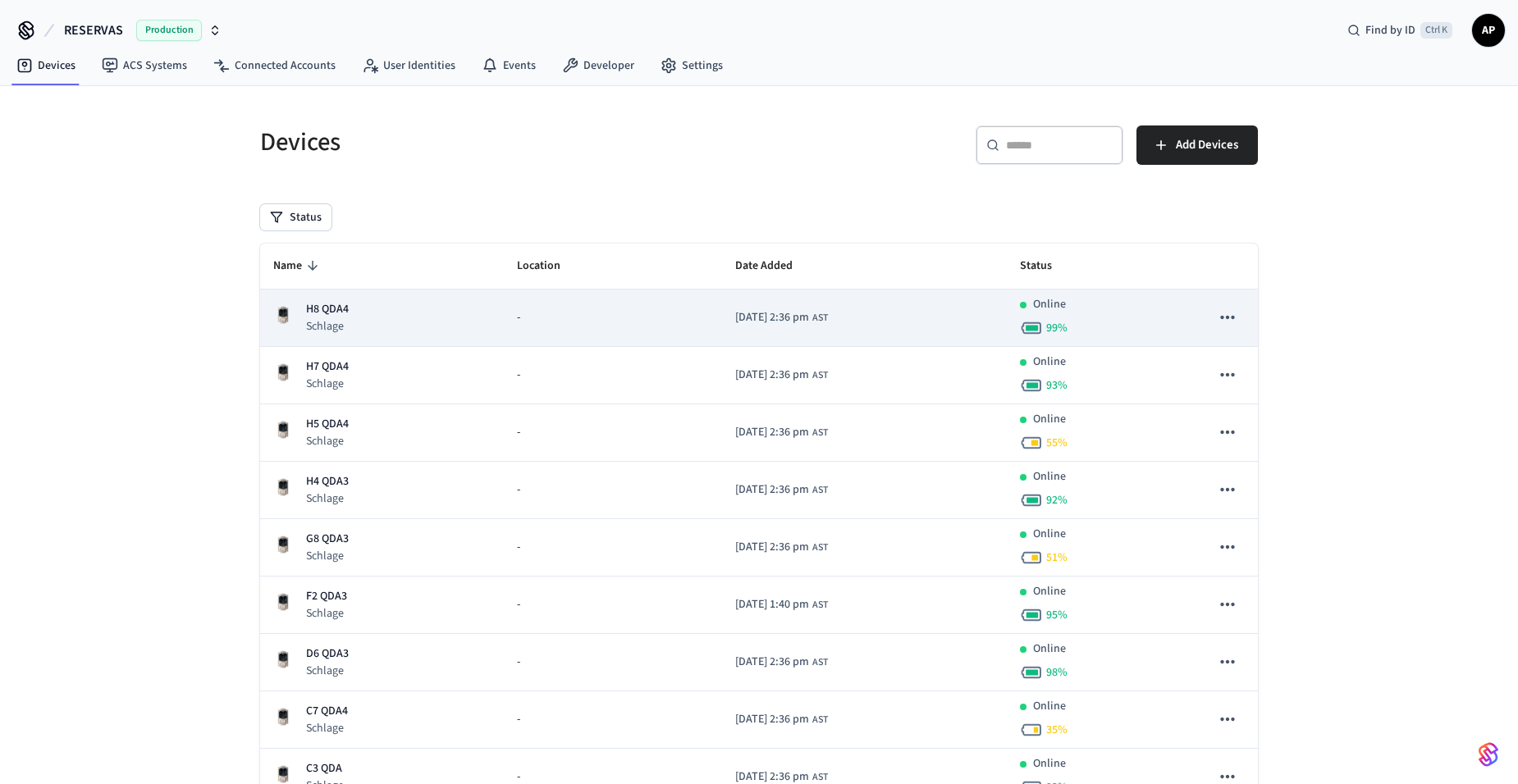
click at [346, 313] on p "H8 QDA4" at bounding box center [327, 309] width 42 height 17
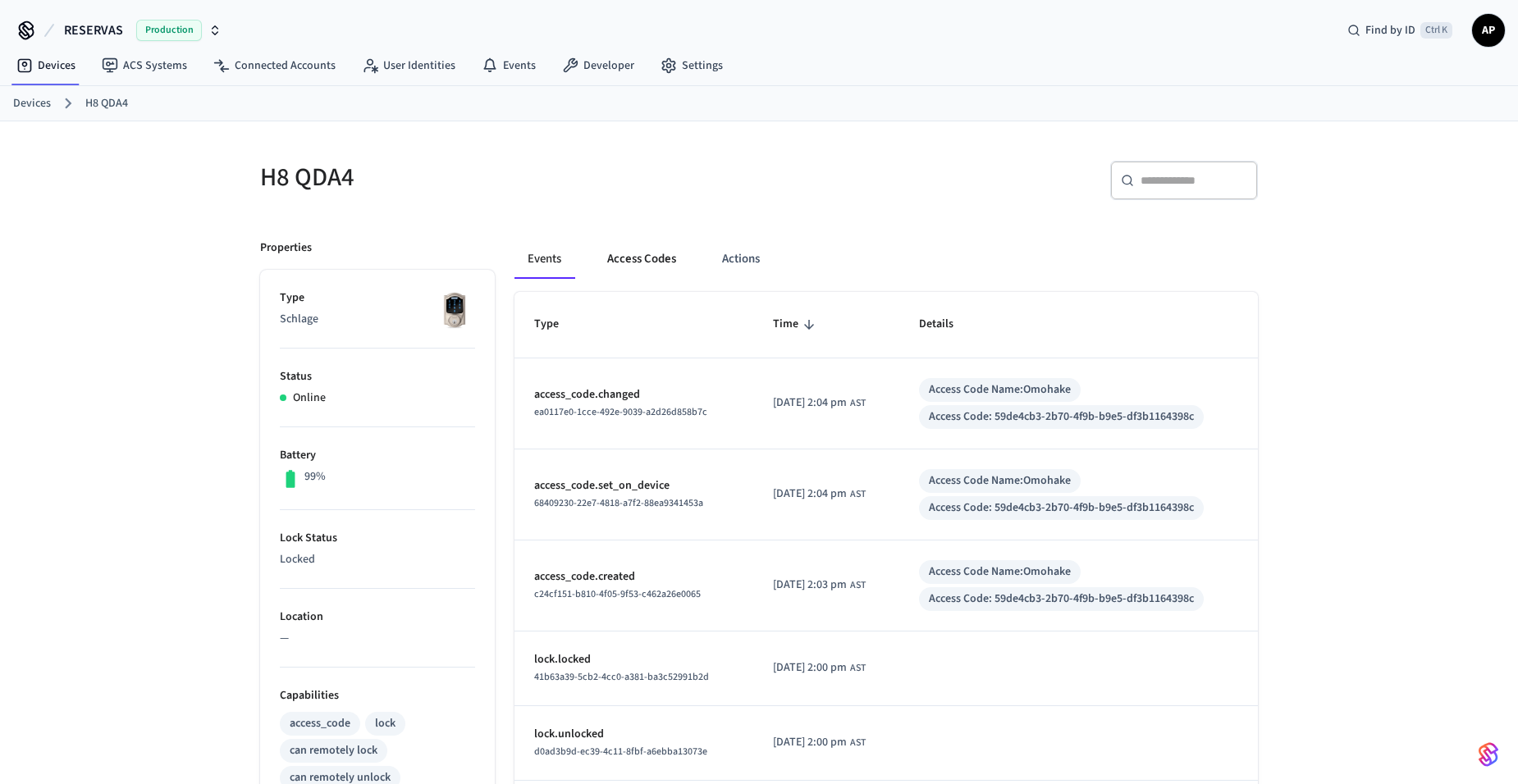
click at [635, 258] on button "Access Codes" at bounding box center [642, 259] width 95 height 39
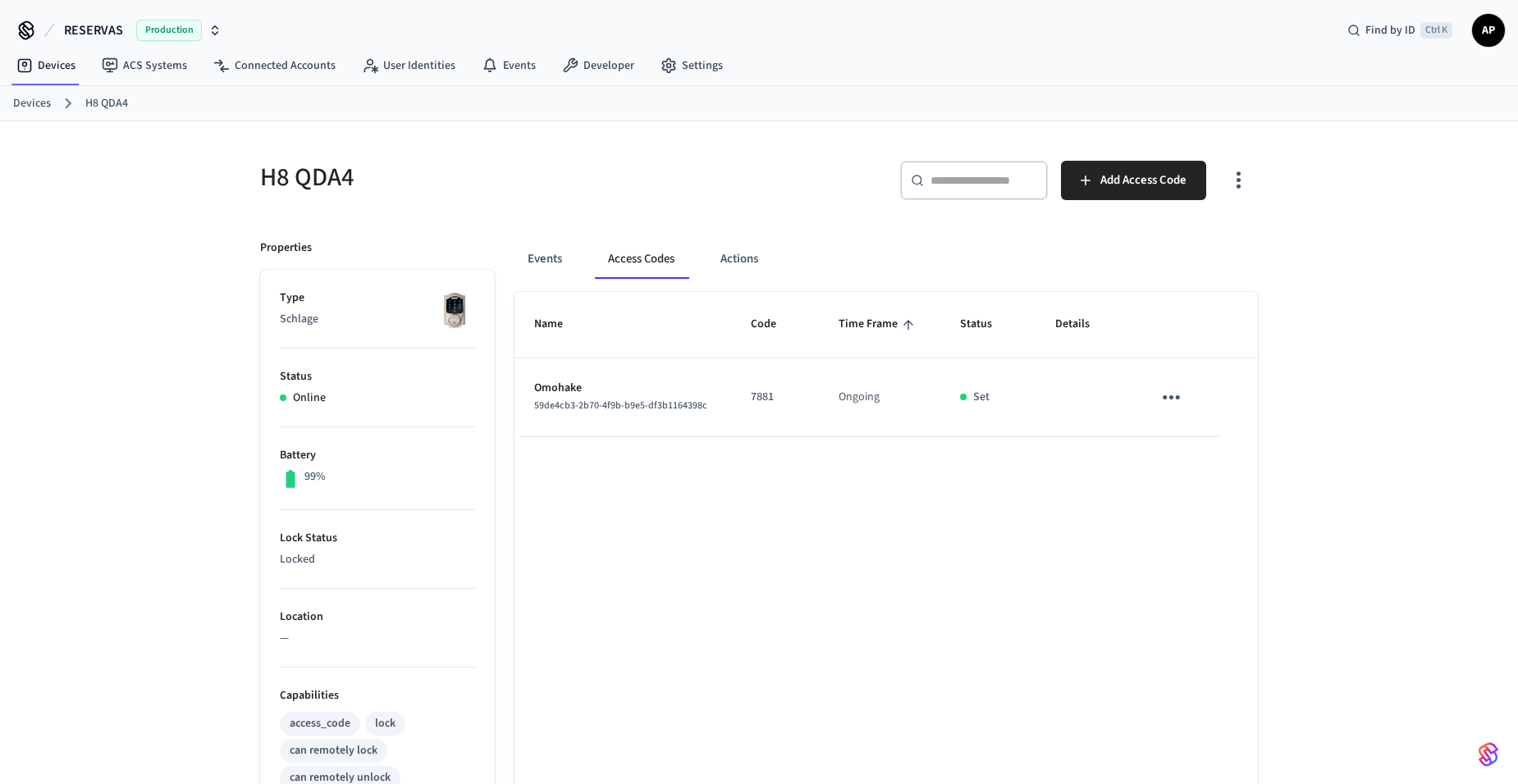
click at [20, 106] on link "Devices" at bounding box center [31, 104] width 37 height 17
